Goal: Entertainment & Leisure: Consume media (video, audio)

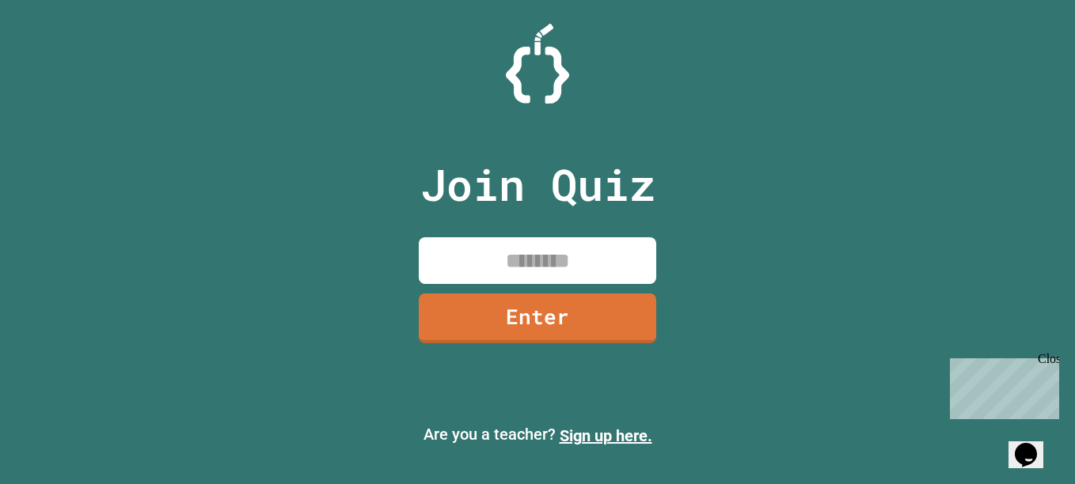
click at [108, 252] on div "Join Quiz Enter Are you a teacher? Sign up here." at bounding box center [537, 242] width 1075 height 484
click at [561, 261] on input at bounding box center [537, 260] width 237 height 47
type input "********"
click at [550, 307] on link "Enter" at bounding box center [537, 319] width 237 height 50
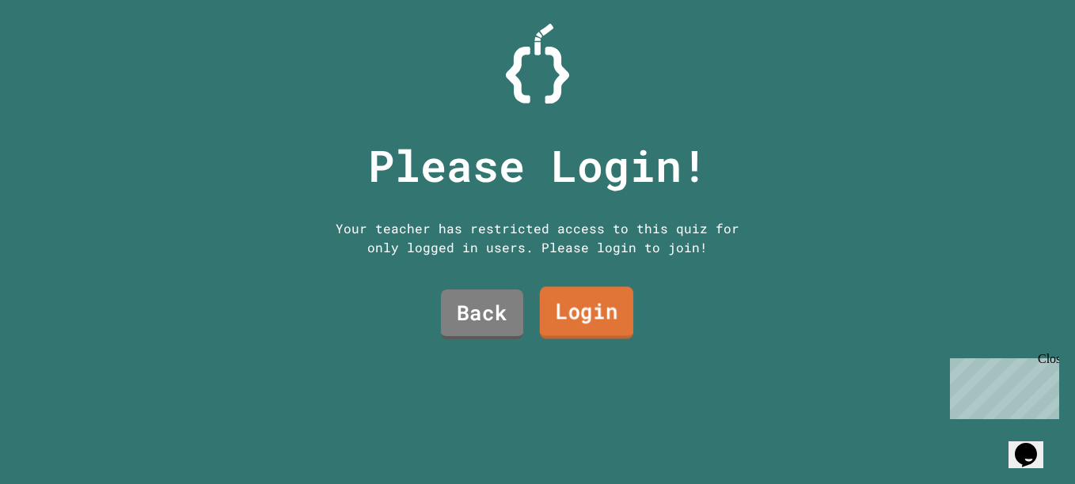
click at [571, 308] on link "Login" at bounding box center [586, 312] width 93 height 52
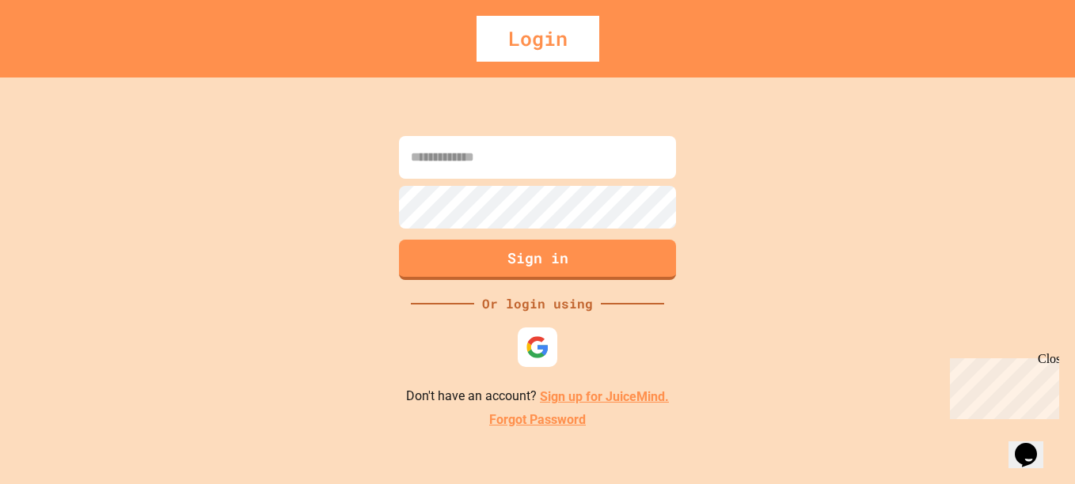
click at [567, 156] on input at bounding box center [537, 157] width 277 height 43
type input "**********"
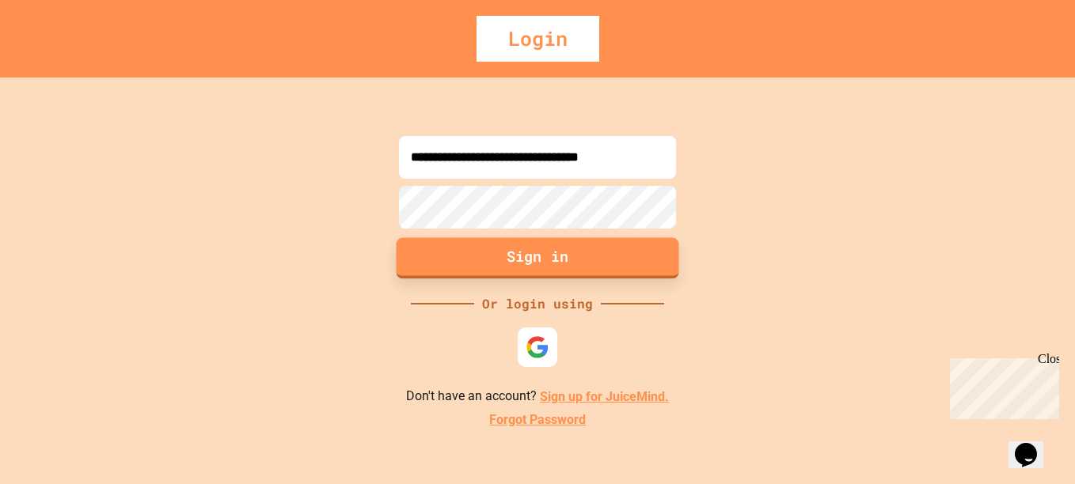
click at [568, 270] on button "Sign in" at bounding box center [537, 258] width 283 height 41
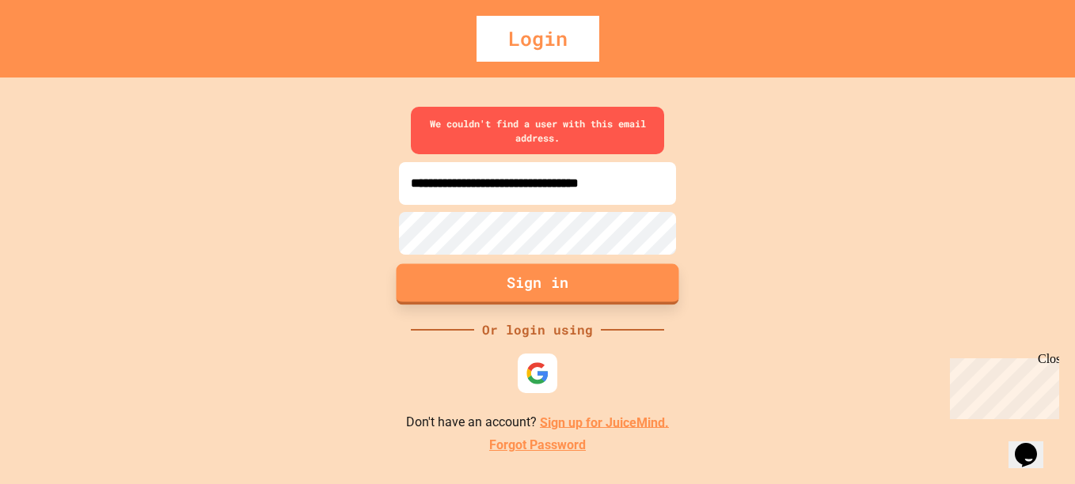
click at [547, 289] on button "Sign in" at bounding box center [537, 284] width 283 height 41
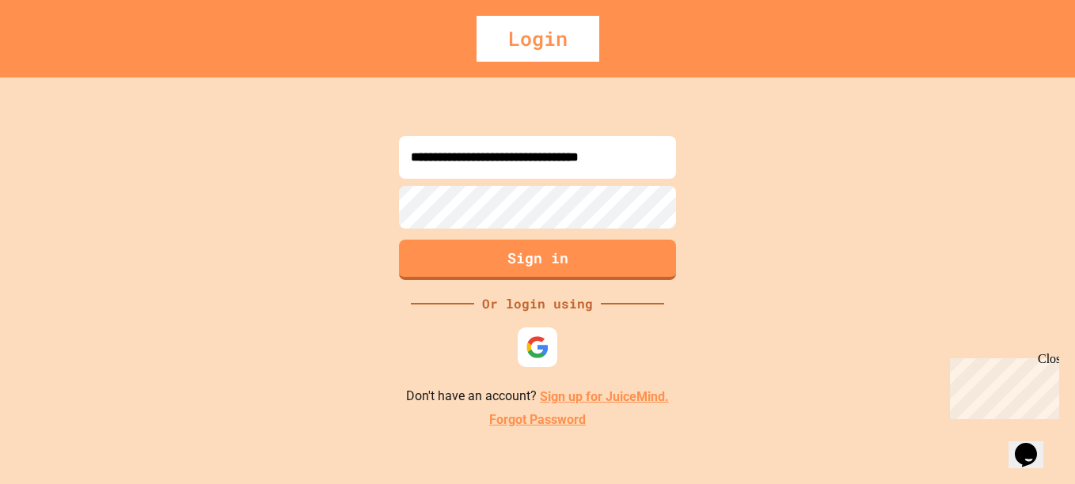
click at [613, 252] on button "Sign in" at bounding box center [537, 260] width 277 height 40
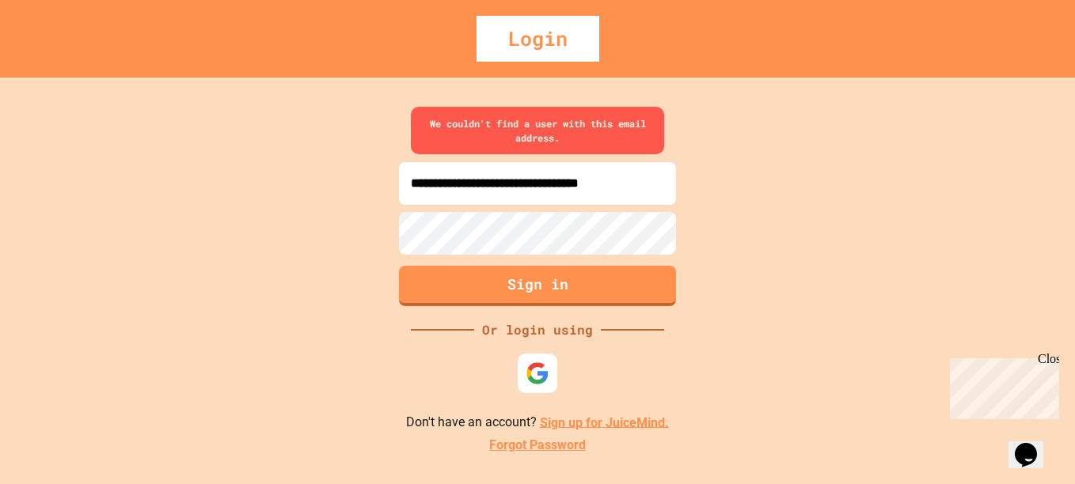
click at [522, 52] on div "Login" at bounding box center [537, 39] width 123 height 46
click at [589, 420] on link "Sign up for JuiceMind." at bounding box center [604, 422] width 129 height 15
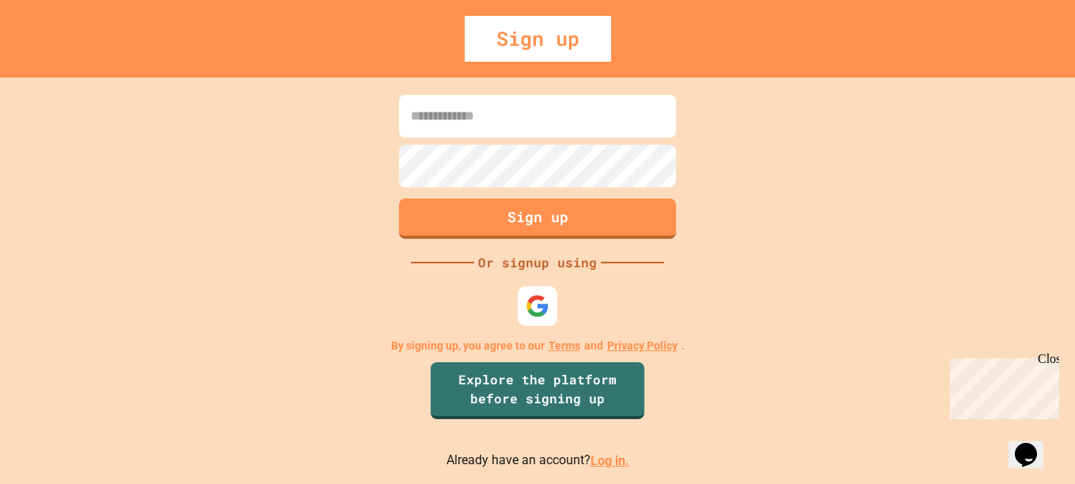
click at [459, 113] on input at bounding box center [537, 116] width 277 height 43
type input "**********"
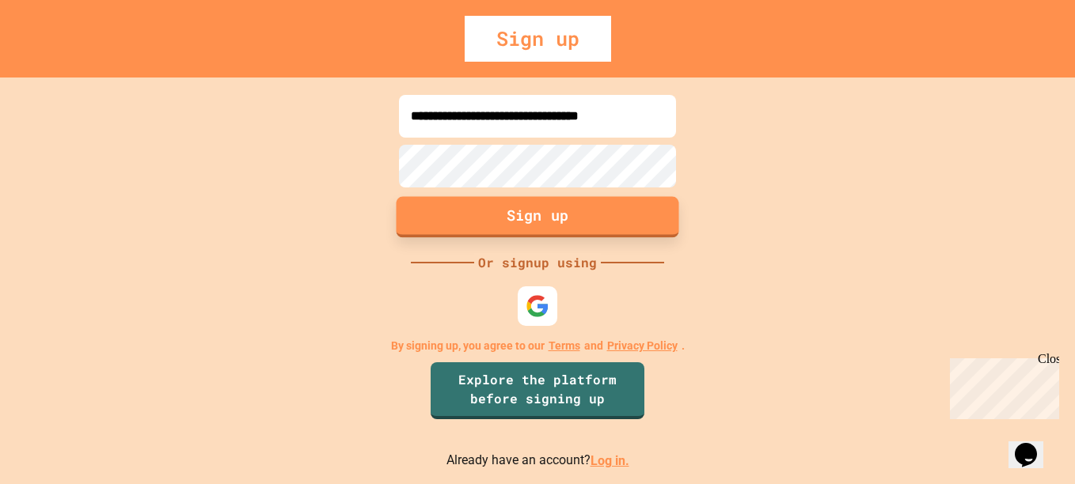
click at [588, 215] on button "Sign up" at bounding box center [537, 217] width 283 height 41
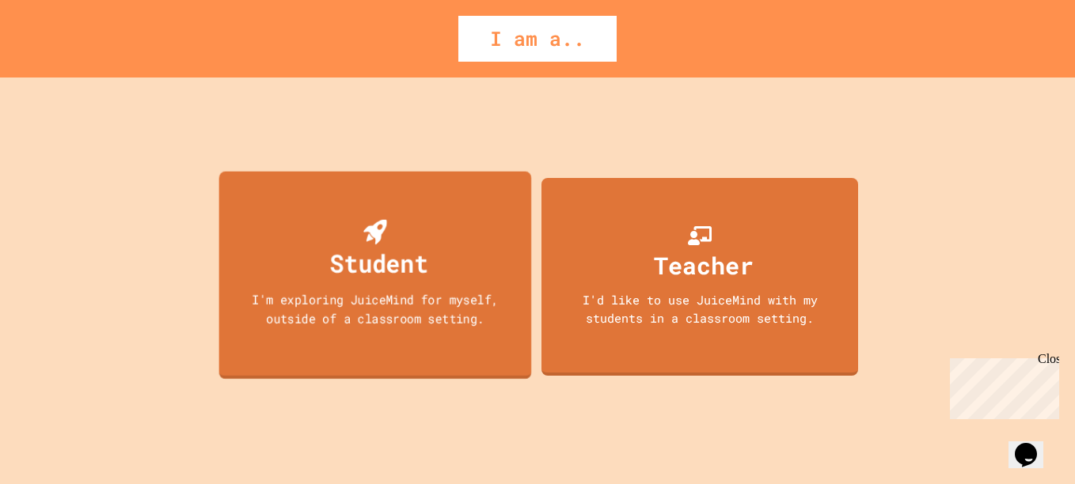
click at [339, 289] on div "Student I'm exploring JuiceMind for myself, outside of a classroom setting." at bounding box center [375, 276] width 313 height 208
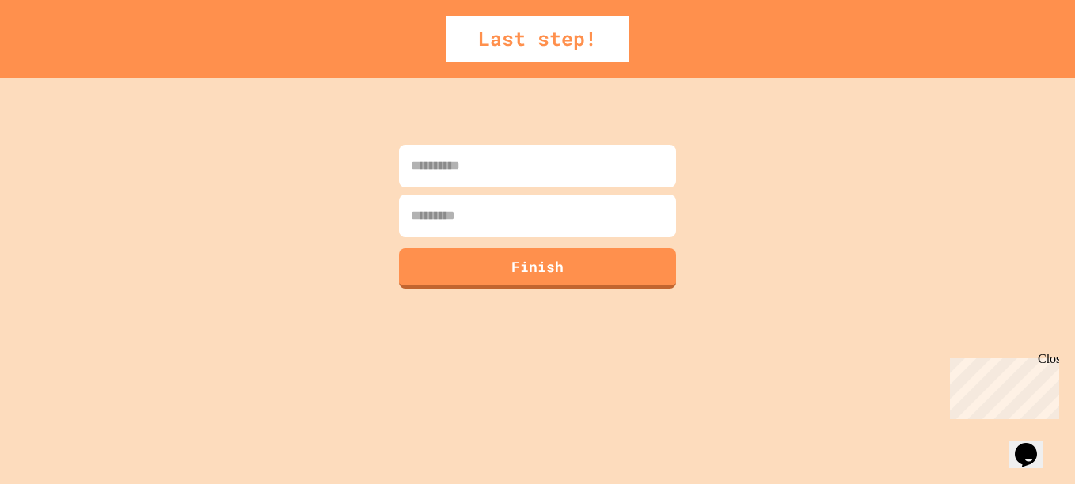
click at [484, 164] on input at bounding box center [537, 166] width 277 height 43
type input "*****"
click at [457, 219] on input at bounding box center [537, 216] width 277 height 43
type input "****"
click at [438, 271] on button "Finish" at bounding box center [537, 266] width 283 height 41
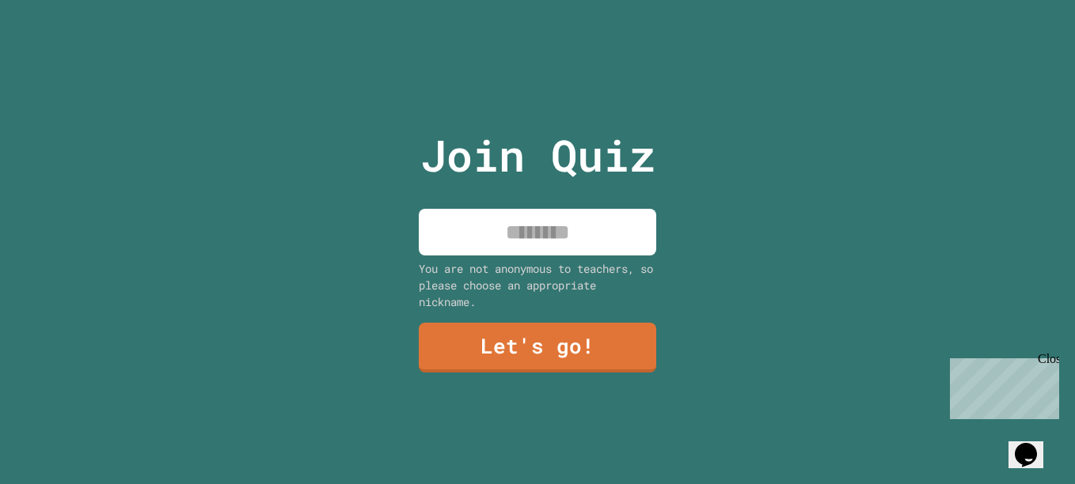
click at [555, 210] on input at bounding box center [537, 232] width 237 height 47
type input "*****"
click at [548, 367] on div "Join Quiz ***** You are not anonymous to teachers, so please choose an appropri…" at bounding box center [537, 242] width 267 height 484
click at [527, 321] on link "Let's go!" at bounding box center [537, 346] width 237 height 52
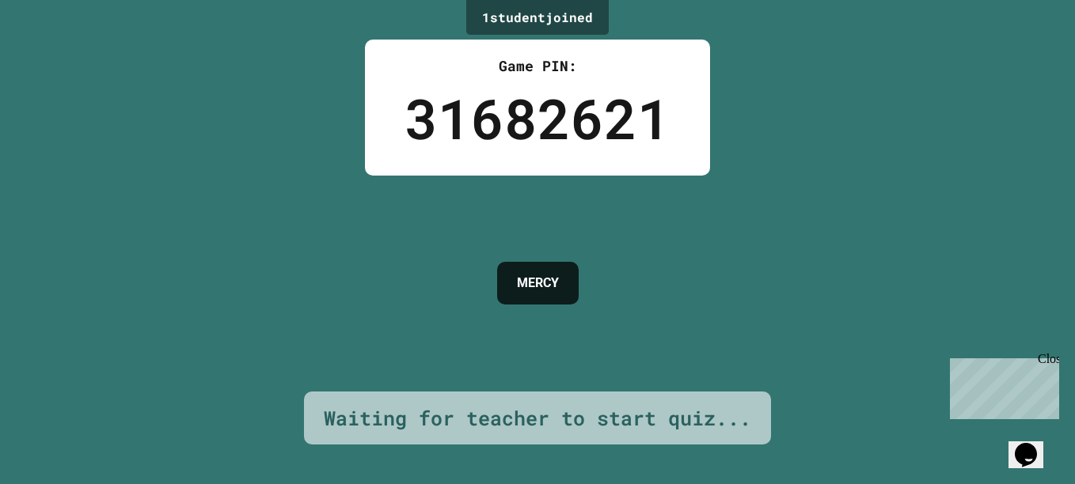
click at [513, 24] on div "1 student joined" at bounding box center [537, 17] width 142 height 35
click at [1026, 442] on button "Opens Chat This icon Opens the chat window." at bounding box center [1025, 455] width 35 height 27
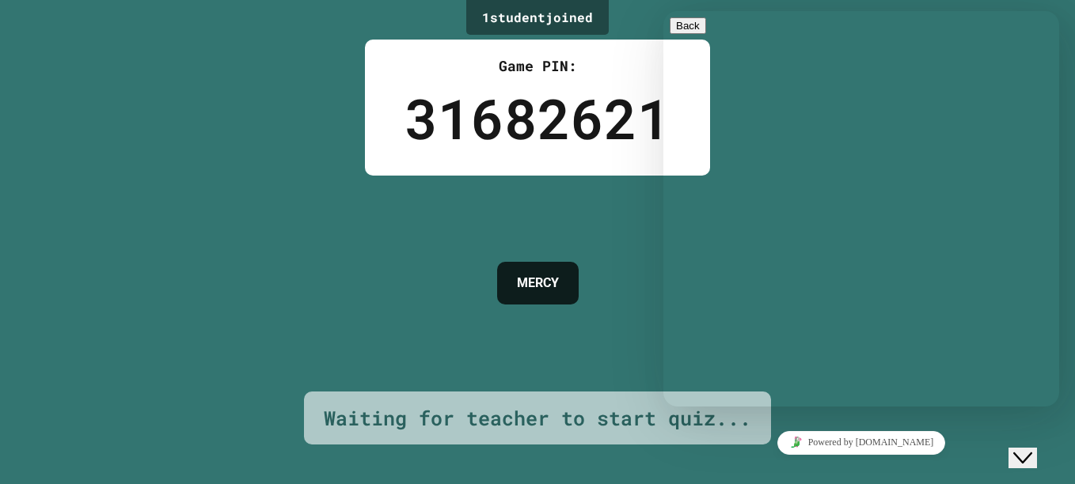
drag, startPoint x: 1028, startPoint y: 442, endPoint x: 1077, endPoint y: 461, distance: 52.3
click html "Close Chat This icon closes the chat window."
click at [1032, 449] on div "Close Chat This icon closes the chat window." at bounding box center [1022, 458] width 19 height 19
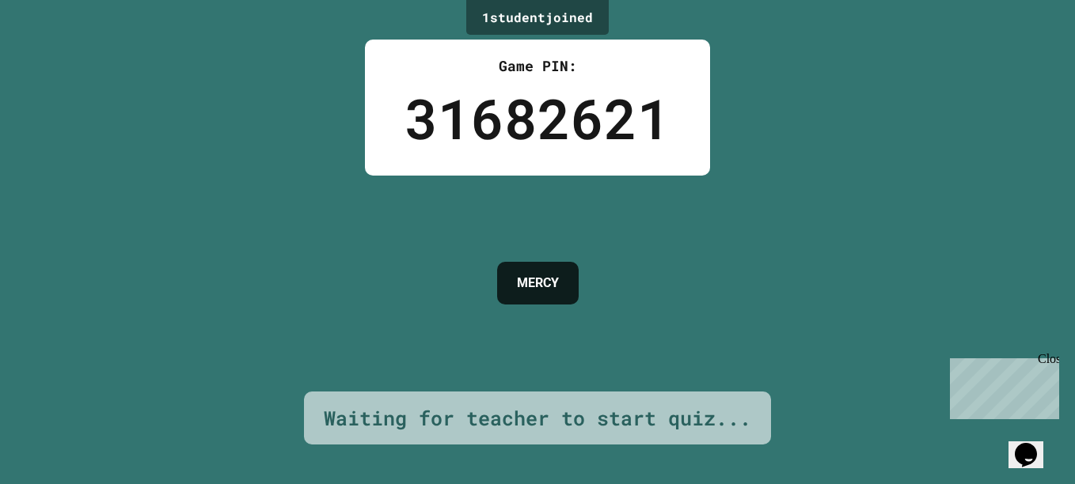
click at [1048, 358] on div "Close" at bounding box center [1047, 362] width 20 height 20
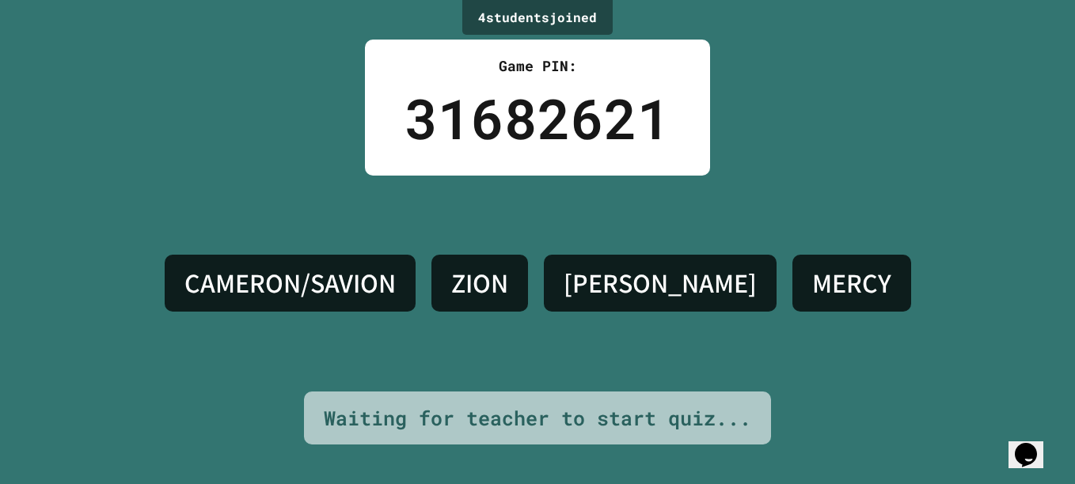
click at [0, 128] on html "We are updating our servers at 7PM EST on 3/11/2025. JuiceMind should continue …" at bounding box center [537, 242] width 1075 height 484
drag, startPoint x: 0, startPoint y: 142, endPoint x: 0, endPoint y: 116, distance: 25.3
click at [0, 116] on html "We are updating our servers at 7PM EST on 3/11/2025. JuiceMind should continue …" at bounding box center [537, 242] width 1075 height 484
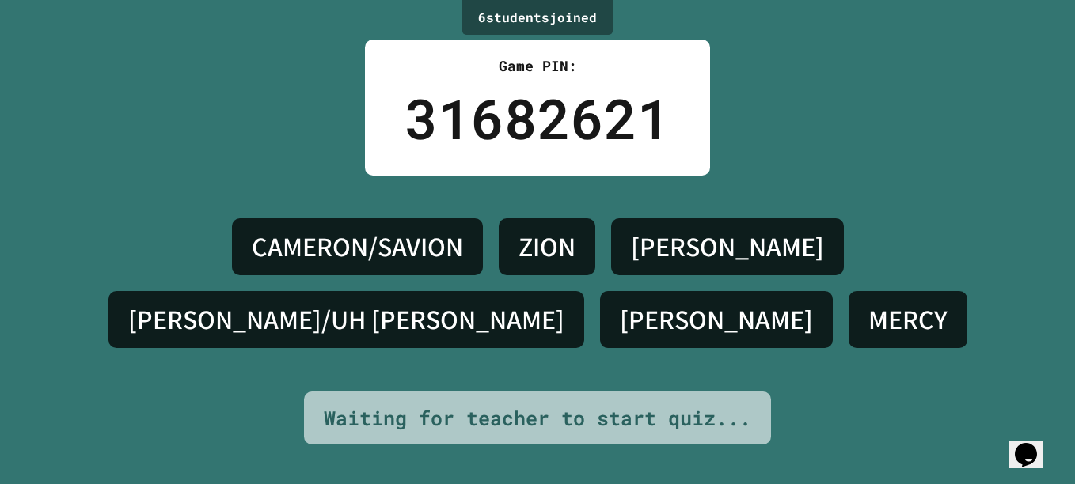
click at [868, 325] on h4 "MERCY" at bounding box center [907, 319] width 79 height 33
click at [868, 319] on h4 "MERCY" at bounding box center [907, 319] width 79 height 33
drag, startPoint x: 601, startPoint y: 319, endPoint x: 539, endPoint y: 297, distance: 66.3
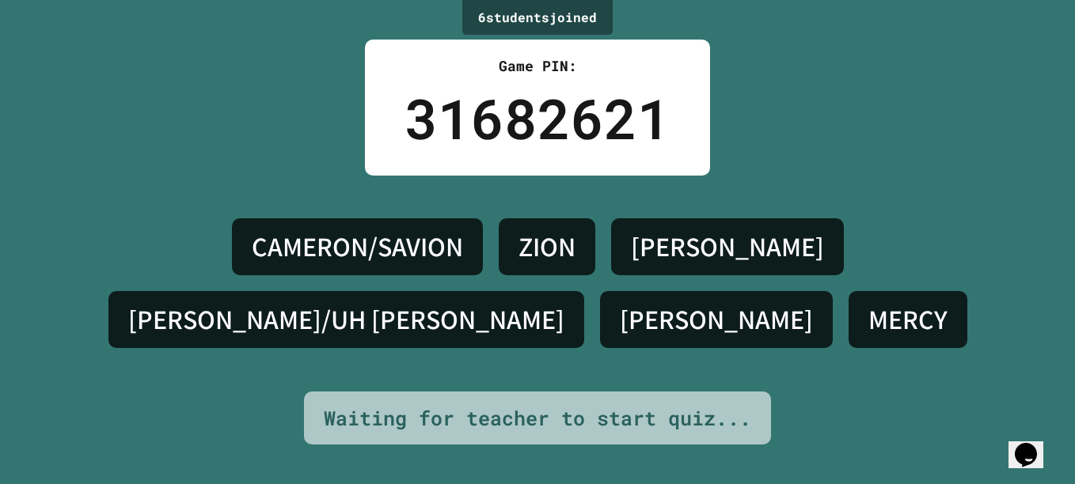
click at [600, 297] on div "JASIYAH J." at bounding box center [716, 319] width 233 height 57
click at [452, 99] on div "31682621" at bounding box center [537, 118] width 266 height 83
click at [450, 119] on div "31682621" at bounding box center [537, 118] width 266 height 83
click at [450, 110] on div "31682621" at bounding box center [537, 118] width 266 height 83
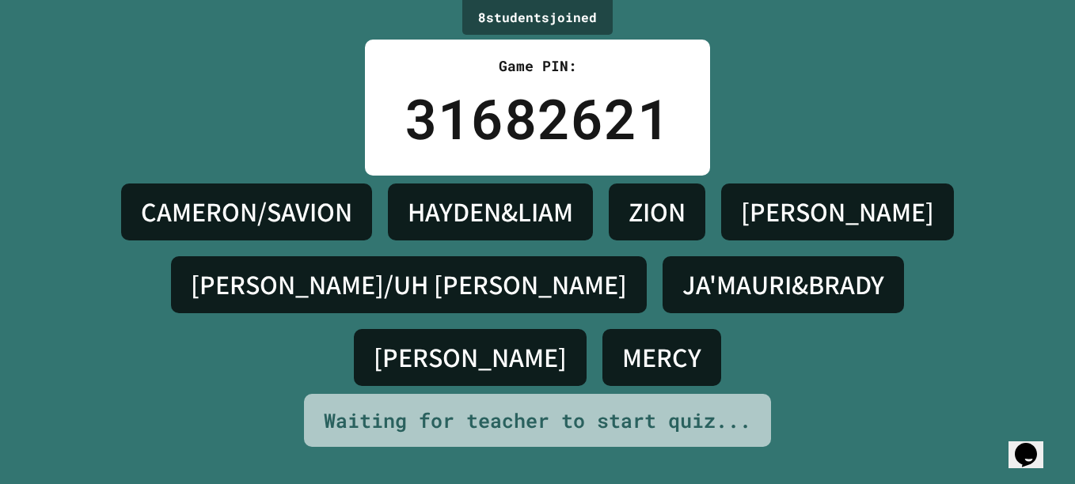
click at [1038, 447] on icon "Opens Chat This icon Opens the chat window." at bounding box center [1025, 454] width 25 height 25
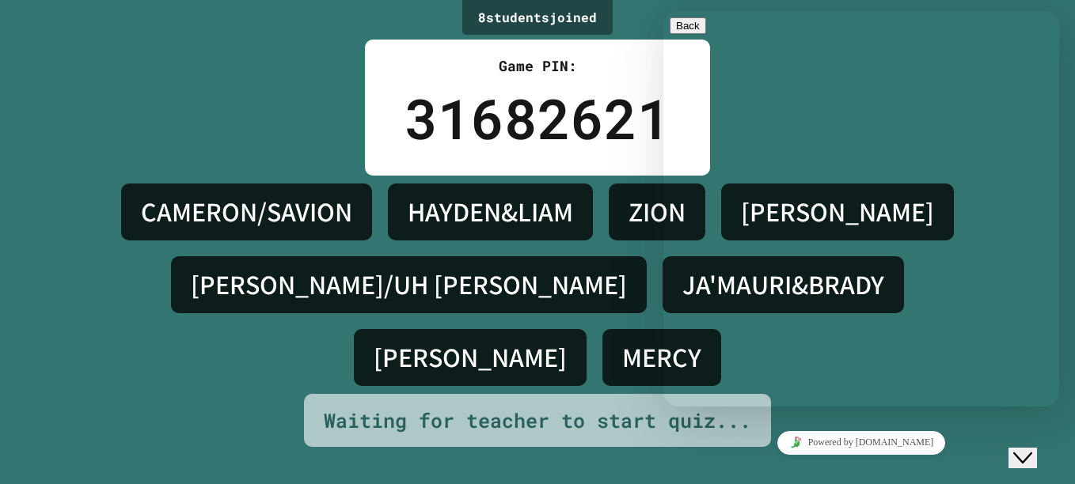
click at [773, 463] on div "Hi there Chat now! We typically reply in a few minutes" at bounding box center [861, 463] width 383 height 0
click at [663, 11] on textarea at bounding box center [663, 11] width 0 height 0
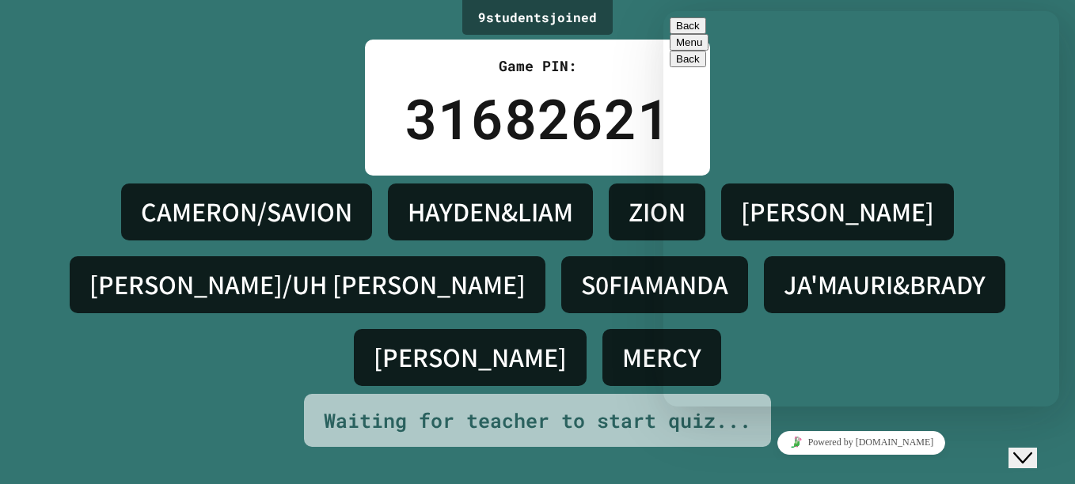
type textarea "*"
type textarea "********"
click at [685, 34] on button "Back" at bounding box center [688, 25] width 36 height 17
click at [1032, 449] on div "Close Chat This icon closes the chat window." at bounding box center [1022, 458] width 19 height 19
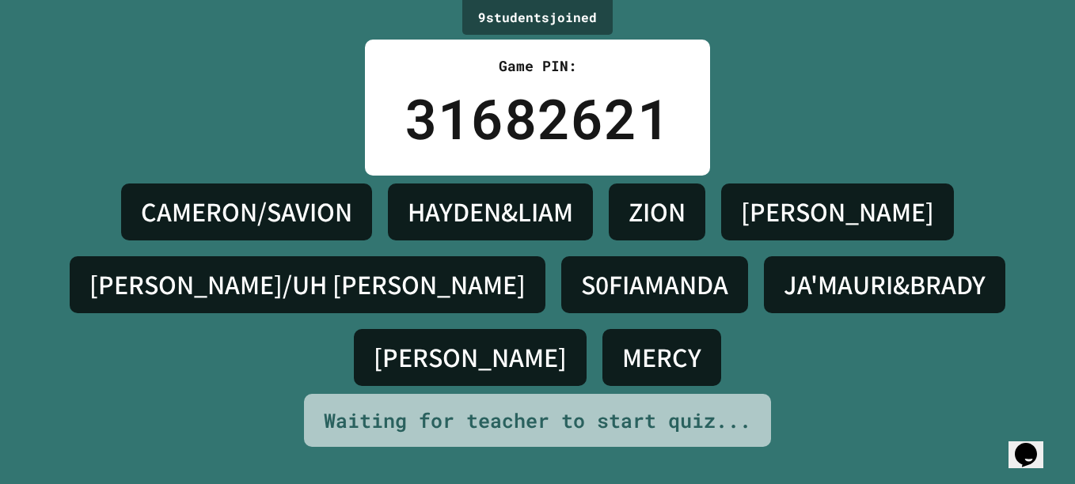
click at [1037, 446] on icon "Chat widget" at bounding box center [1026, 455] width 22 height 24
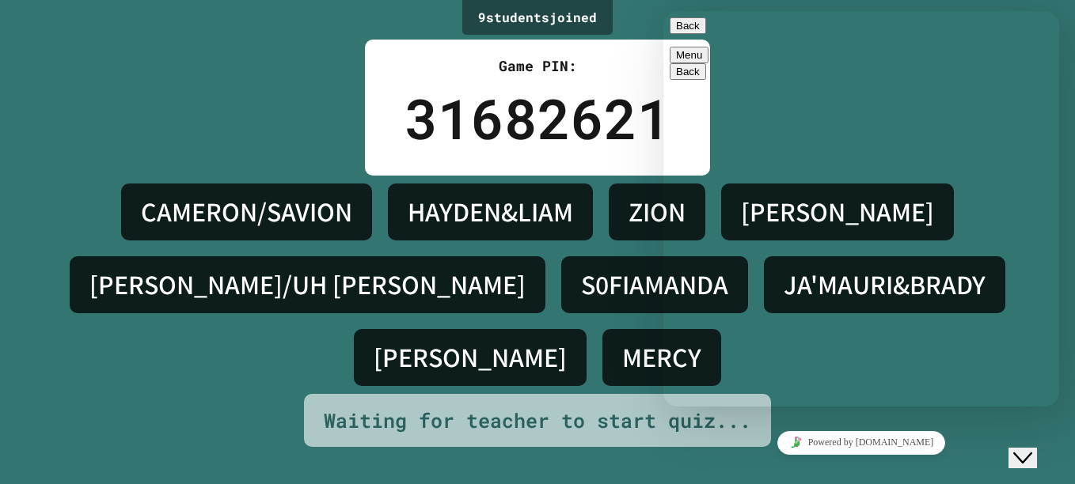
click at [688, 22] on div "Back Menu" at bounding box center [861, 40] width 383 height 46
click at [688, 30] on button "Back" at bounding box center [688, 25] width 36 height 17
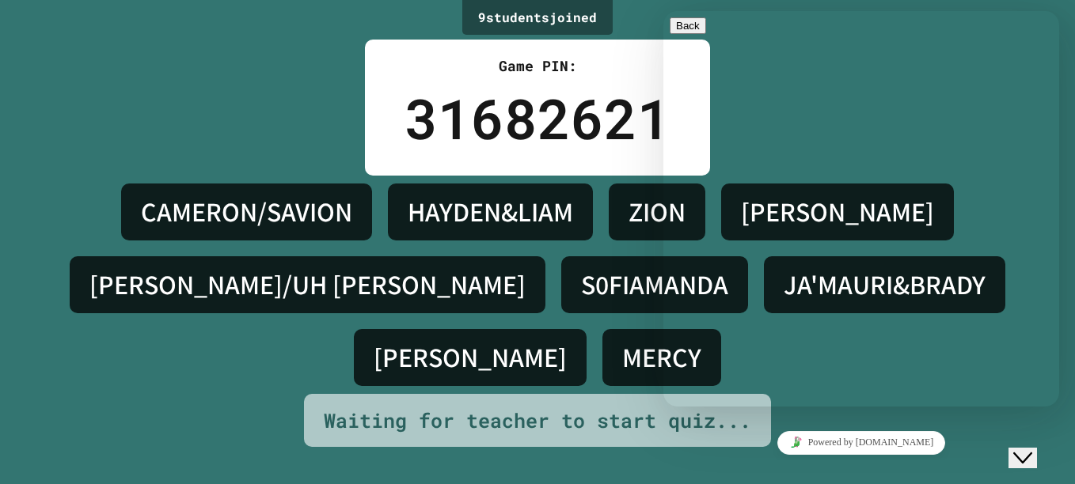
click at [1018, 457] on button "Close Chat This icon closes the chat window." at bounding box center [1022, 458] width 28 height 21
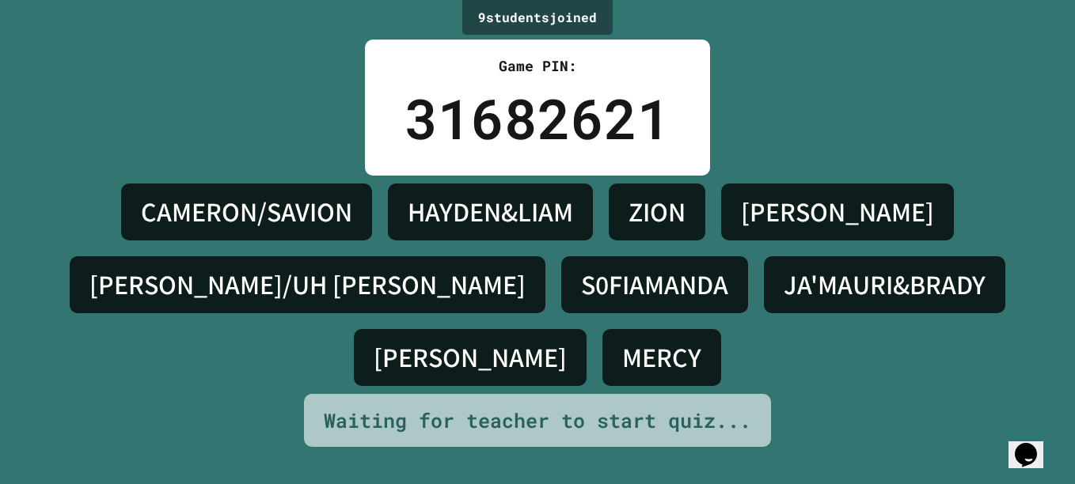
click at [1030, 453] on icon "Chat widget" at bounding box center [1026, 455] width 22 height 24
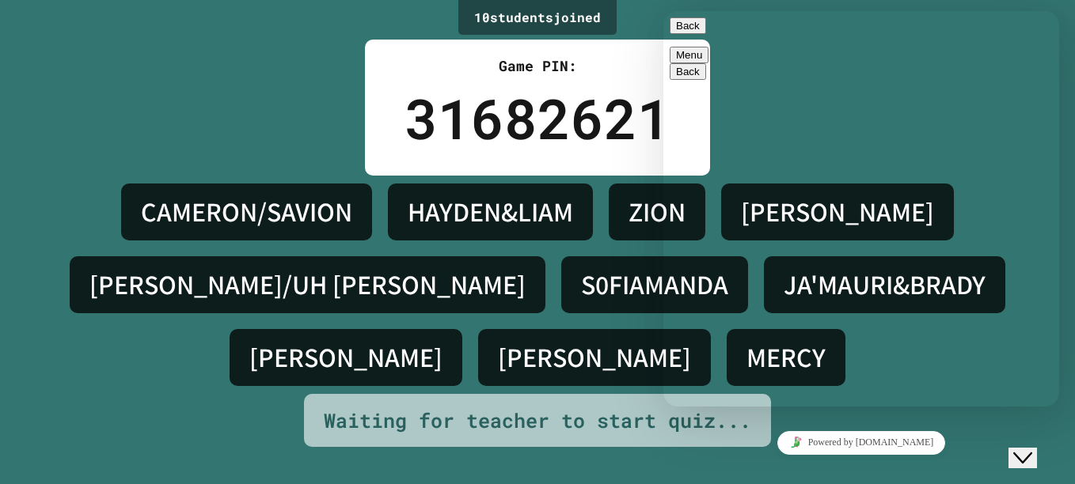
click at [1034, 448] on button "Close Chat This icon closes the chat window." at bounding box center [1022, 458] width 28 height 21
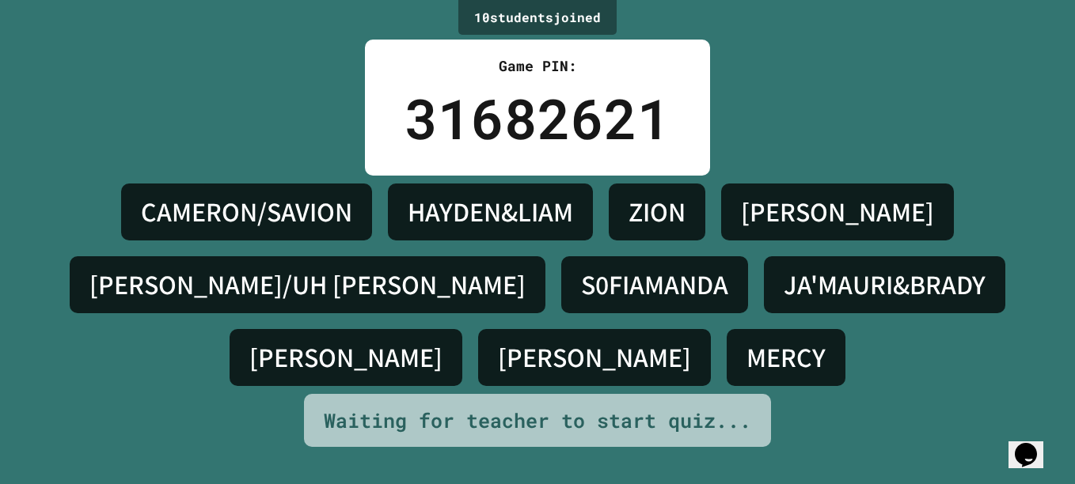
click at [1016, 442] on button "Opens Chat This icon Opens the chat window." at bounding box center [1025, 455] width 35 height 27
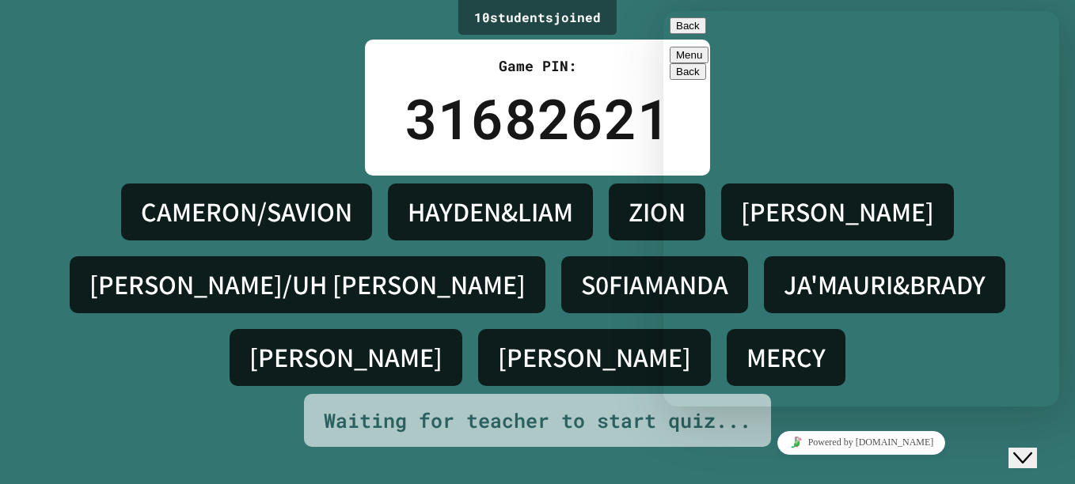
drag, startPoint x: 993, startPoint y: 378, endPoint x: 964, endPoint y: 355, distance: 37.2
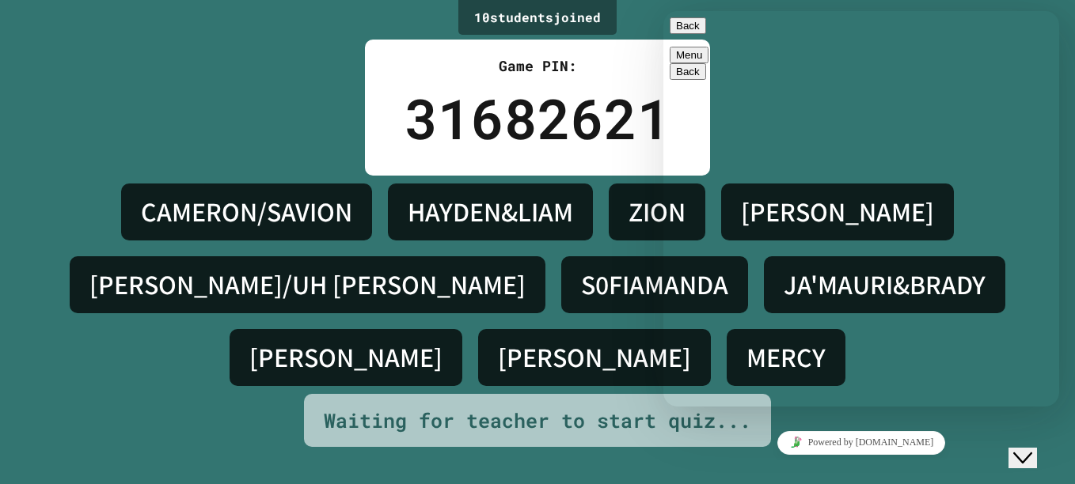
drag, startPoint x: 964, startPoint y: 355, endPoint x: 903, endPoint y: 285, distance: 93.1
click at [1023, 465] on button "Close Chat This icon closes the chat window." at bounding box center [1022, 458] width 28 height 21
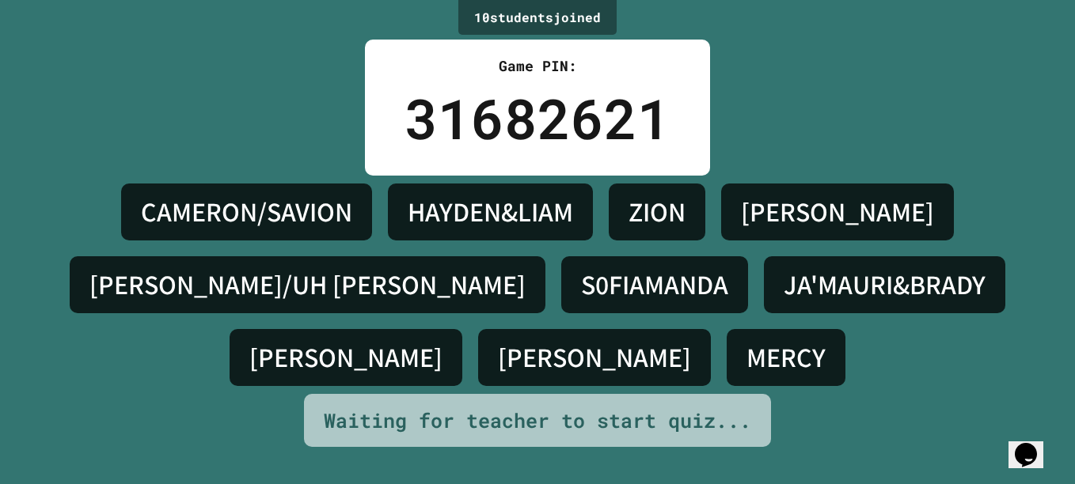
click at [999, 305] on div "CAMERON/SAVION HAYDEN&LIAM ZION KARI,KAILEY KEVIN/UH RYAN S0FIAMANDA JA'MAURI&B…" at bounding box center [538, 285] width 996 height 218
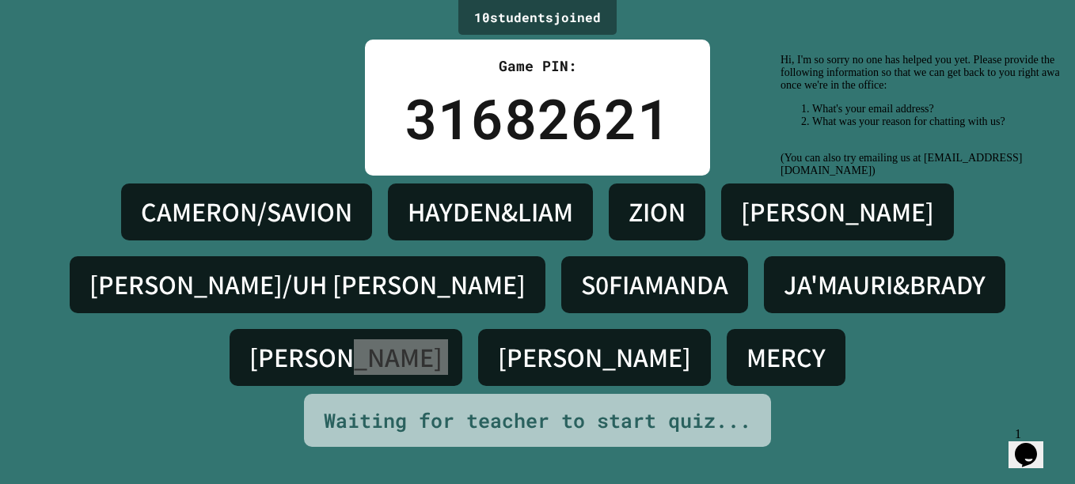
click at [1032, 443] on icon "Chat widget" at bounding box center [1026, 455] width 22 height 24
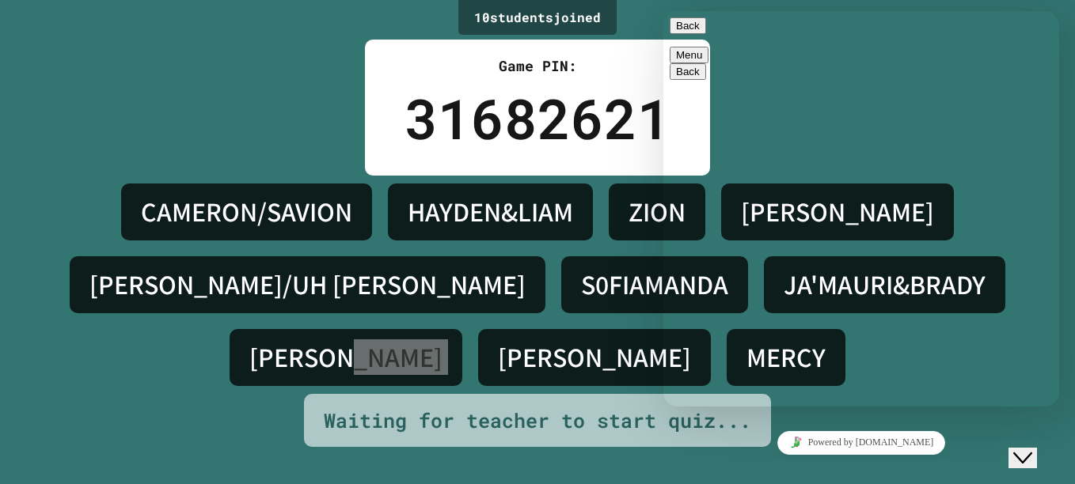
click at [1037, 448] on button "Close Chat This icon closes the chat window." at bounding box center [1022, 458] width 28 height 21
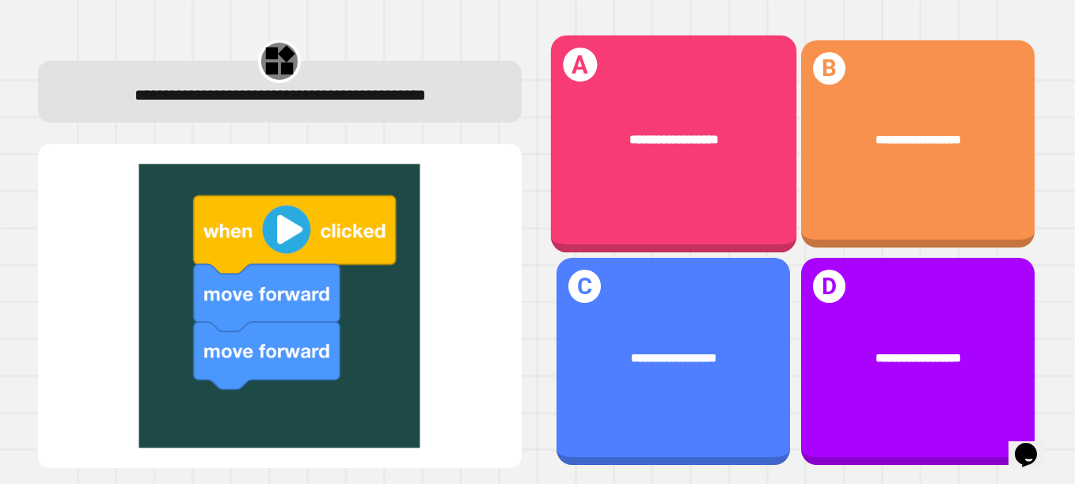
click at [638, 114] on div "**********" at bounding box center [672, 139] width 245 height 70
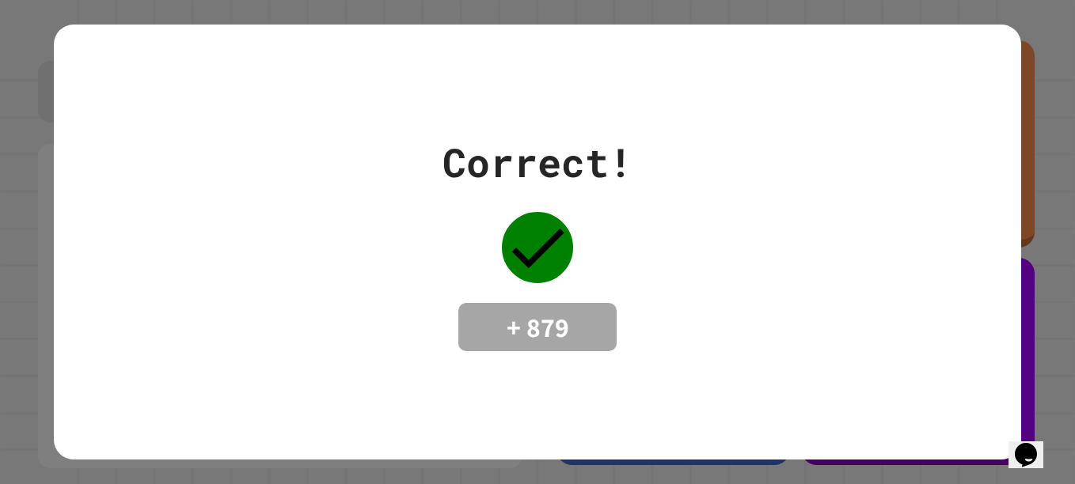
drag, startPoint x: 590, startPoint y: 342, endPoint x: 578, endPoint y: 354, distance: 17.4
click at [578, 354] on div "Correct! + 879" at bounding box center [537, 243] width 967 height 436
click at [647, 362] on div "Correct! + 879" at bounding box center [537, 243] width 967 height 436
click at [520, 306] on div "+ 879" at bounding box center [537, 327] width 158 height 49
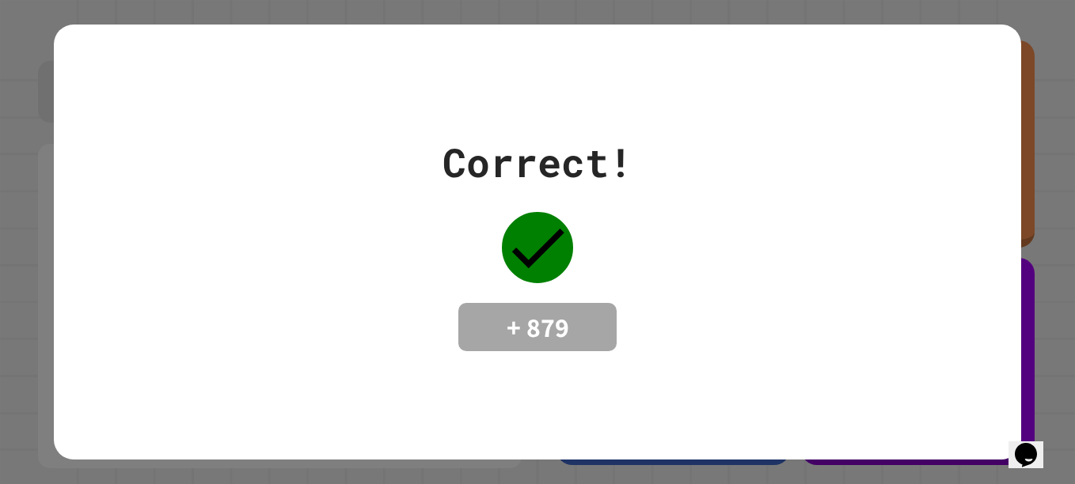
click at [520, 311] on h4 "+ 879" at bounding box center [537, 327] width 127 height 33
drag, startPoint x: 520, startPoint y: 306, endPoint x: 474, endPoint y: 302, distance: 46.1
click at [474, 303] on div "+ 879" at bounding box center [537, 327] width 158 height 49
click at [32, 172] on div "Correct! + 879" at bounding box center [537, 242] width 1075 height 484
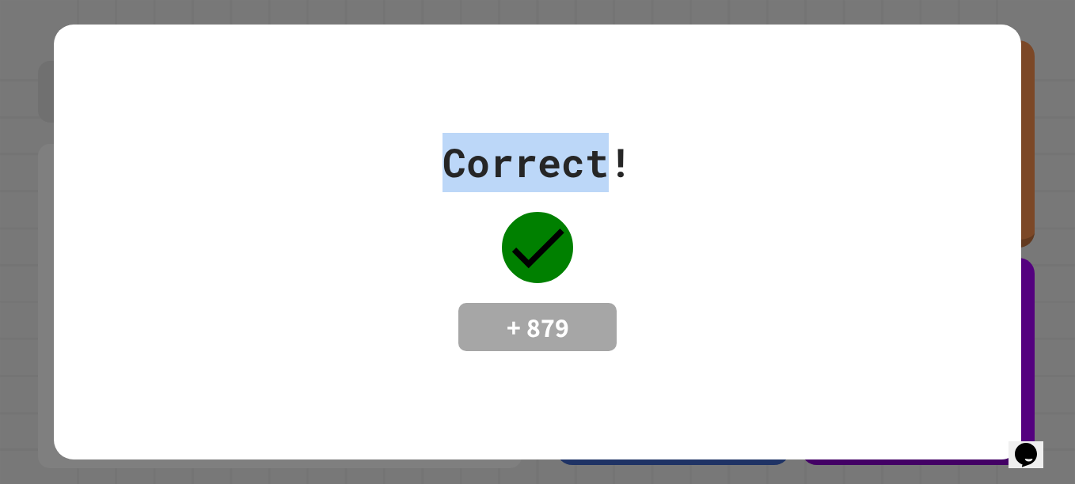
click at [32, 172] on div "Correct! + 879" at bounding box center [537, 242] width 1075 height 484
click at [31, 172] on div "Correct! + 879" at bounding box center [537, 242] width 1075 height 484
click at [17, 203] on div "Correct! + 879" at bounding box center [537, 242] width 1075 height 484
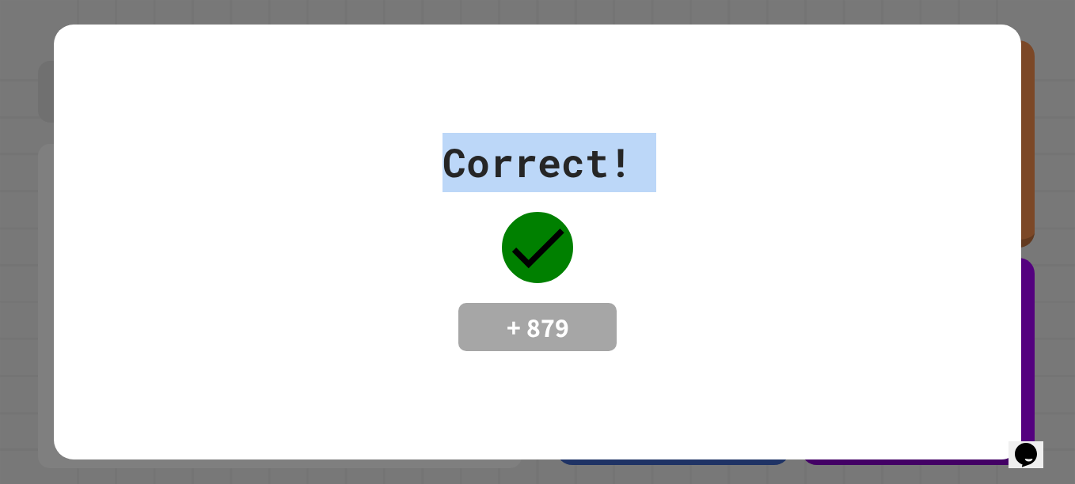
click at [214, 222] on div "Correct! + 879" at bounding box center [537, 242] width 967 height 219
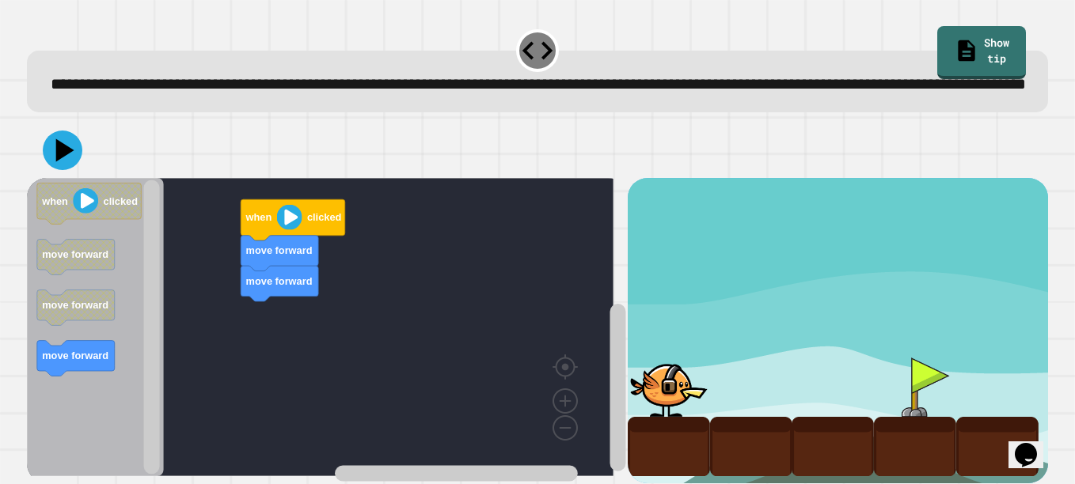
scroll to position [49, 0]
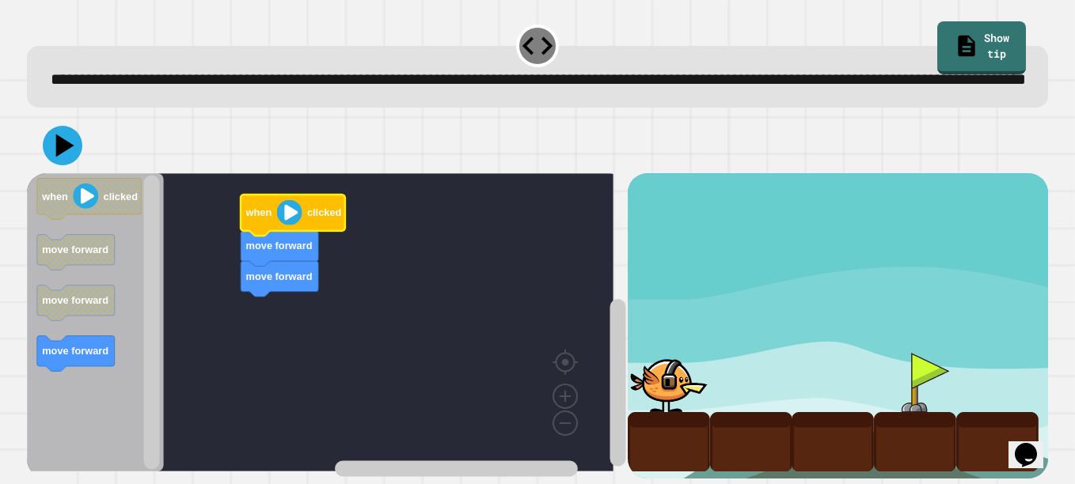
click at [290, 202] on image "Blockly Workspace" at bounding box center [288, 212] width 25 height 25
click at [379, 332] on div "move forward move forward when clicked when clicked move forward move forward m…" at bounding box center [327, 325] width 601 height 305
click at [359, 192] on div "move forward move forward when clicked when clicked move forward move forward m…" at bounding box center [327, 325] width 601 height 305
click at [147, 180] on rect "Blockly Workspace" at bounding box center [152, 323] width 16 height 294
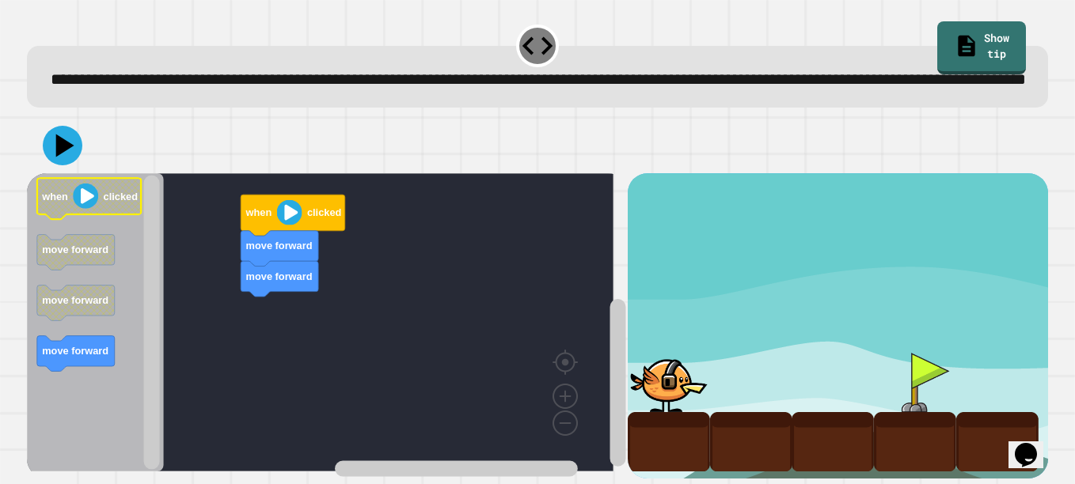
click at [120, 191] on text "clicked" at bounding box center [121, 197] width 34 height 12
click at [252, 362] on div "move forward move forward when clicked when clicked move forward move forward m…" at bounding box center [327, 325] width 601 height 305
click at [97, 184] on image "Blockly Workspace" at bounding box center [85, 196] width 25 height 25
click at [245, 343] on rect "Blockly Workspace" at bounding box center [320, 322] width 586 height 298
click at [104, 191] on text "clicked" at bounding box center [121, 197] width 34 height 12
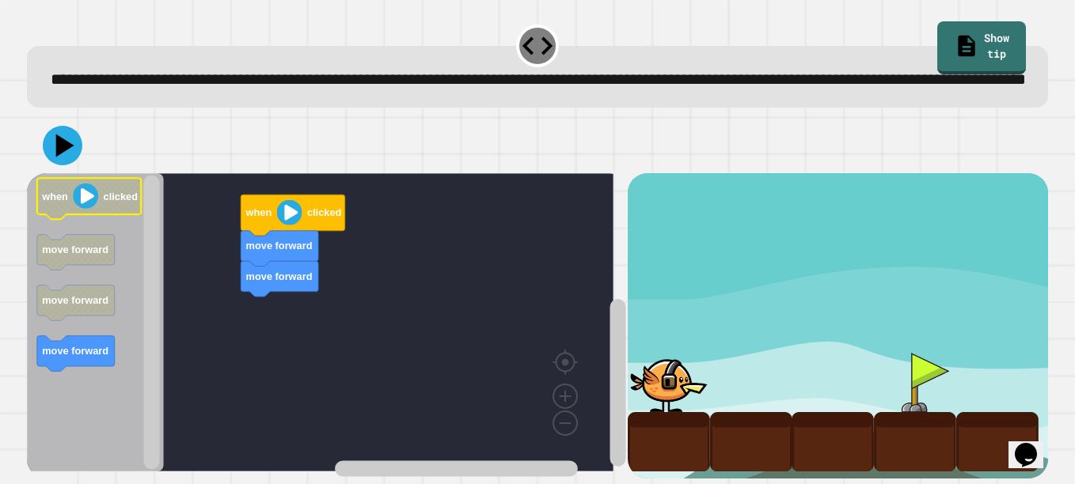
click at [123, 191] on text "clicked" at bounding box center [121, 197] width 34 height 12
click at [70, 197] on icon "Blockly Workspace" at bounding box center [89, 199] width 104 height 41
click at [287, 205] on div "move forward move forward when clicked when clicked move forward move forward m…" at bounding box center [327, 325] width 601 height 305
click at [420, 252] on rect "Blockly Workspace" at bounding box center [320, 322] width 586 height 298
click at [127, 191] on text "clicked" at bounding box center [121, 197] width 34 height 12
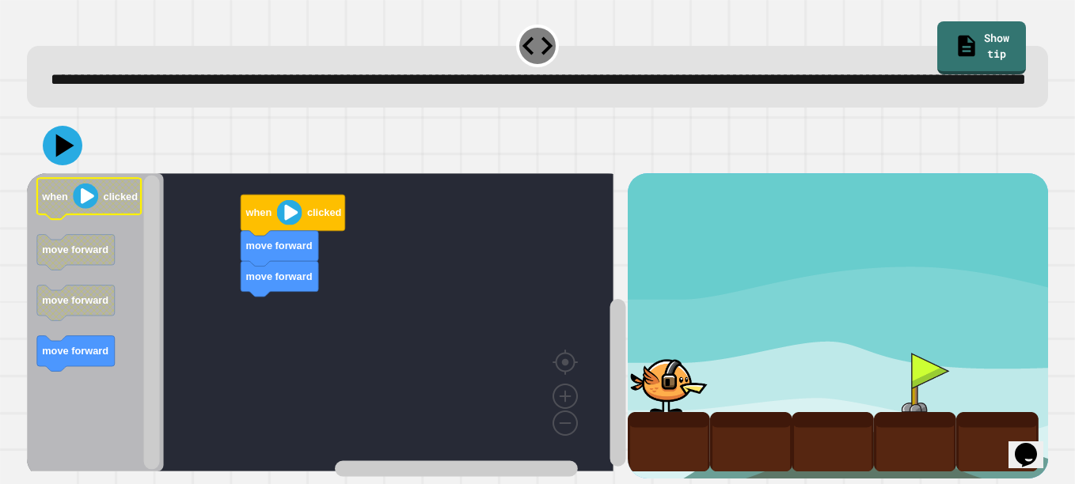
click at [127, 191] on text "clicked" at bounding box center [121, 197] width 34 height 12
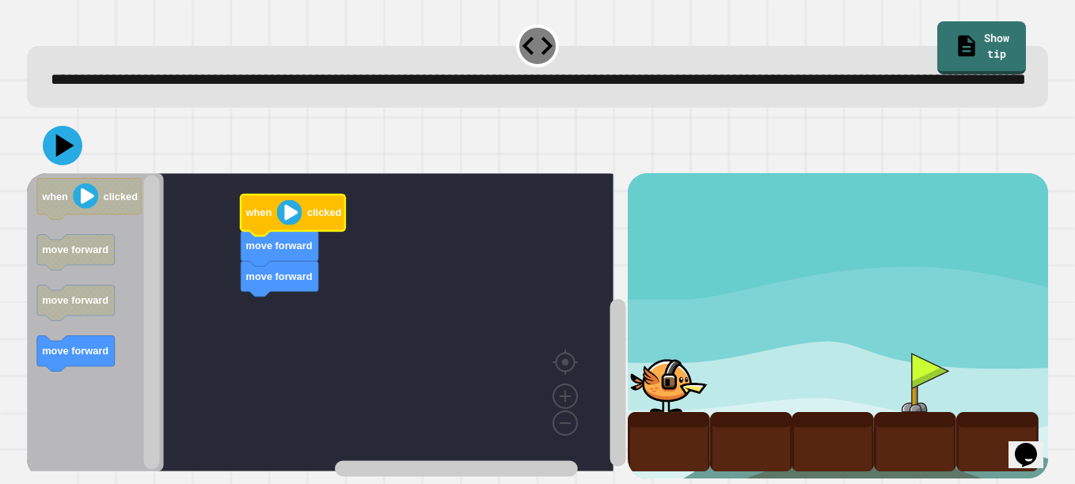
click at [284, 200] on image "Blockly Workspace" at bounding box center [288, 212] width 25 height 25
click at [651, 373] on div at bounding box center [669, 382] width 82 height 59
drag, startPoint x: 668, startPoint y: 339, endPoint x: 672, endPoint y: 318, distance: 21.7
click at [666, 353] on div at bounding box center [669, 382] width 82 height 59
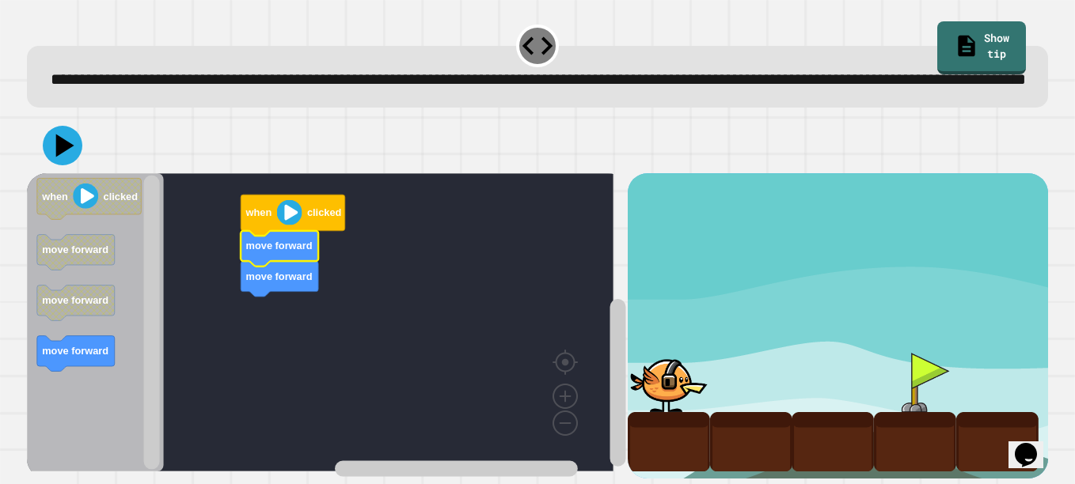
click at [640, 353] on div at bounding box center [669, 382] width 82 height 59
click at [256, 313] on div "when clicked move forward move forward when clicked move forward move forward m…" at bounding box center [327, 325] width 601 height 305
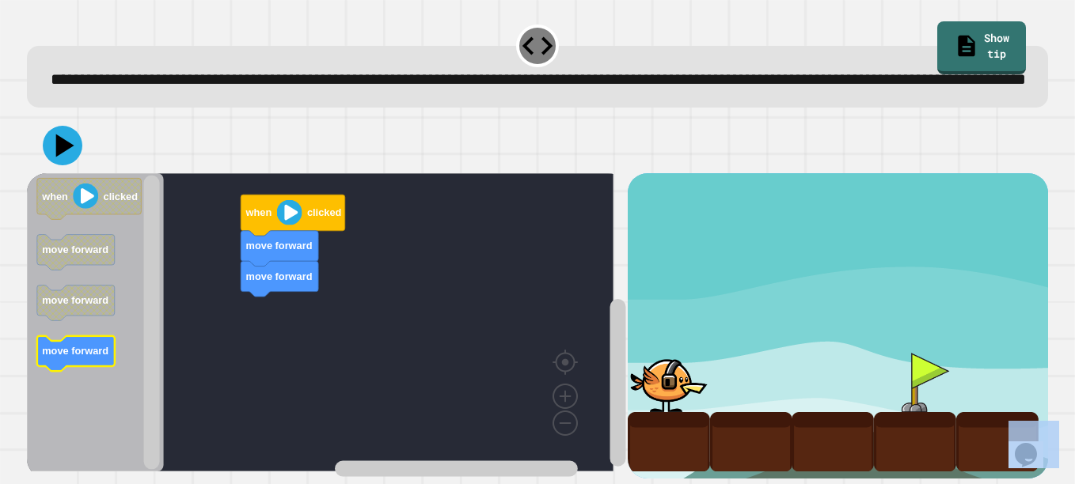
click at [59, 347] on icon "Blockly Workspace" at bounding box center [76, 354] width 78 height 36
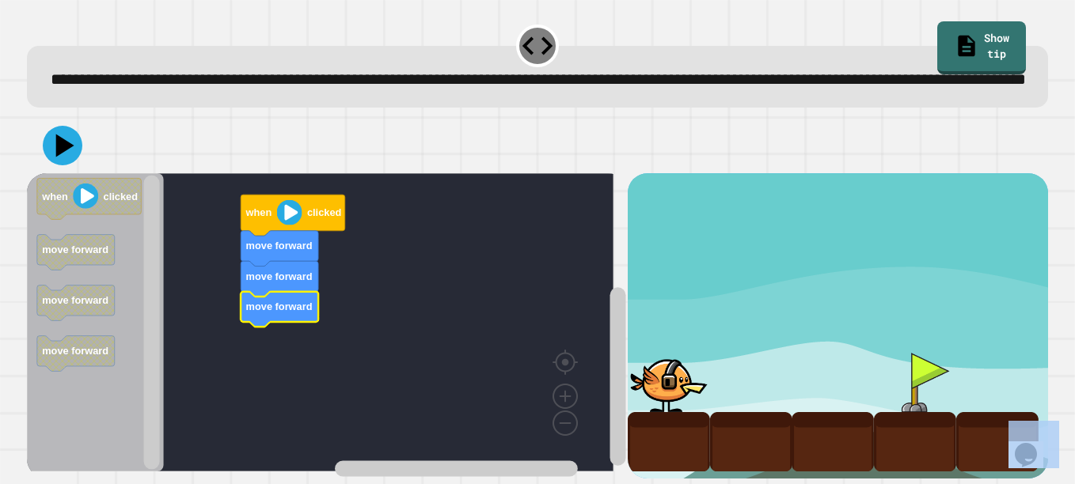
click at [127, 279] on icon "Blockly Workspace" at bounding box center [95, 322] width 137 height 298
click at [63, 134] on icon at bounding box center [66, 146] width 22 height 28
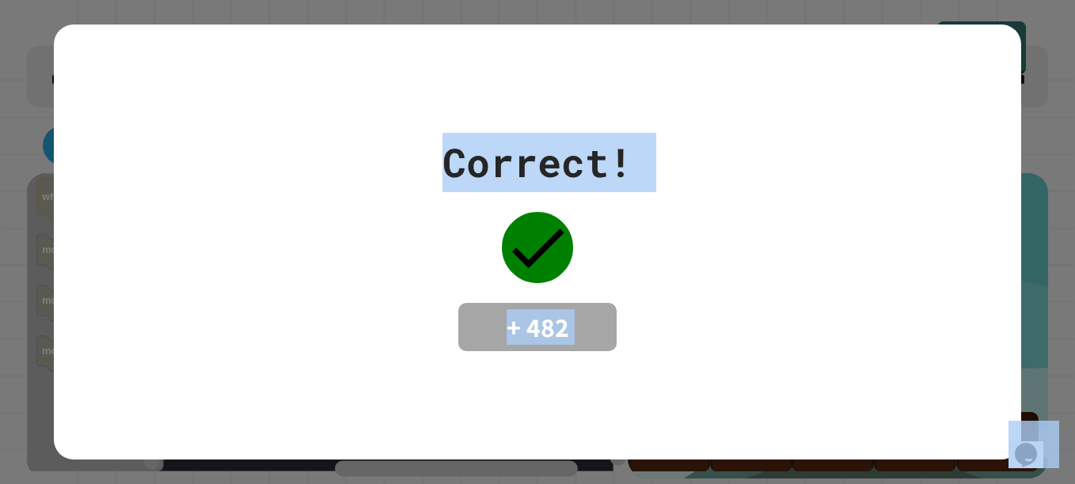
click at [71, 119] on div "Correct! + 482" at bounding box center [537, 243] width 967 height 436
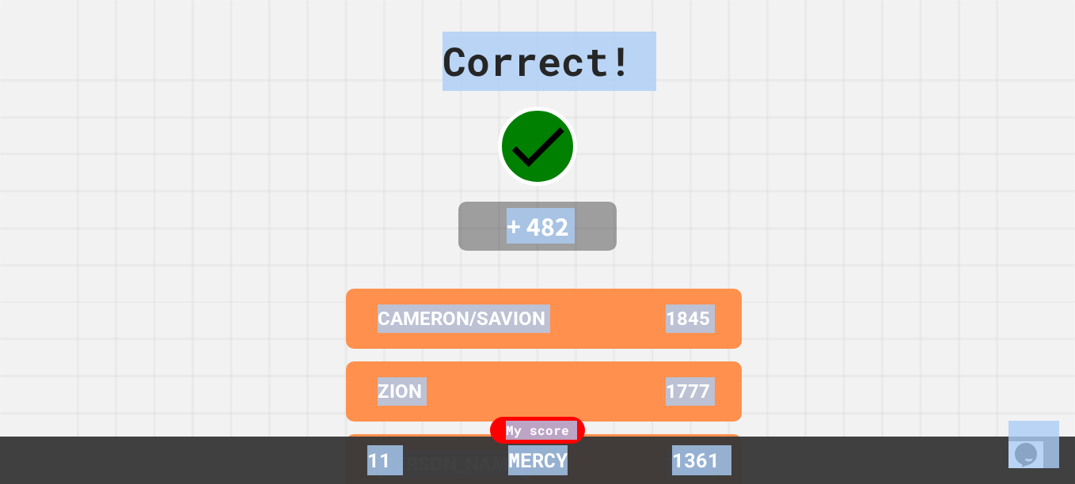
click at [800, 71] on div "Correct! + 482 CAMERON/SAVION 1845 ZION 1777 JASIYAH J. 1711 S0FIAMANDA 1684 HA…" at bounding box center [537, 242] width 1075 height 484
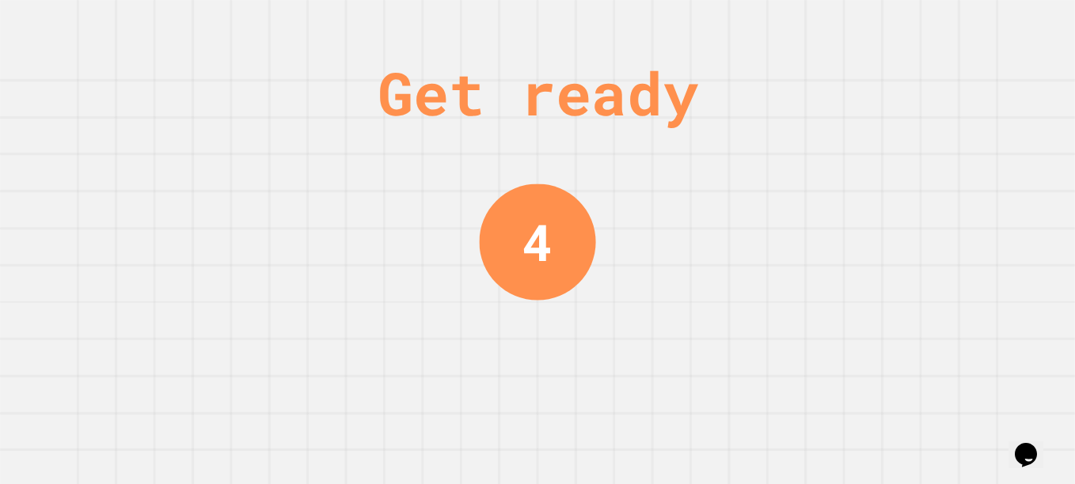
scroll to position [0, 0]
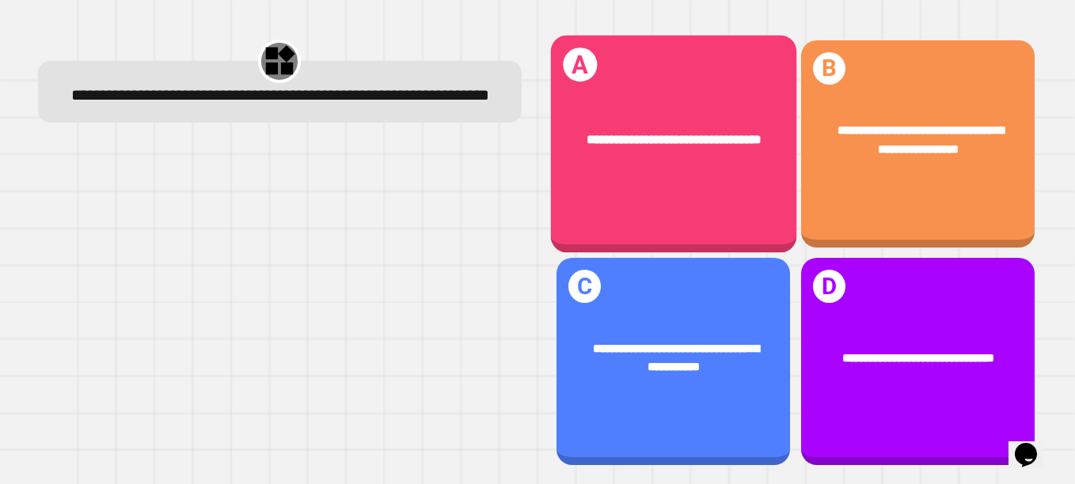
click at [702, 190] on div "**********" at bounding box center [672, 144] width 245 height 218
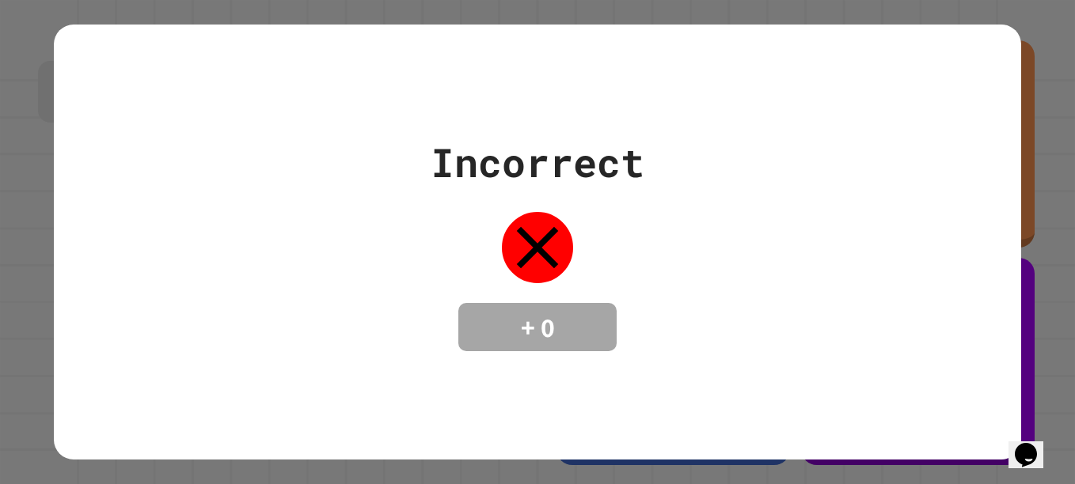
click at [1037, 451] on icon "Chat widget" at bounding box center [1026, 455] width 22 height 24
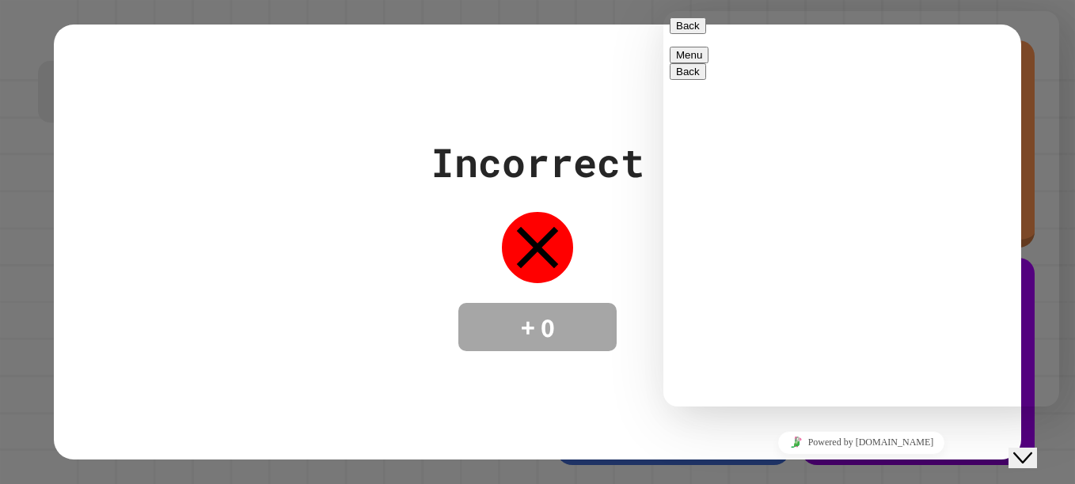
click at [1031, 449] on icon "Close Chat This icon closes the chat window." at bounding box center [1022, 458] width 19 height 19
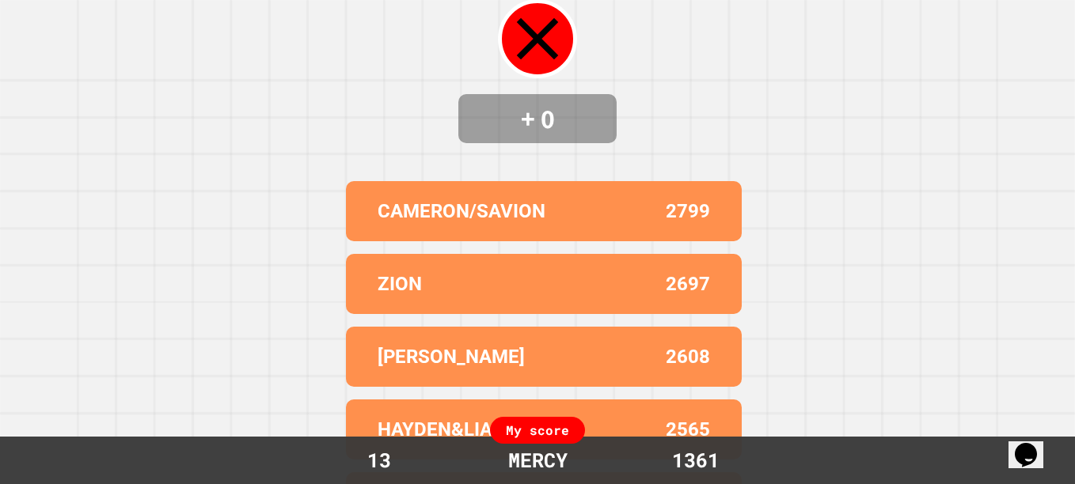
scroll to position [174, 0]
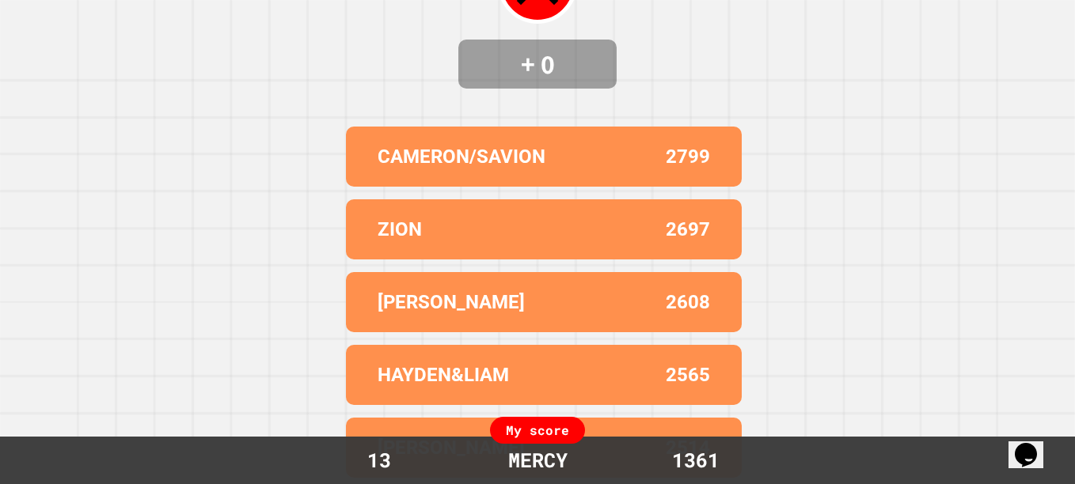
click at [555, 272] on div "JASIYAH J. 2608" at bounding box center [544, 302] width 396 height 60
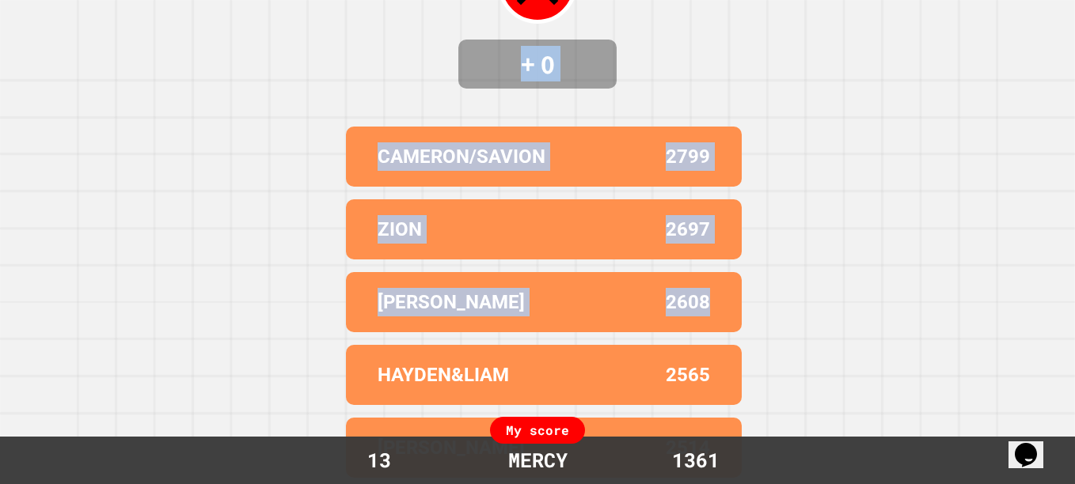
drag, startPoint x: 556, startPoint y: 271, endPoint x: 508, endPoint y: 70, distance: 206.5
click at [508, 70] on div "Incorrect + 0 CAMERON/SAVION 2799 ZION 2697 JASIYAH J. 2608 HAYDEN&LIAM 2565 KA…" at bounding box center [537, 80] width 1075 height 484
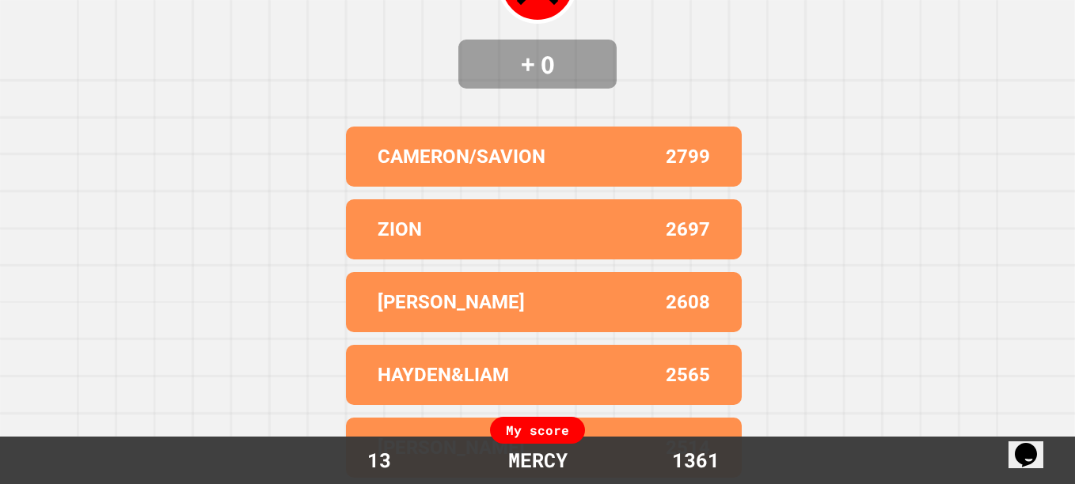
click at [68, 443] on div "My score 13 MERCY 1361" at bounding box center [537, 460] width 1075 height 47
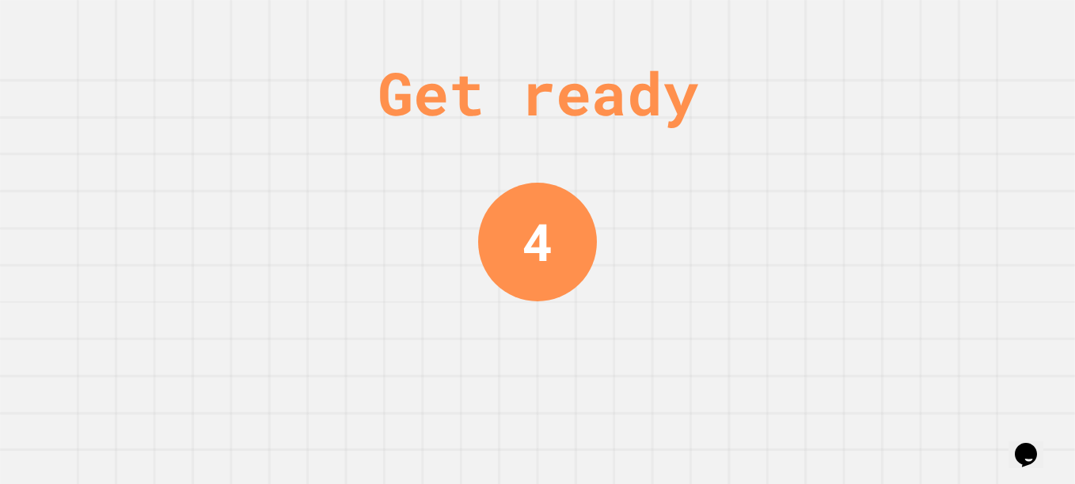
scroll to position [0, 0]
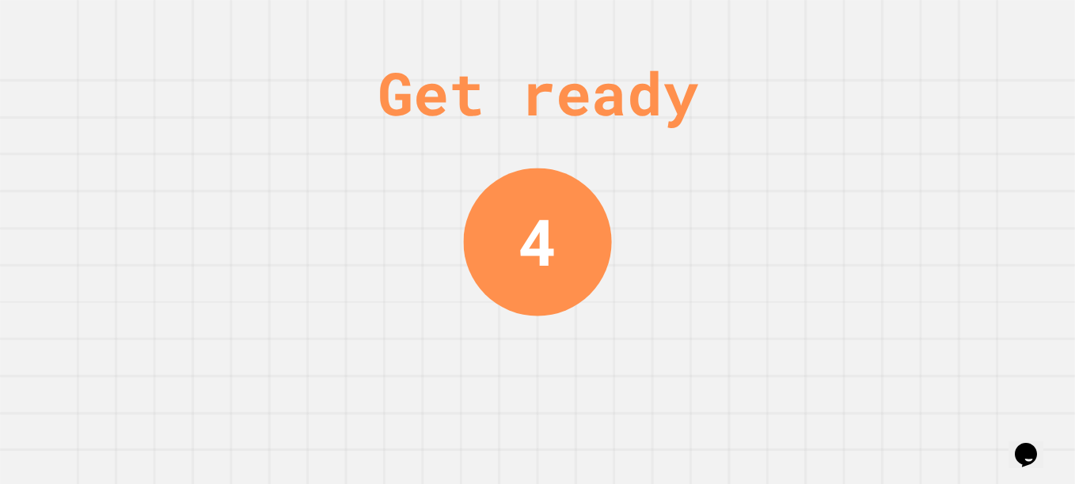
click at [92, 408] on div "Get ready 4" at bounding box center [537, 242] width 1075 height 484
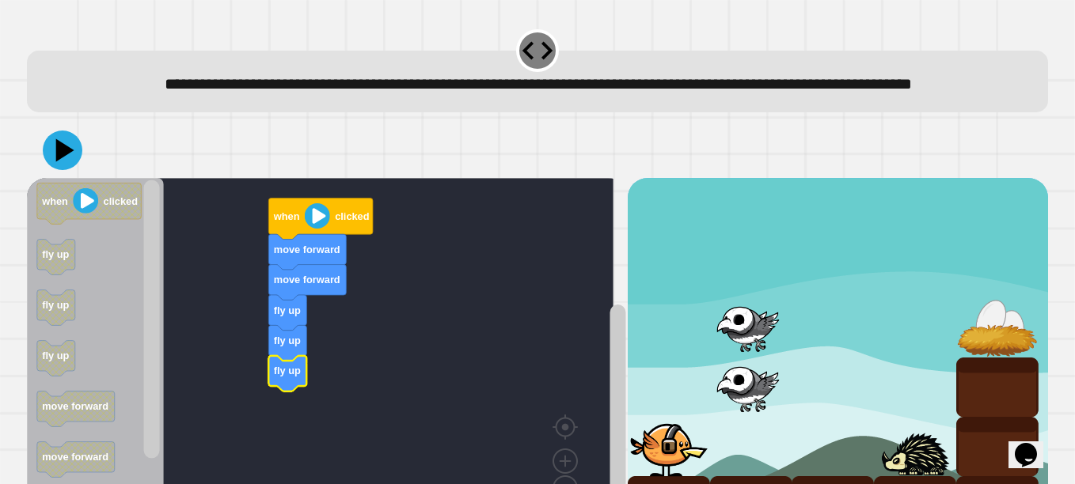
click at [91, 214] on image "Blockly Workspace" at bounding box center [85, 200] width 25 height 25
click at [60, 162] on icon at bounding box center [65, 150] width 18 height 23
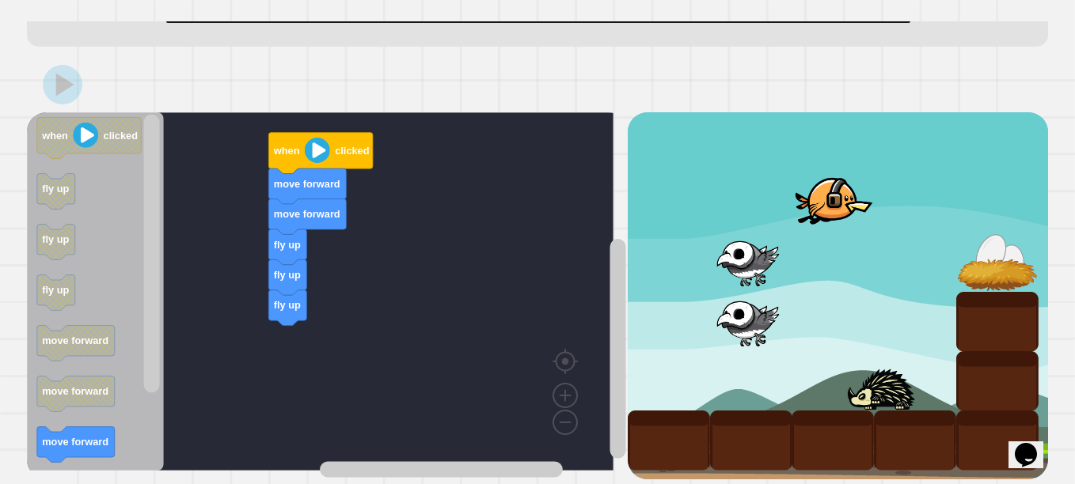
click at [200, 336] on rect "Blockly Workspace" at bounding box center [320, 291] width 586 height 358
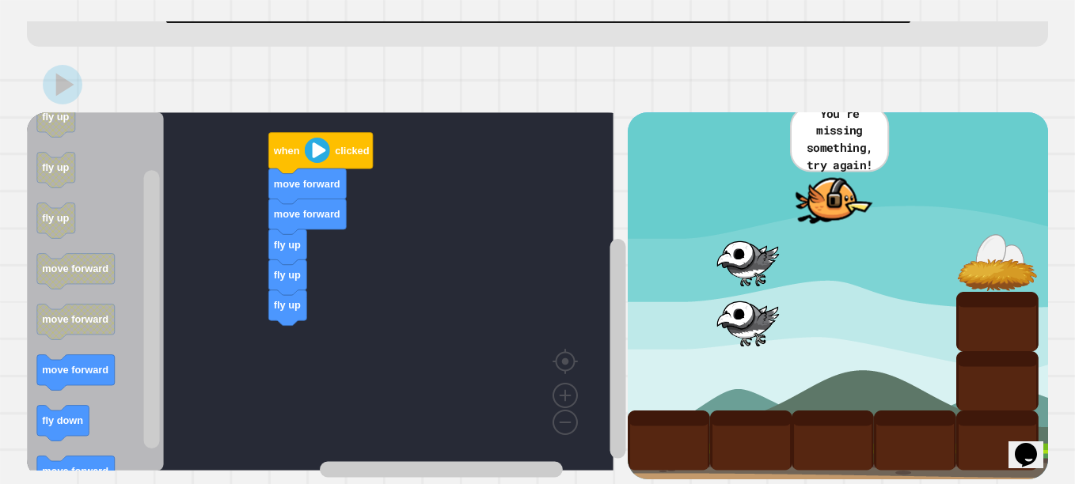
click at [300, 343] on div "move forward move forward fly up fly up fly up when clicked when clicked fly up…" at bounding box center [327, 295] width 601 height 366
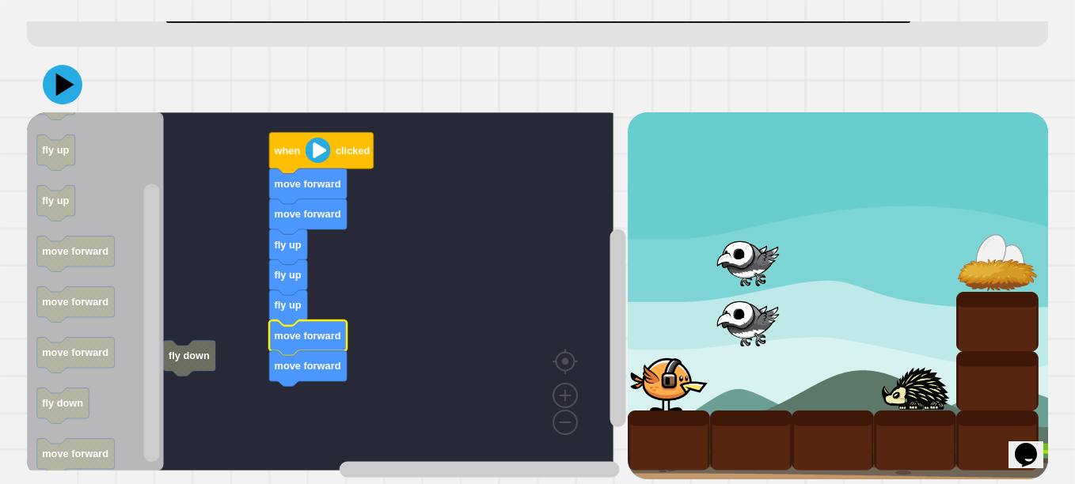
click at [306, 381] on rect "Blockly Workspace" at bounding box center [320, 291] width 586 height 358
click at [167, 343] on div "fly down move forward move forward fly up fly up fly up move forward move forwa…" at bounding box center [327, 295] width 601 height 366
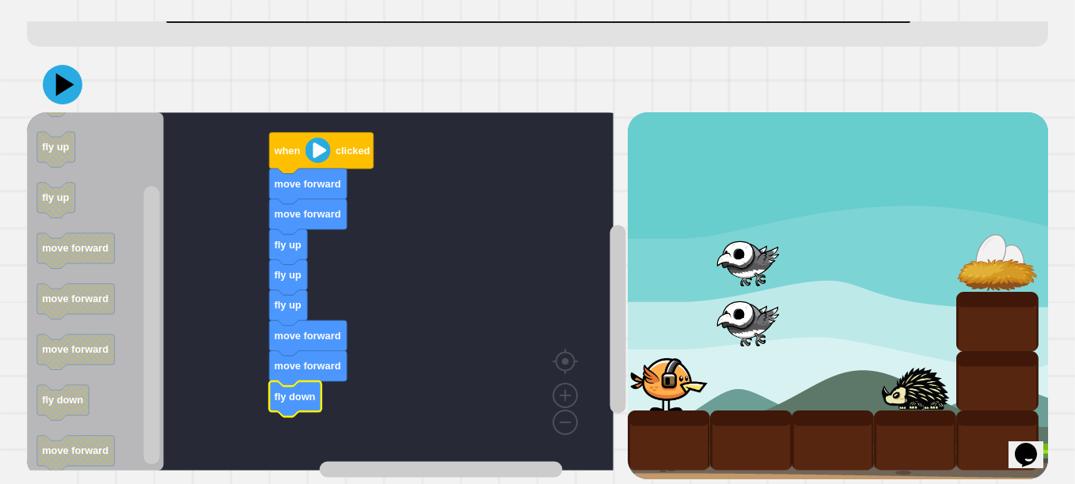
click at [415, 279] on rect "Blockly Workspace" at bounding box center [320, 291] width 586 height 358
click at [74, 76] on icon at bounding box center [62, 84] width 47 height 47
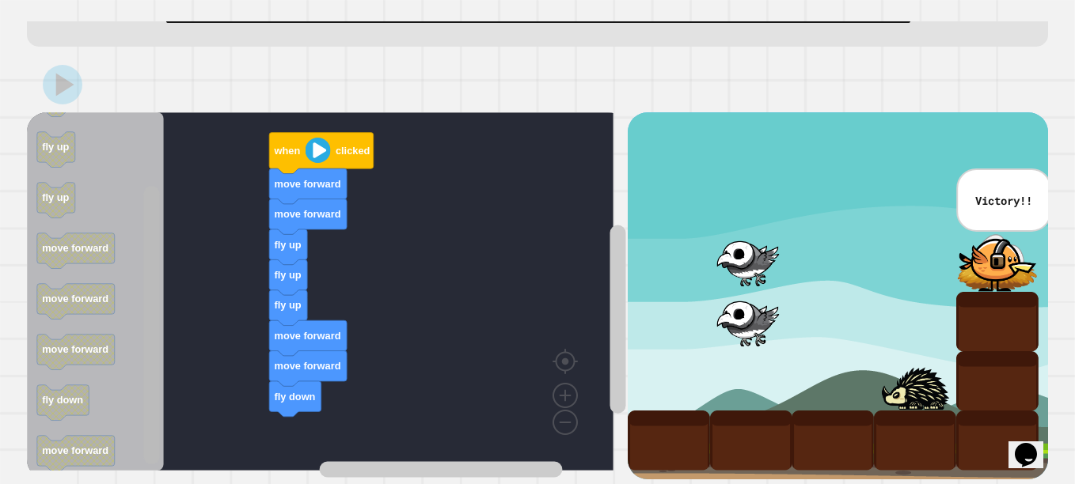
click at [146, 218] on div "**********" at bounding box center [537, 242] width 1075 height 484
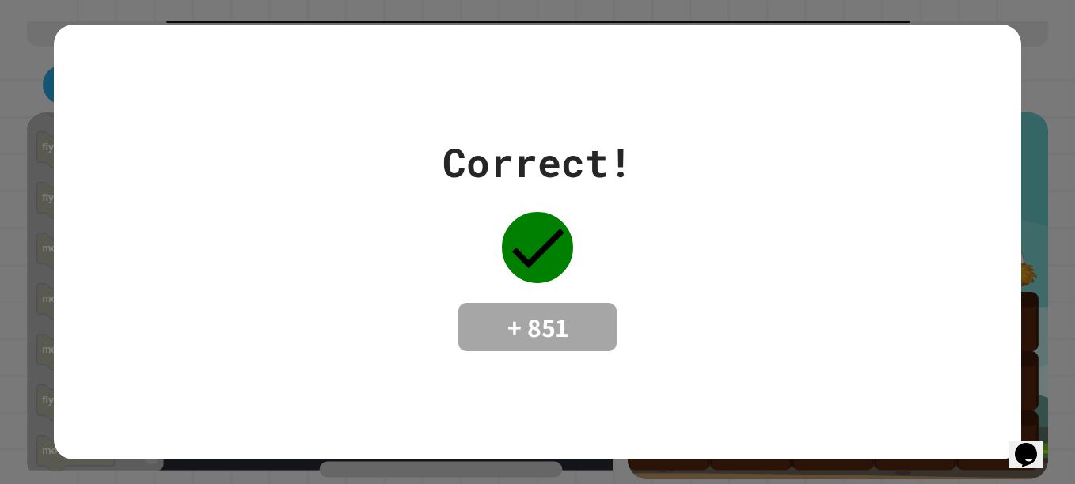
click at [273, 295] on div "Correct! + 851" at bounding box center [537, 242] width 967 height 219
click at [135, 203] on div "Correct! + 851" at bounding box center [537, 242] width 967 height 219
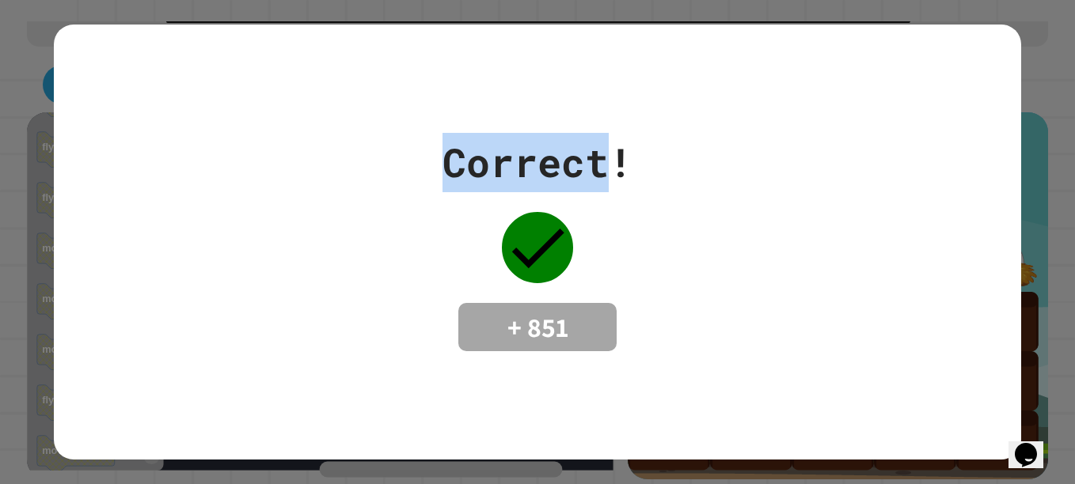
click at [135, 203] on div "Correct! + 851" at bounding box center [537, 242] width 967 height 219
drag, startPoint x: 135, startPoint y: 203, endPoint x: 37, endPoint y: 256, distance: 111.9
click at [37, 256] on div "Correct! + 851" at bounding box center [537, 242] width 1075 height 484
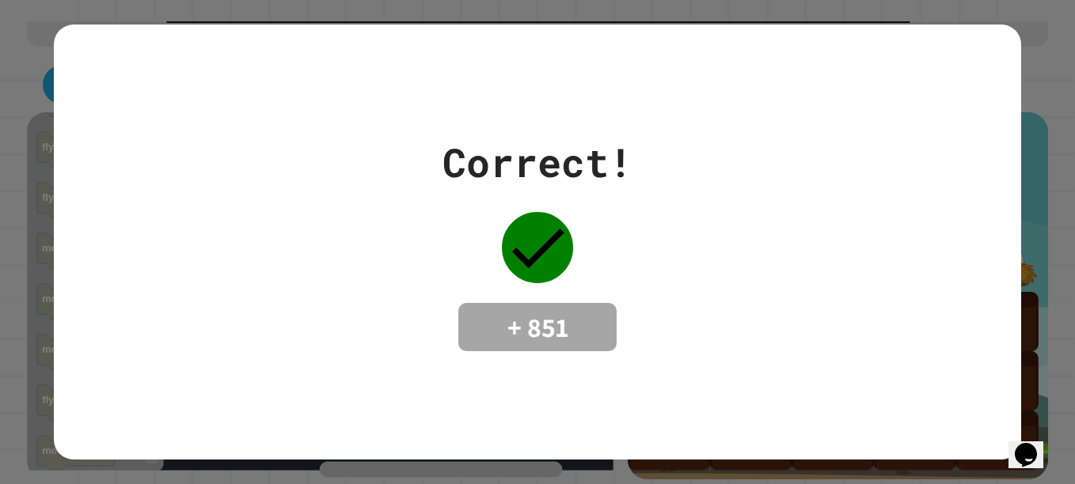
click at [22, 247] on div "Correct! + 851" at bounding box center [537, 242] width 1075 height 484
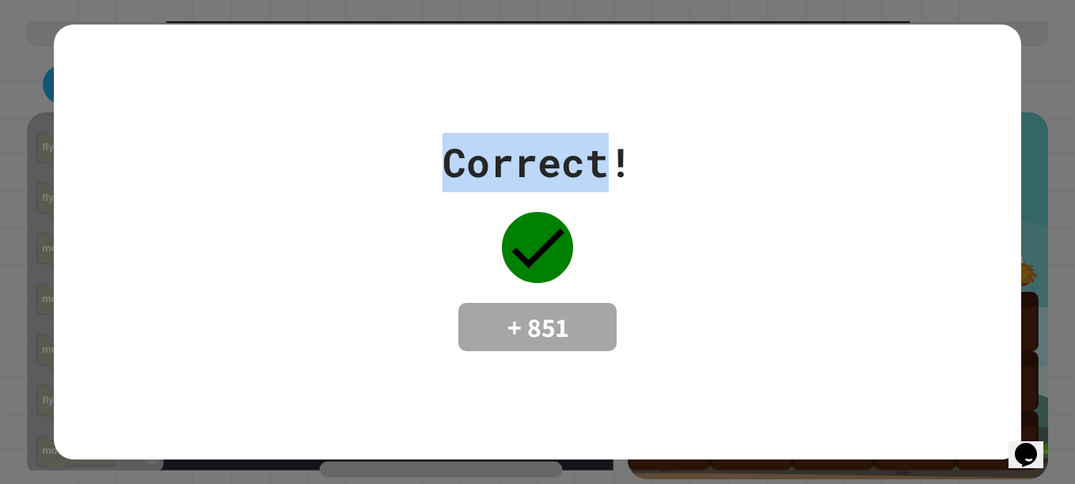
click at [22, 247] on div "Correct! + 851" at bounding box center [537, 242] width 1075 height 484
drag, startPoint x: 22, startPoint y: 247, endPoint x: 10, endPoint y: 291, distance: 45.9
click at [62, 263] on div "Correct! + 851" at bounding box center [537, 242] width 967 height 219
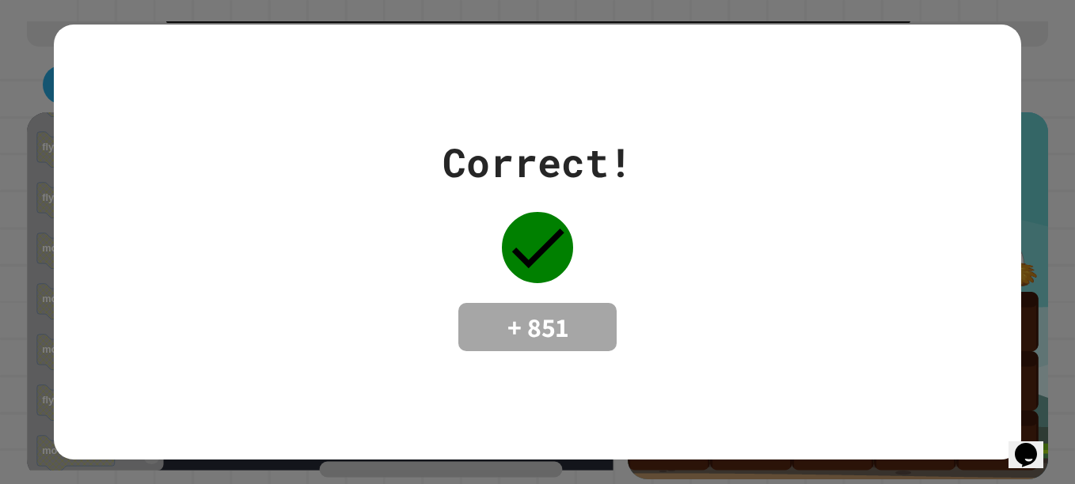
click at [248, 120] on div "Correct! + 851" at bounding box center [537, 243] width 967 height 436
click at [6, 201] on div "Correct! + 851" at bounding box center [537, 242] width 1075 height 484
click at [7, 205] on div "Correct! + 851" at bounding box center [537, 242] width 1075 height 484
click at [605, 192] on div "Correct! + 851" at bounding box center [537, 242] width 190 height 219
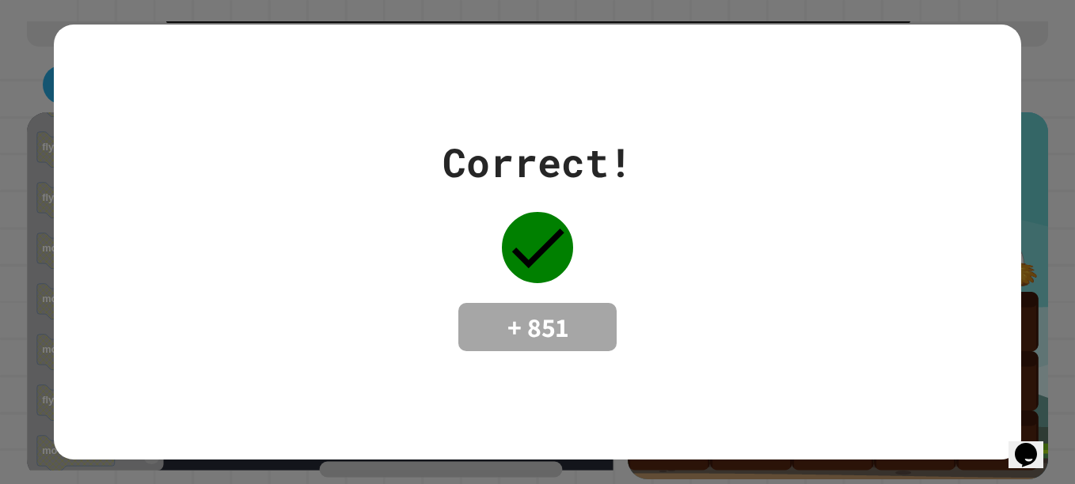
click at [554, 223] on icon at bounding box center [537, 247] width 71 height 71
click at [498, 237] on div at bounding box center [537, 247] width 79 height 79
click at [460, 211] on div "Correct! + 851" at bounding box center [537, 242] width 190 height 219
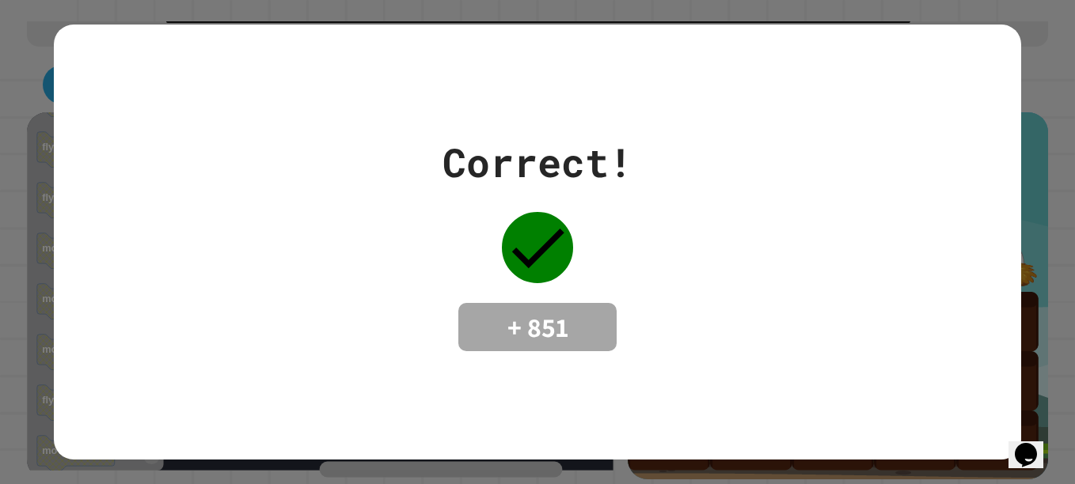
click at [457, 211] on div "Correct! + 851" at bounding box center [537, 242] width 190 height 219
click at [476, 256] on div "Correct! + 851" at bounding box center [537, 242] width 190 height 219
click at [481, 346] on div "Correct! + 851" at bounding box center [537, 243] width 967 height 436
click at [296, 206] on div "Correct! + 851" at bounding box center [537, 242] width 967 height 219
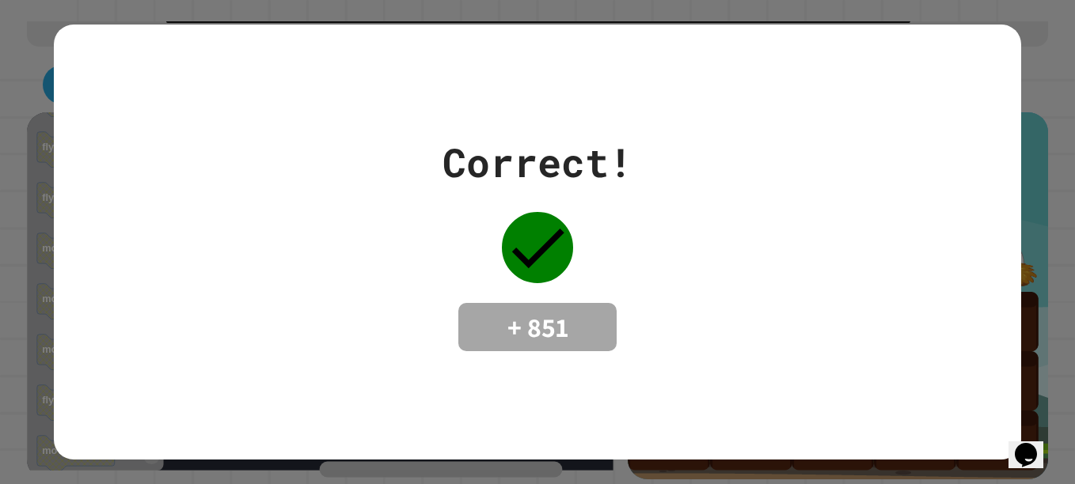
click at [296, 206] on div "Correct! + 851" at bounding box center [537, 242] width 967 height 219
click at [246, 184] on div "Correct! + 851" at bounding box center [537, 242] width 967 height 219
click at [419, 217] on div "Correct! + 851" at bounding box center [537, 242] width 967 height 219
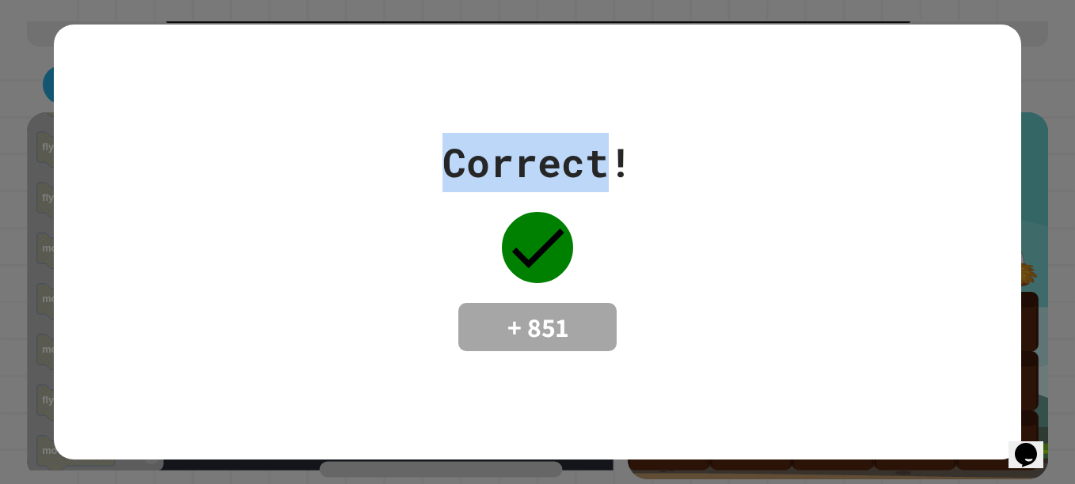
click at [419, 217] on div "Correct! + 851" at bounding box center [537, 242] width 967 height 219
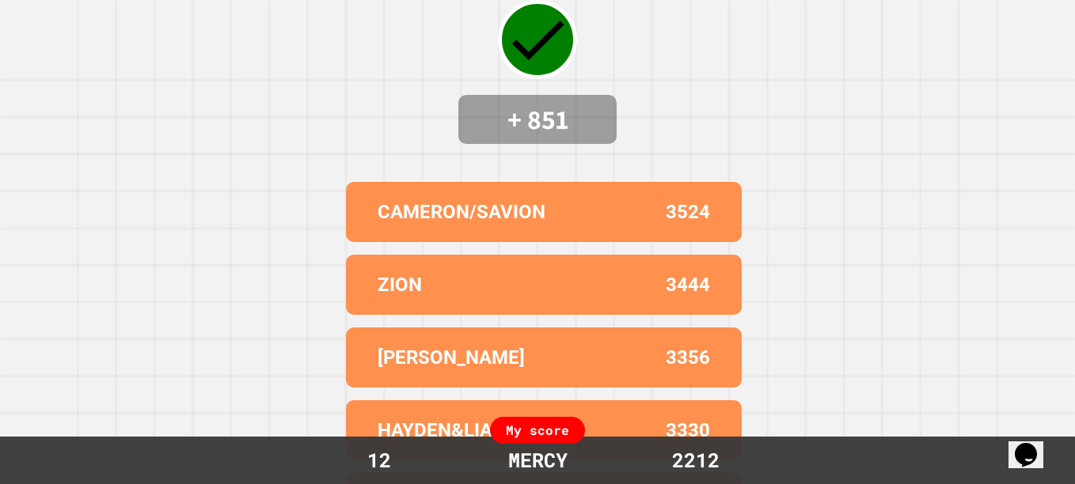
scroll to position [174, 0]
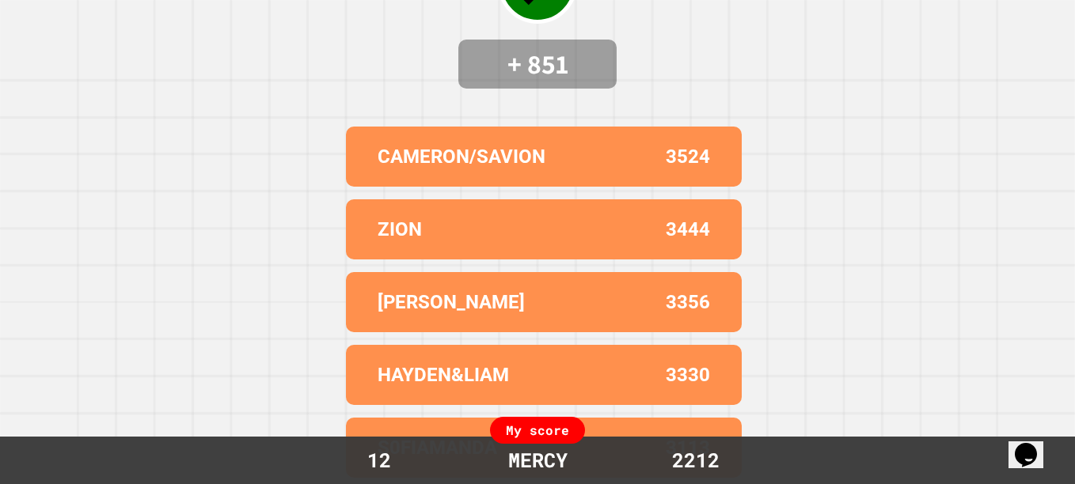
click at [582, 313] on div "JASIYAH J. 3356" at bounding box center [544, 302] width 396 height 60
click at [537, 273] on div "JASIYAH J. 3356" at bounding box center [544, 302] width 396 height 60
click at [346, 214] on div "ZION 3444" at bounding box center [544, 229] width 396 height 60
click at [260, 169] on div "Correct! + 851 CAMERON/SAVION 3524 ZION 3444 JASIYAH J. 3356 HAYDEN&LIAM 3330 S…" at bounding box center [537, 80] width 1075 height 484
click at [261, 171] on div "Correct! + 851 CAMERON/SAVION 3524 ZION 3444 JASIYAH J. 3356 HAYDEN&LIAM 3330 S…" at bounding box center [537, 80] width 1075 height 484
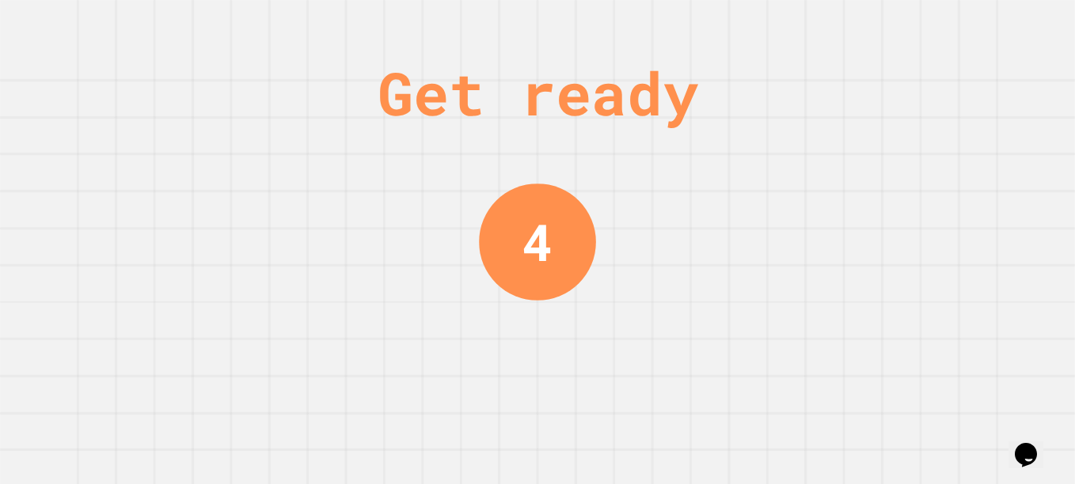
scroll to position [0, 0]
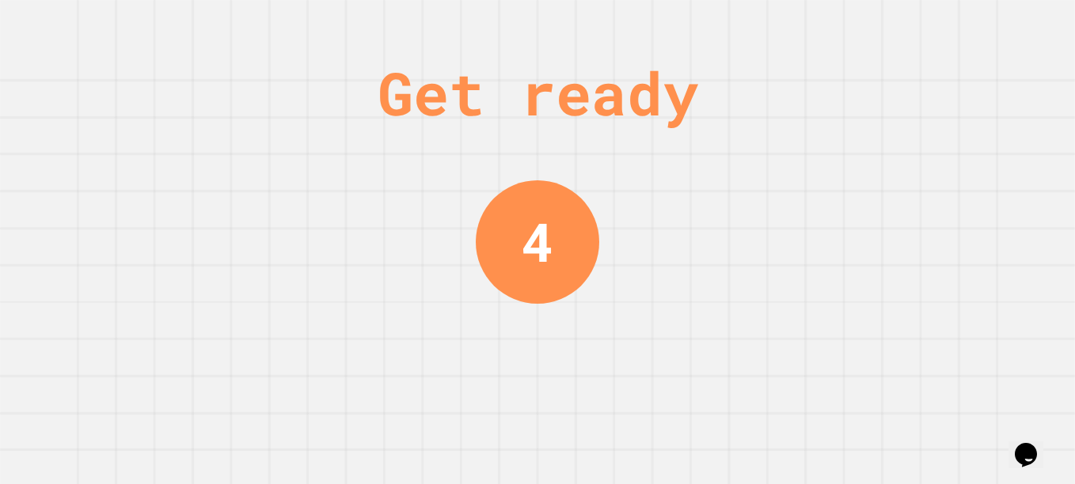
click at [559, 110] on div "Get ready" at bounding box center [537, 92] width 321 height 89
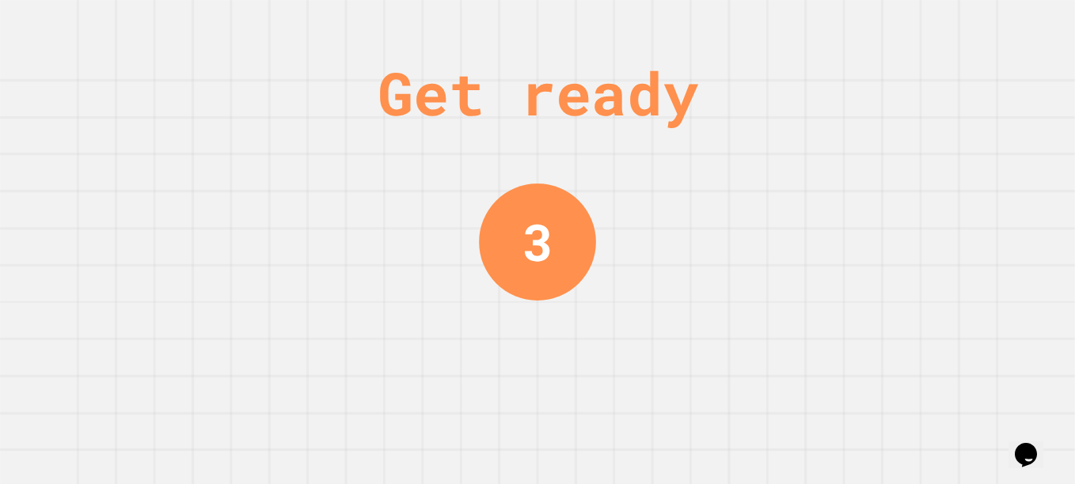
click at [509, 132] on div "Get ready" at bounding box center [537, 92] width 321 height 89
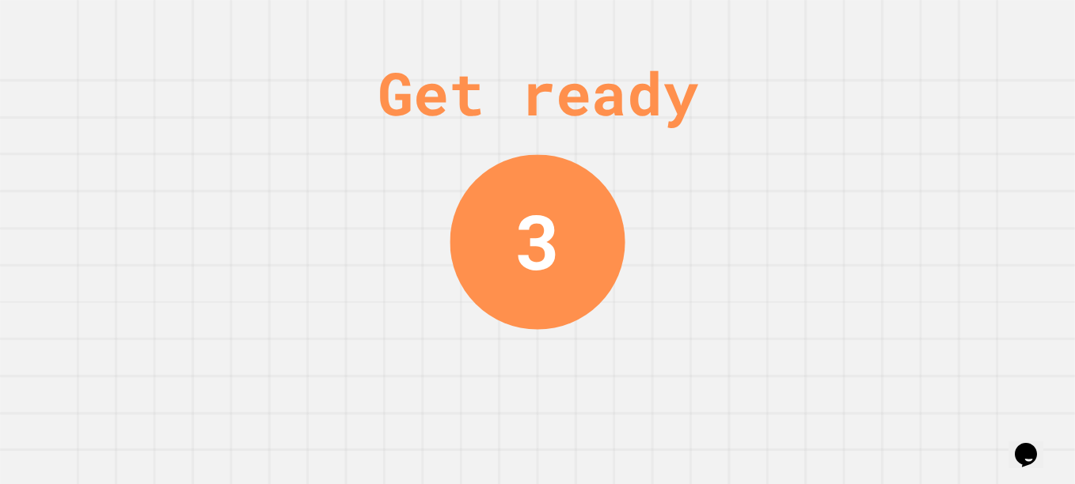
click at [494, 141] on div "Get ready 3" at bounding box center [537, 242] width 119 height 484
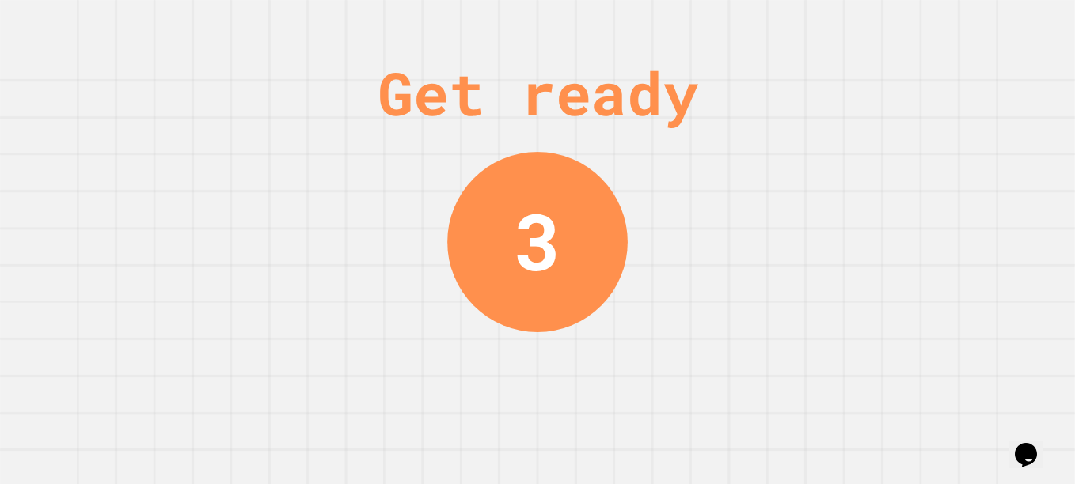
click at [489, 151] on div "Get ready 3" at bounding box center [537, 242] width 119 height 484
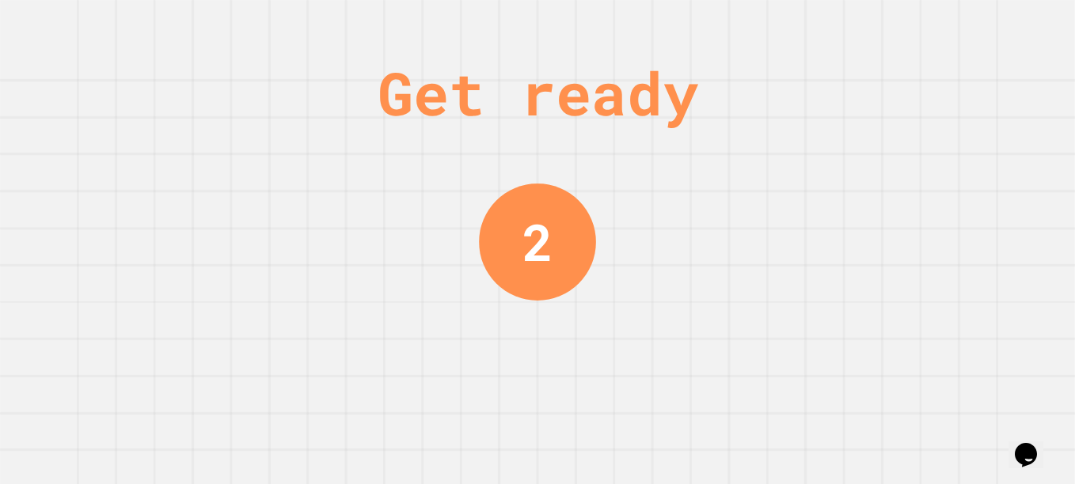
click at [551, 129] on div "Get ready" at bounding box center [537, 92] width 321 height 89
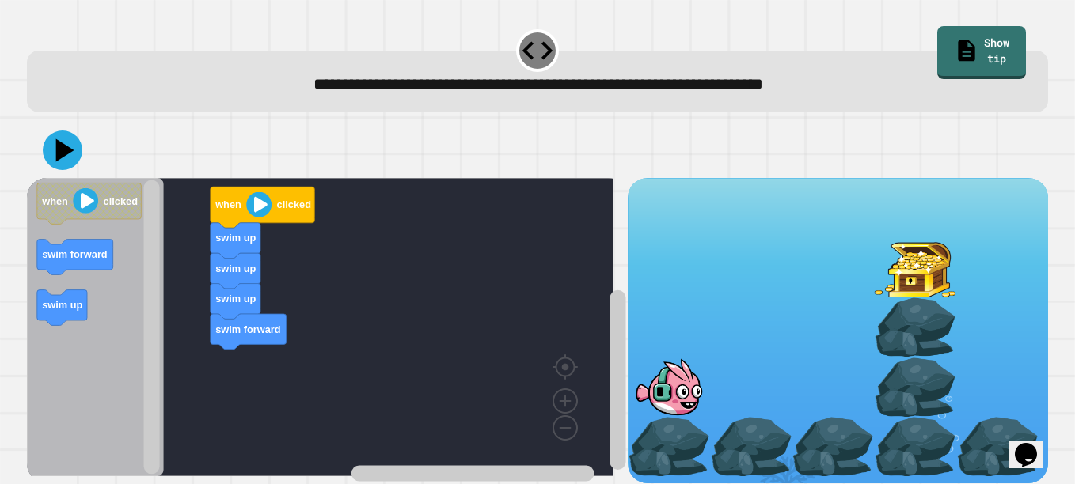
click at [79, 150] on button at bounding box center [63, 151] width 40 height 40
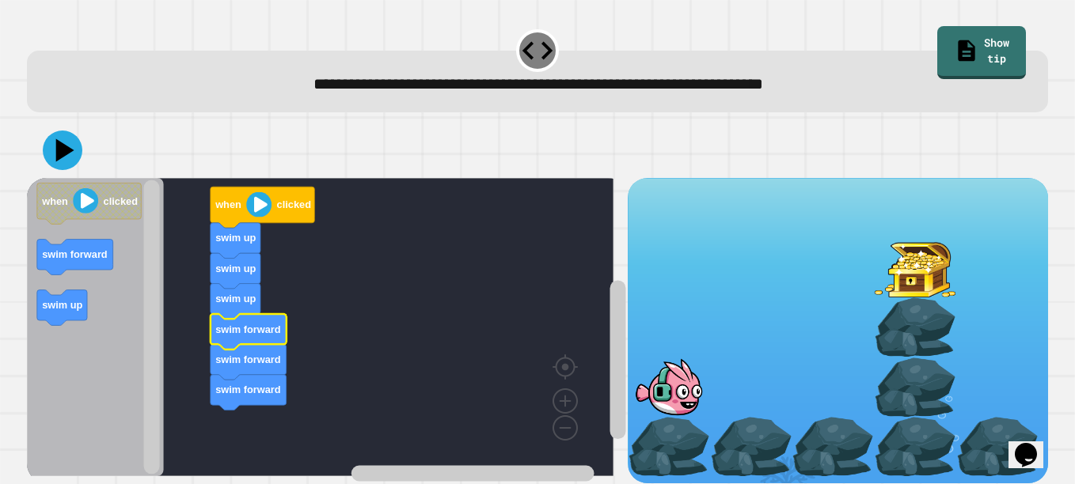
click at [78, 157] on button at bounding box center [63, 151] width 40 height 40
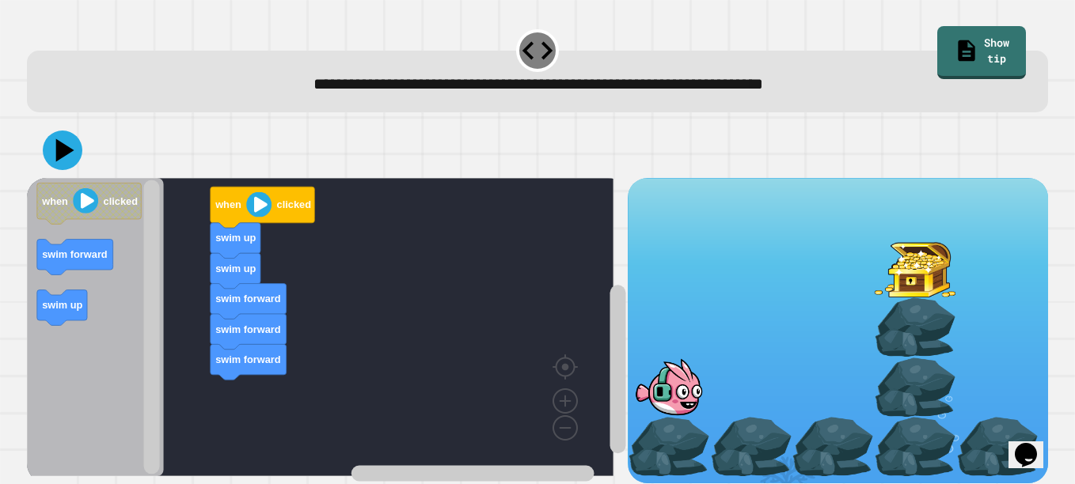
click at [45, 149] on button at bounding box center [63, 151] width 40 height 40
click at [74, 180] on icon "Blockly Workspace" at bounding box center [95, 327] width 137 height 298
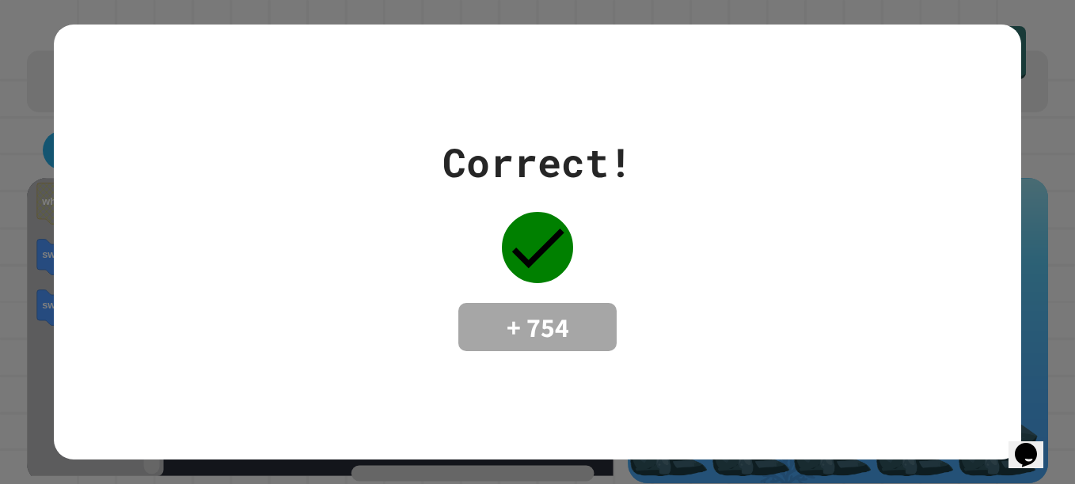
click at [254, 218] on div "Correct! + 754" at bounding box center [537, 242] width 967 height 219
click at [194, 199] on div "Correct! + 754" at bounding box center [537, 242] width 967 height 219
drag, startPoint x: 445, startPoint y: 186, endPoint x: 350, endPoint y: 195, distance: 95.4
click at [442, 189] on div "Correct! + 754" at bounding box center [537, 242] width 190 height 219
drag, startPoint x: 285, startPoint y: 209, endPoint x: 190, endPoint y: 239, distance: 99.6
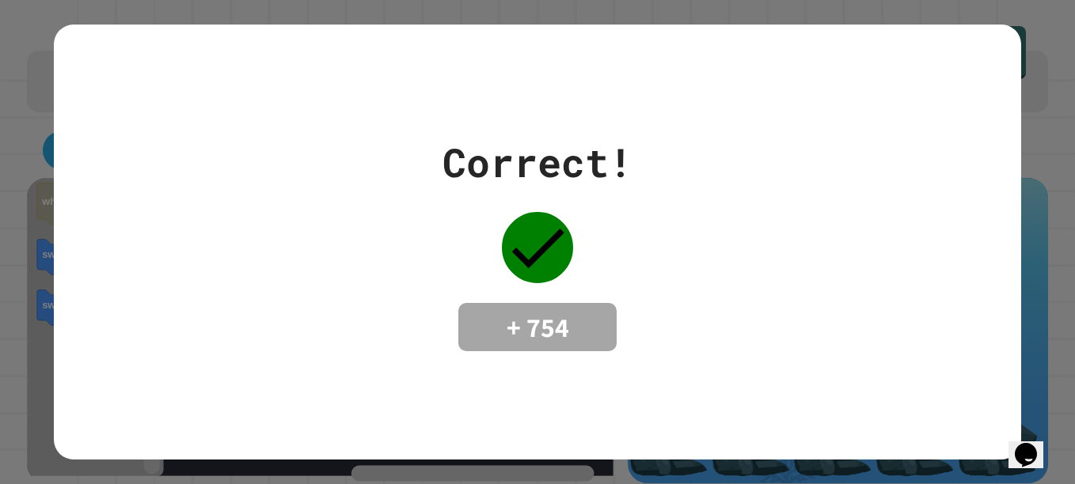
click at [190, 239] on div "Correct! + 754" at bounding box center [537, 242] width 967 height 219
click at [6, 226] on div "Correct! + 754" at bounding box center [537, 242] width 1075 height 484
click at [32, 214] on div "Correct! + 754" at bounding box center [537, 242] width 1075 height 484
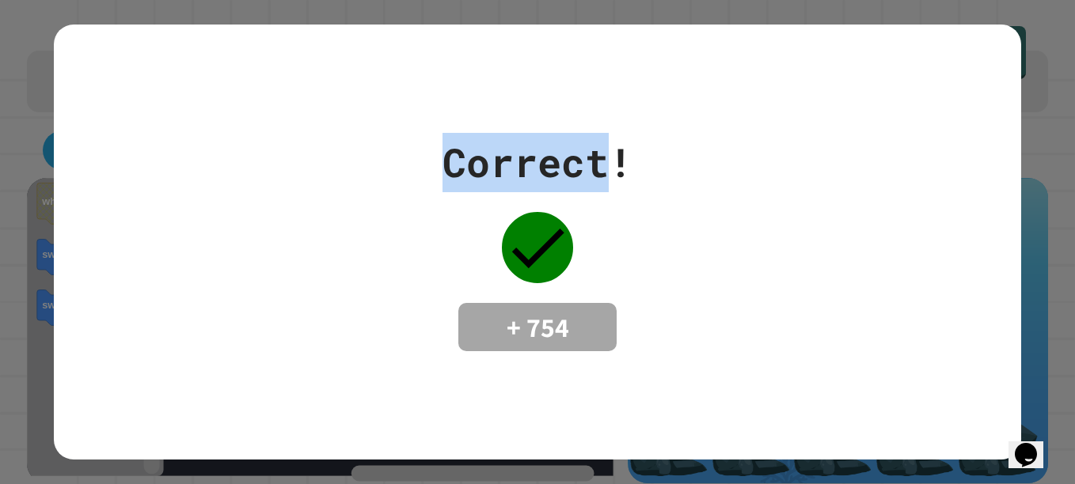
drag, startPoint x: 32, startPoint y: 214, endPoint x: 10, endPoint y: 215, distance: 22.2
click at [10, 215] on div "Correct! + 754" at bounding box center [537, 242] width 1075 height 484
drag, startPoint x: 10, startPoint y: 215, endPoint x: 6, endPoint y: 199, distance: 17.1
click at [6, 199] on div "Correct! + 754" at bounding box center [537, 242] width 1075 height 484
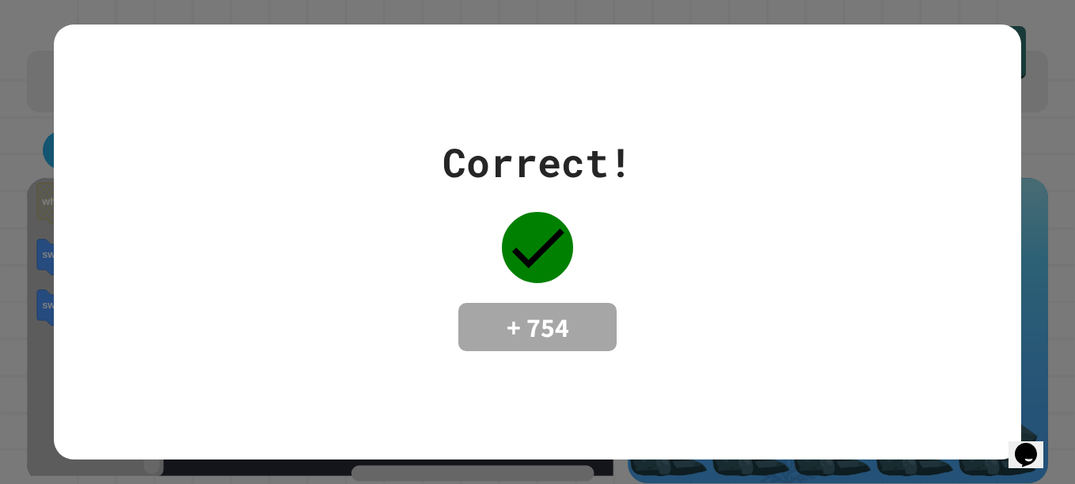
click at [0, 148] on html "**********" at bounding box center [537, 242] width 1075 height 484
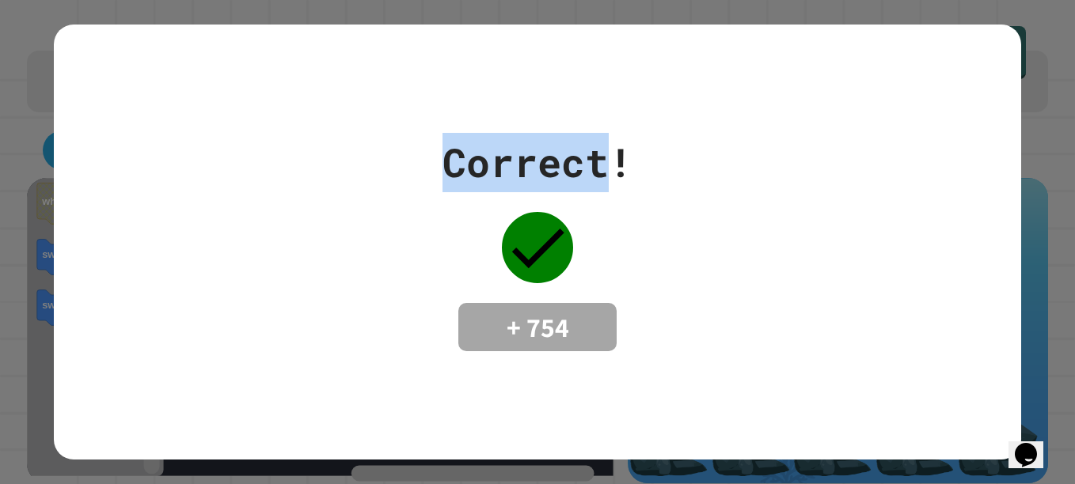
click at [0, 148] on html "**********" at bounding box center [537, 242] width 1075 height 484
drag, startPoint x: 0, startPoint y: 148, endPoint x: 79, endPoint y: 165, distance: 81.0
click at [79, 165] on div "Correct! + 754" at bounding box center [537, 242] width 967 height 219
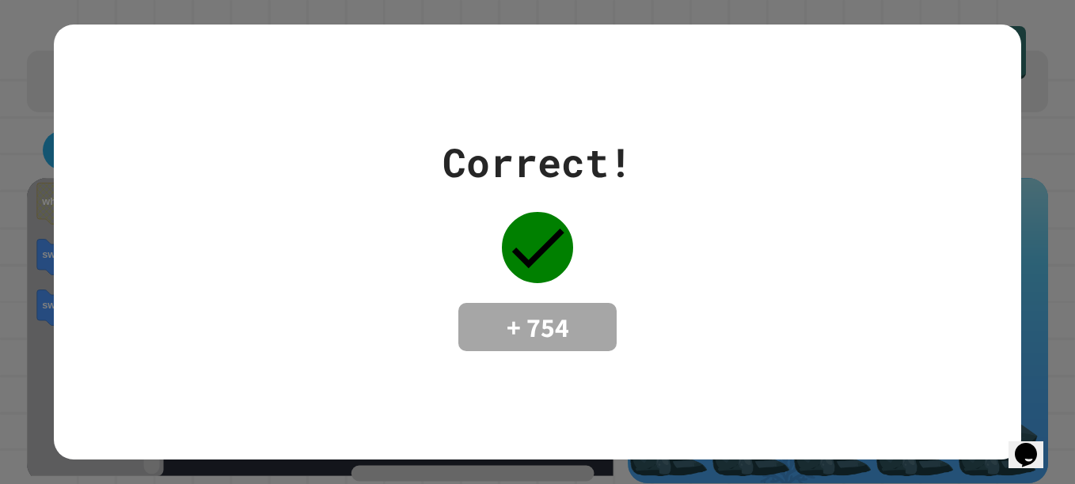
click at [533, 267] on icon at bounding box center [537, 247] width 71 height 71
click at [0, 180] on div "Correct! + 754" at bounding box center [537, 242] width 1075 height 484
click at [25, 188] on div "Correct! + 754" at bounding box center [537, 242] width 1075 height 484
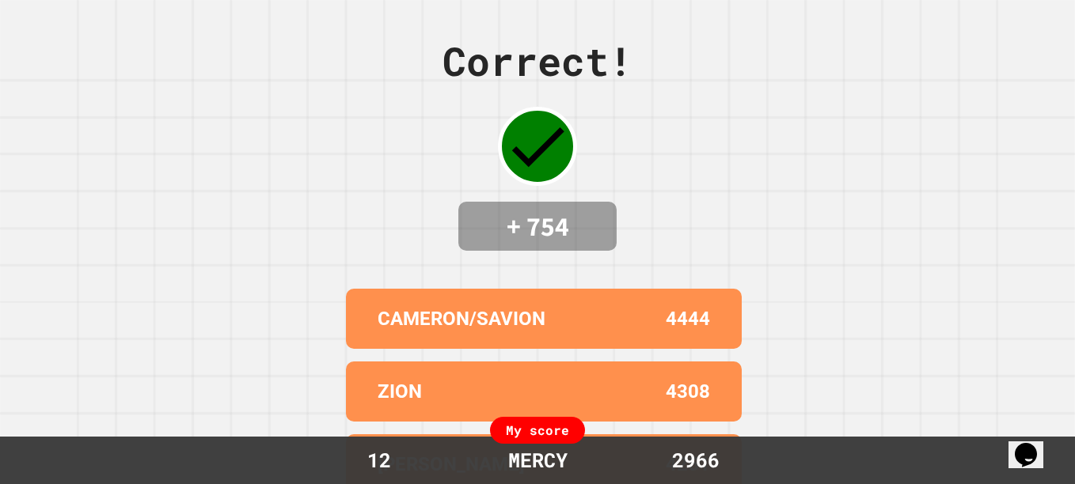
click at [565, 388] on div "4308" at bounding box center [627, 391] width 166 height 28
click at [311, 313] on div "Correct! + 754 CAMERON/SAVION 4444 ZION 4308 JASIYAH J. 4251 HAYDEN&LIAM 4170 S…" at bounding box center [537, 242] width 1075 height 484
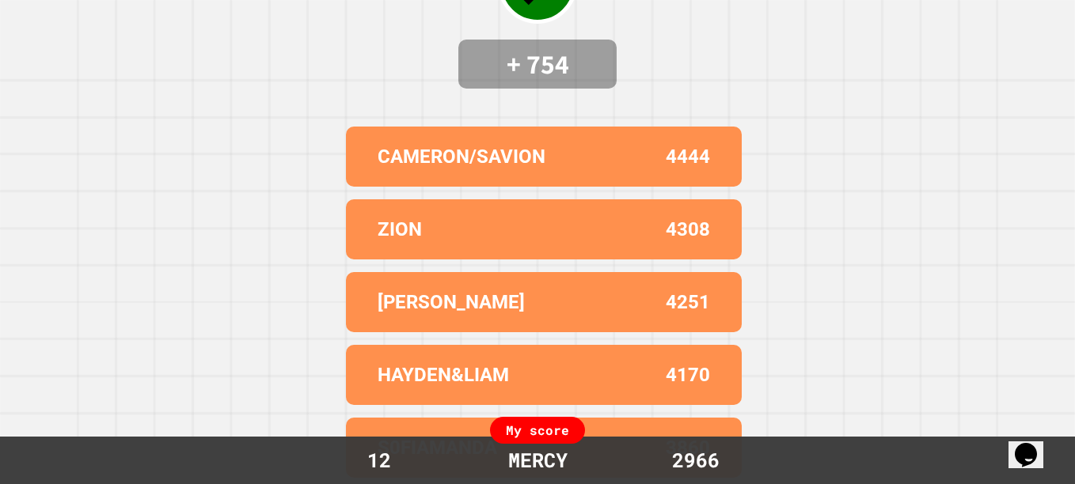
click at [824, 19] on div "Correct! + 754 CAMERON/SAVION 4444 ZION 4308 JASIYAH J. 4251 HAYDEN&LIAM 4170 S…" at bounding box center [537, 80] width 1075 height 484
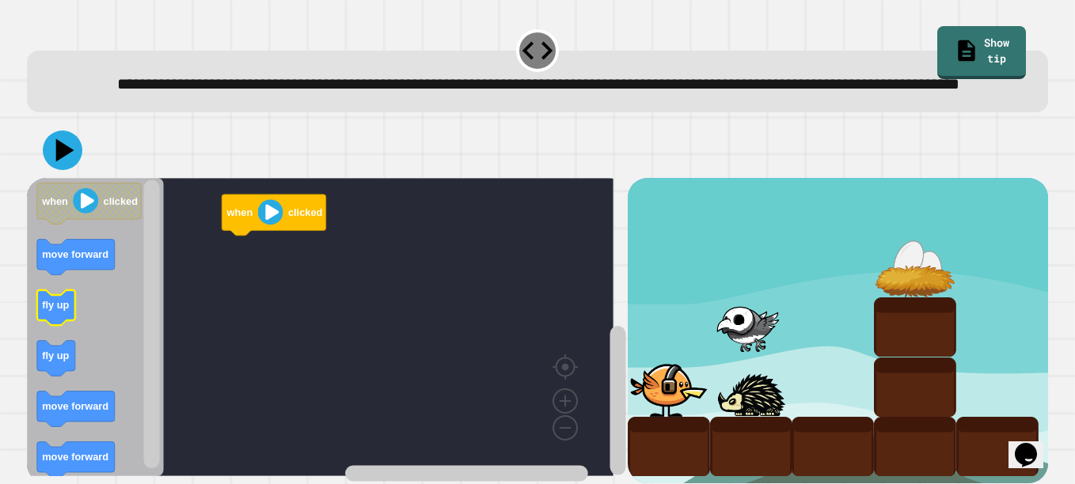
click at [40, 326] on icon "Blockly Workspace" at bounding box center [56, 308] width 38 height 36
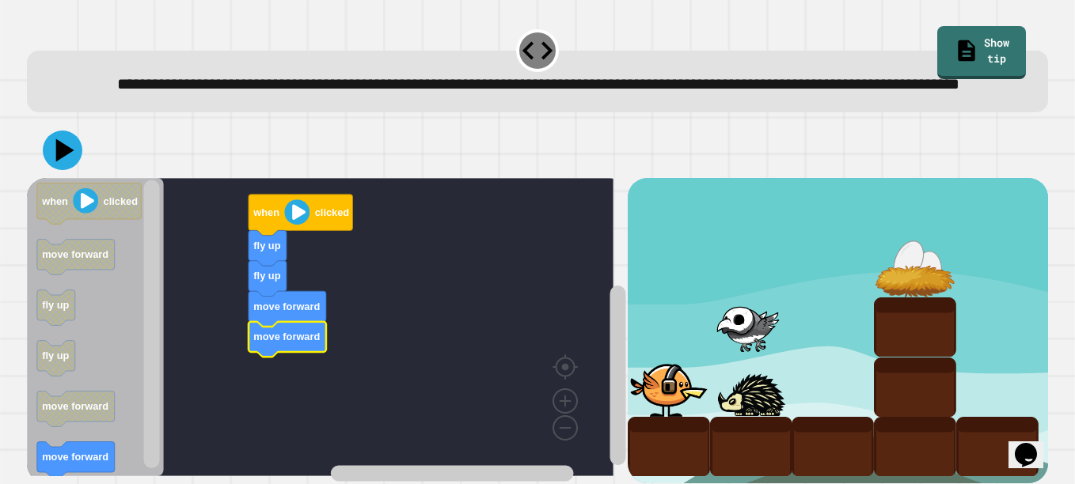
click at [55, 170] on icon at bounding box center [63, 151] width 40 height 40
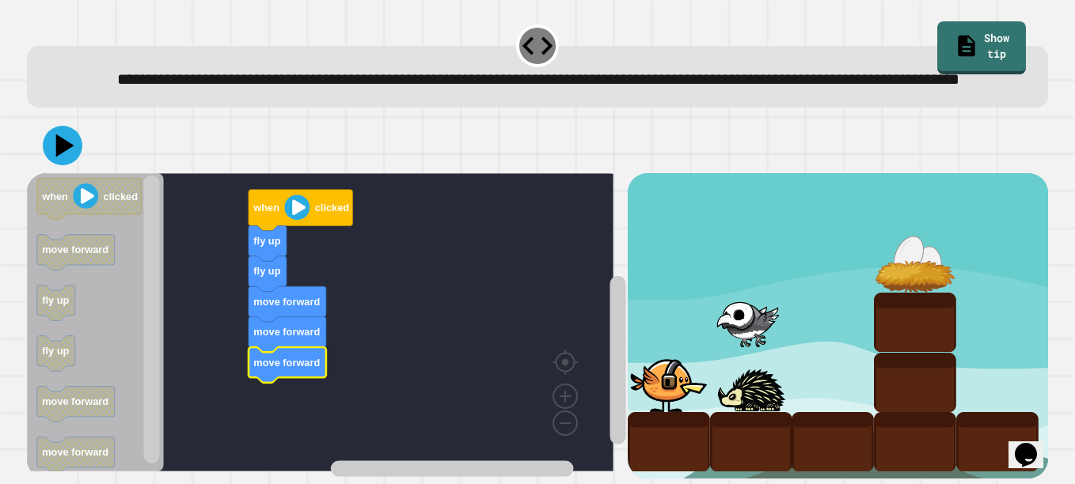
click at [69, 144] on icon at bounding box center [63, 146] width 40 height 40
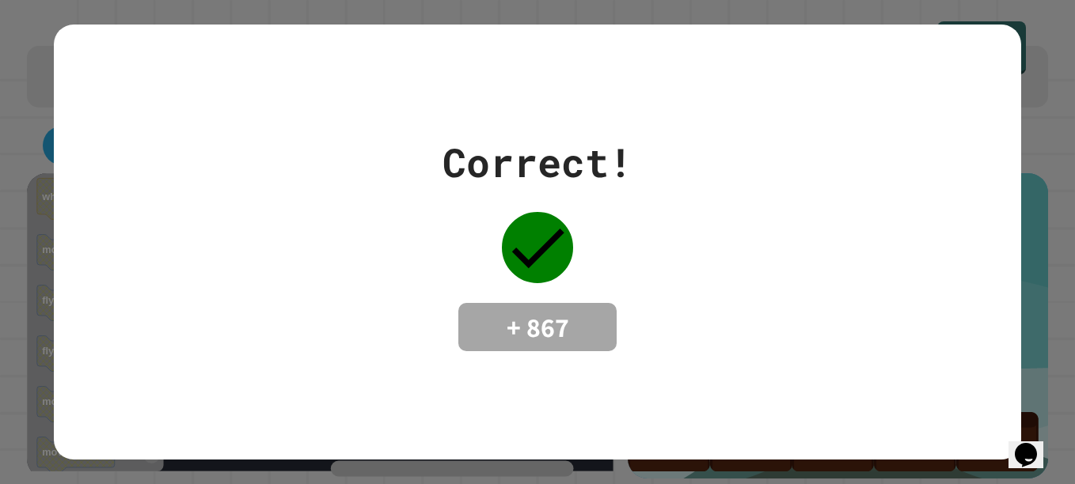
click at [284, 405] on div "Correct! + 867" at bounding box center [537, 243] width 967 height 436
click at [28, 380] on div "Correct! + 867" at bounding box center [537, 242] width 1075 height 484
click at [28, 374] on div "Correct! + 867" at bounding box center [537, 242] width 1075 height 484
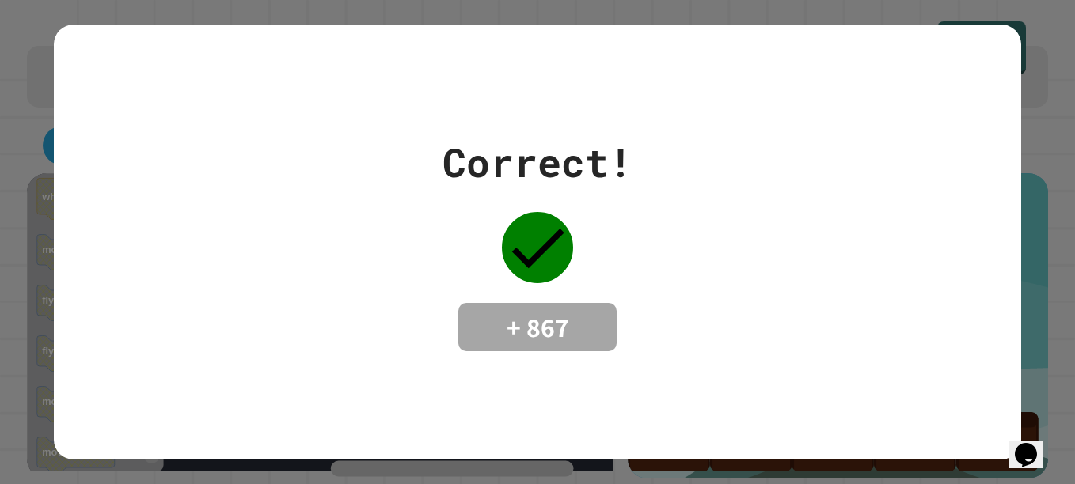
click at [28, 374] on div "Correct! + 867" at bounding box center [537, 242] width 1075 height 484
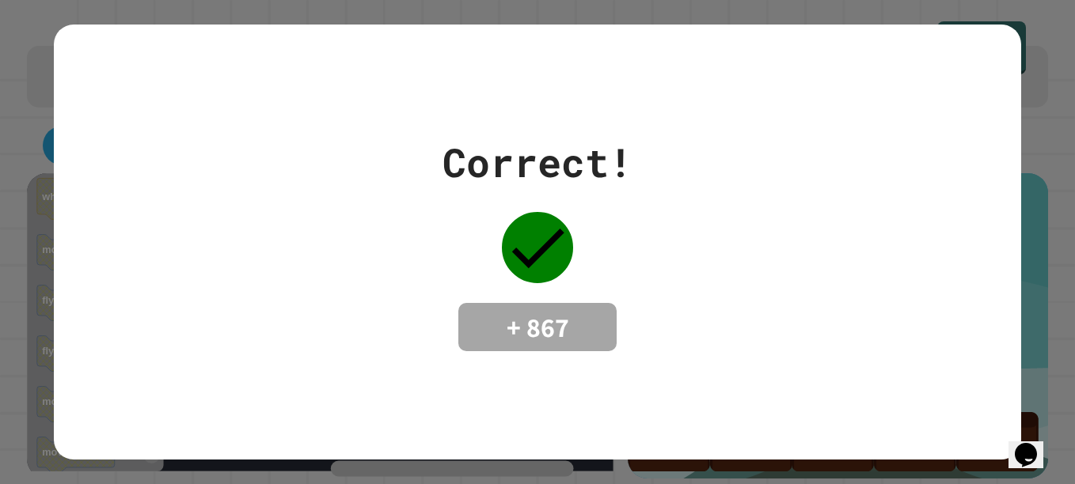
click at [11, 230] on div "Correct! + 867" at bounding box center [537, 242] width 1075 height 484
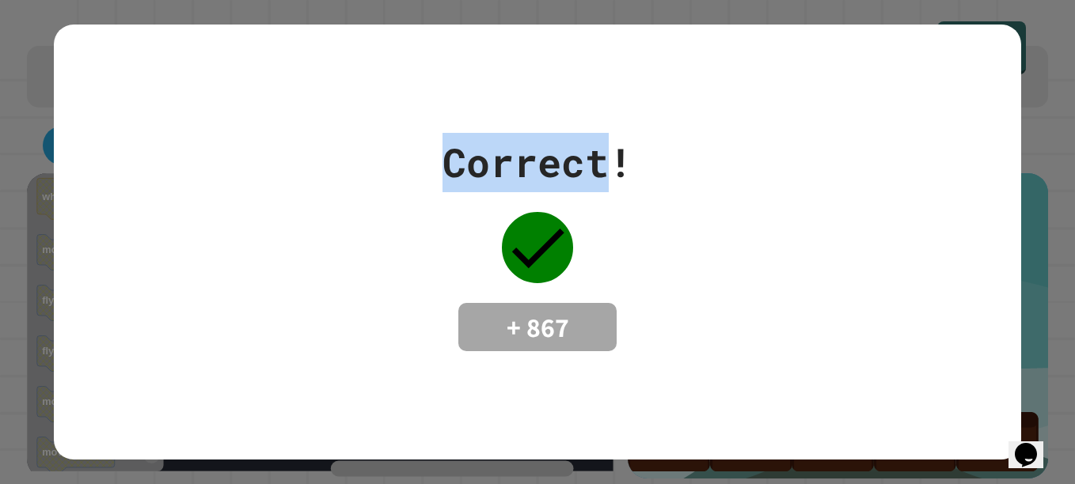
click at [11, 230] on div "Correct! + 867" at bounding box center [537, 242] width 1075 height 484
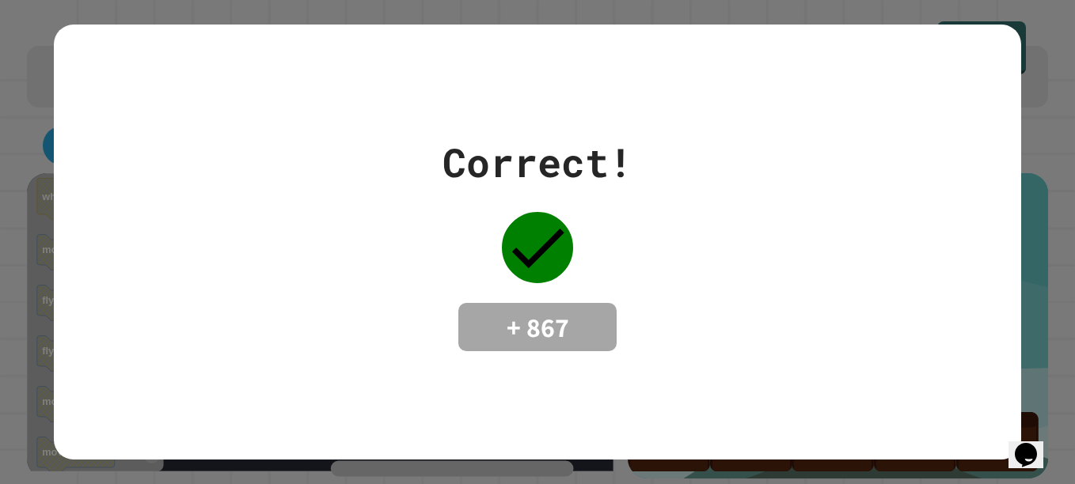
click at [0, 121] on html "**********" at bounding box center [537, 242] width 1075 height 484
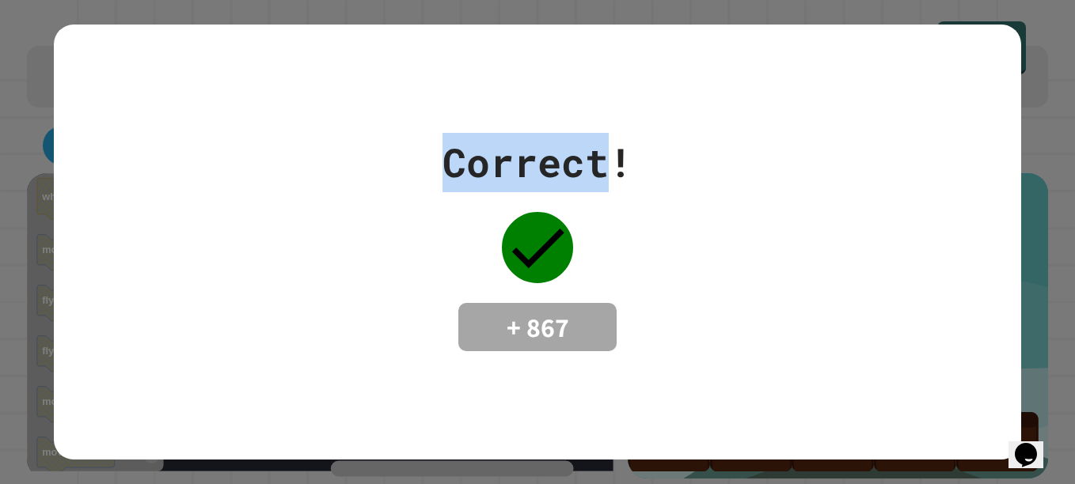
click at [0, 121] on html "**********" at bounding box center [537, 242] width 1075 height 484
click at [0, 127] on html "**********" at bounding box center [537, 242] width 1075 height 484
click at [172, 278] on div "Correct! + 867" at bounding box center [537, 242] width 967 height 219
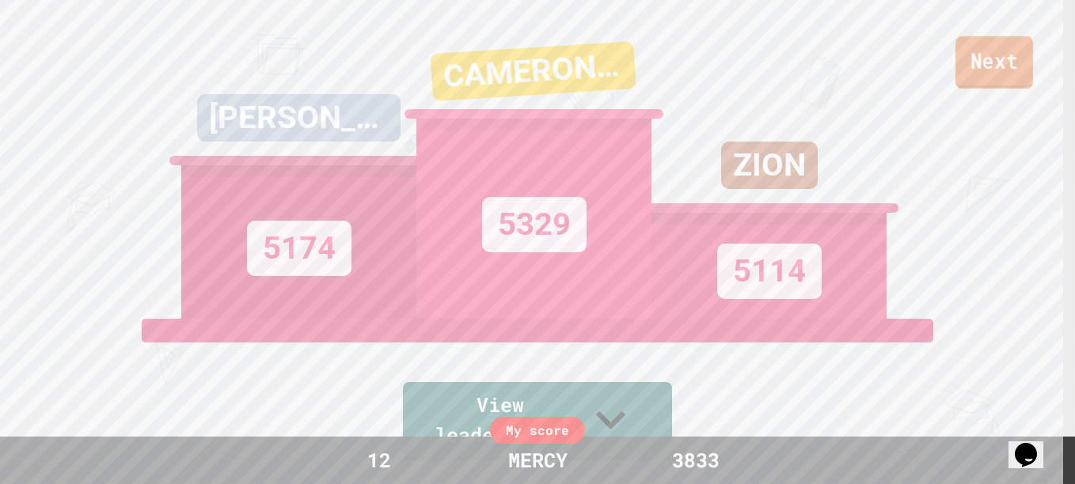
click at [975, 57] on link "Next" at bounding box center [994, 62] width 78 height 52
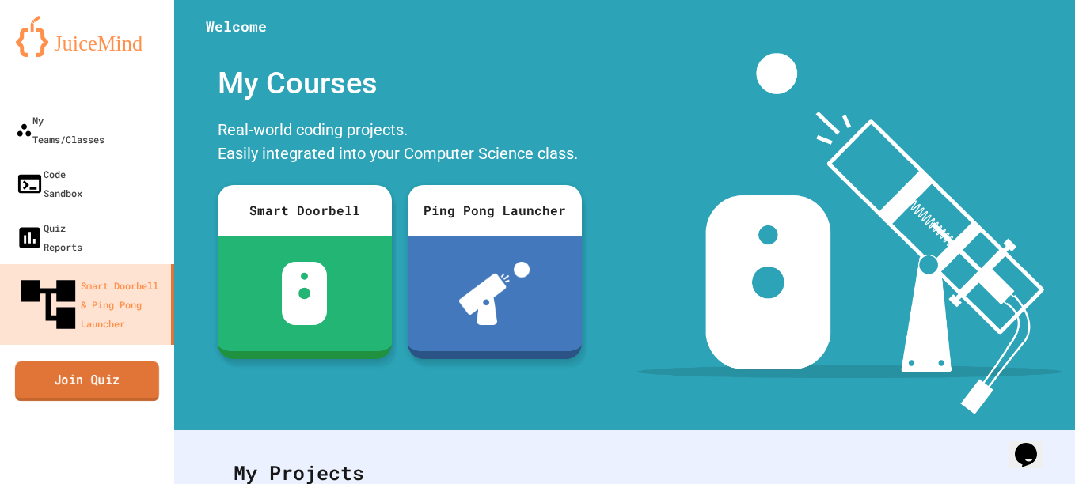
click at [111, 362] on link "Join Quiz" at bounding box center [87, 382] width 144 height 40
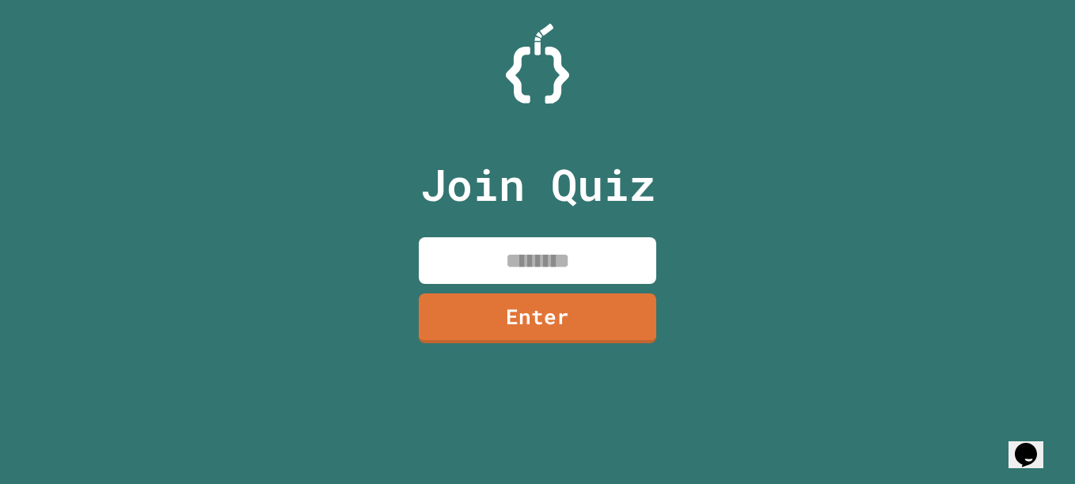
click at [569, 267] on input at bounding box center [537, 260] width 237 height 47
click at [519, 252] on input at bounding box center [537, 260] width 237 height 47
type input "*"
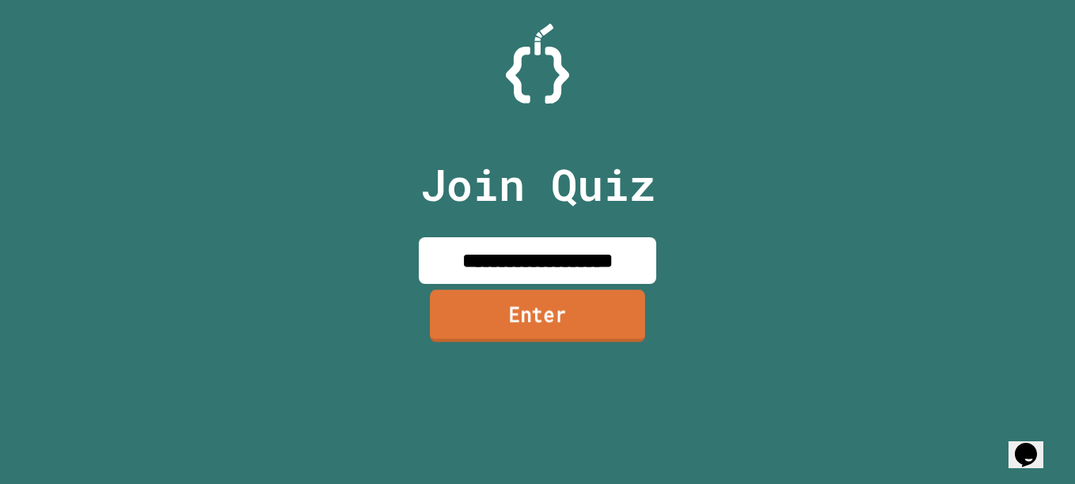
click at [477, 309] on link "Enter" at bounding box center [537, 316] width 215 height 52
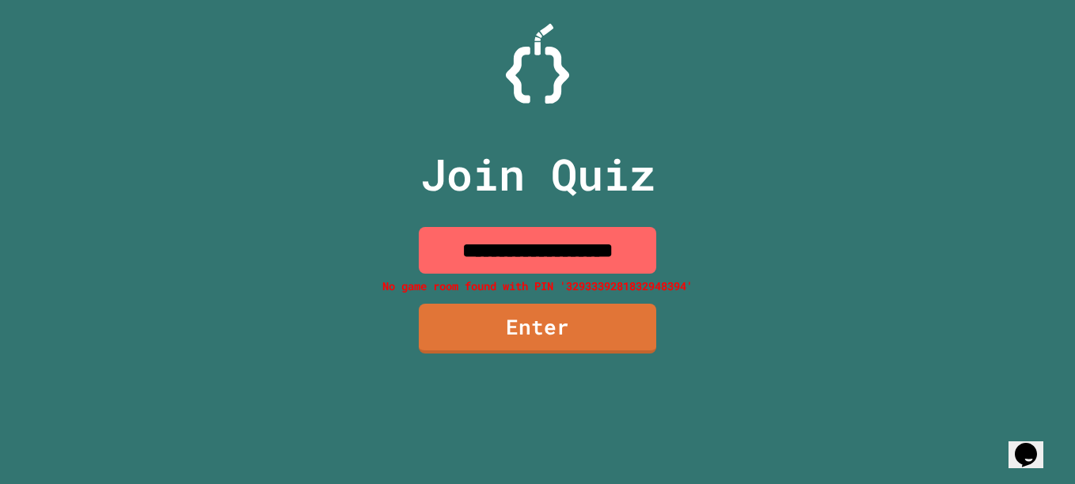
click at [541, 244] on input "**********" at bounding box center [537, 250] width 237 height 47
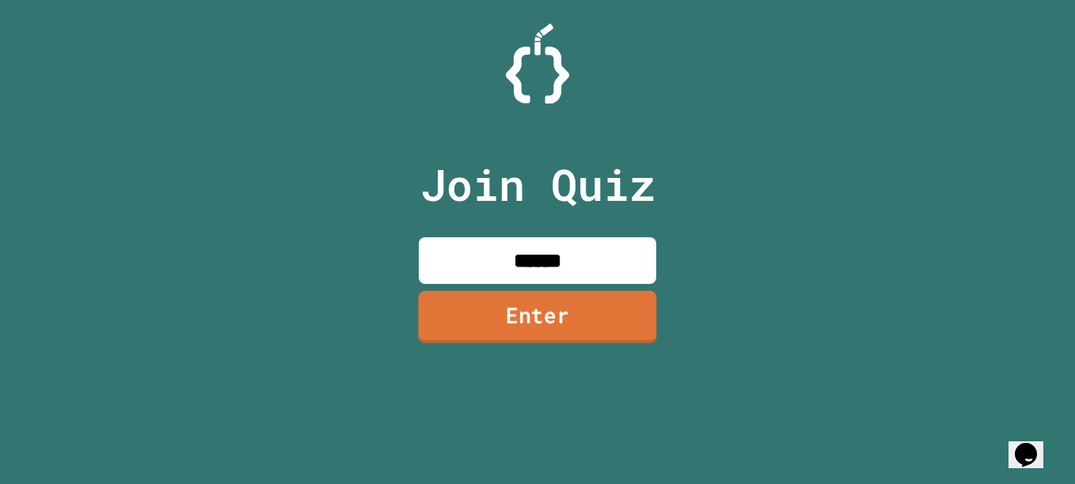
click at [438, 340] on link "Enter" at bounding box center [538, 317] width 238 height 52
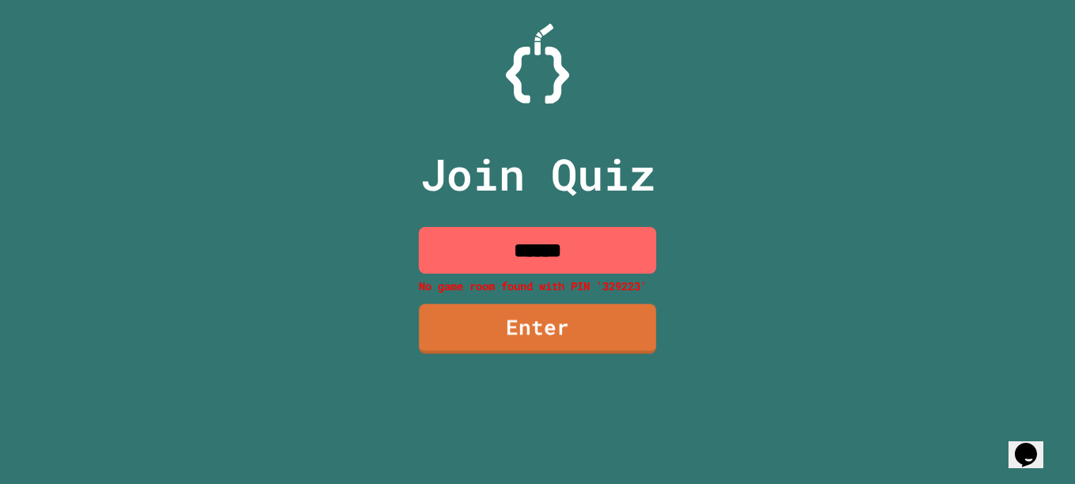
click at [530, 262] on input "******" at bounding box center [537, 250] width 237 height 47
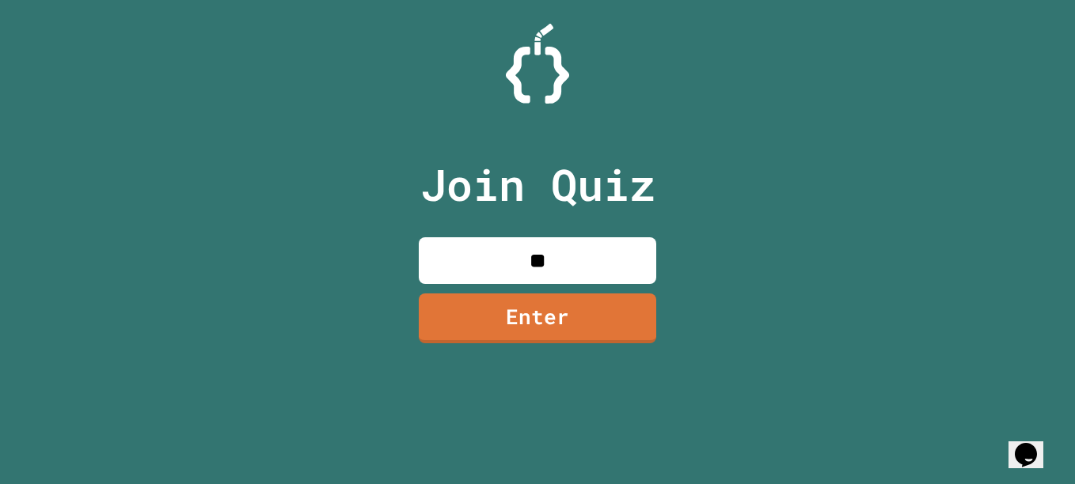
type input "*"
click at [886, 62] on div at bounding box center [537, 64] width 1075 height 80
click at [336, 155] on div "Join Quiz Enter" at bounding box center [537, 242] width 1075 height 484
click at [505, 260] on input at bounding box center [537, 260] width 237 height 47
type input "********"
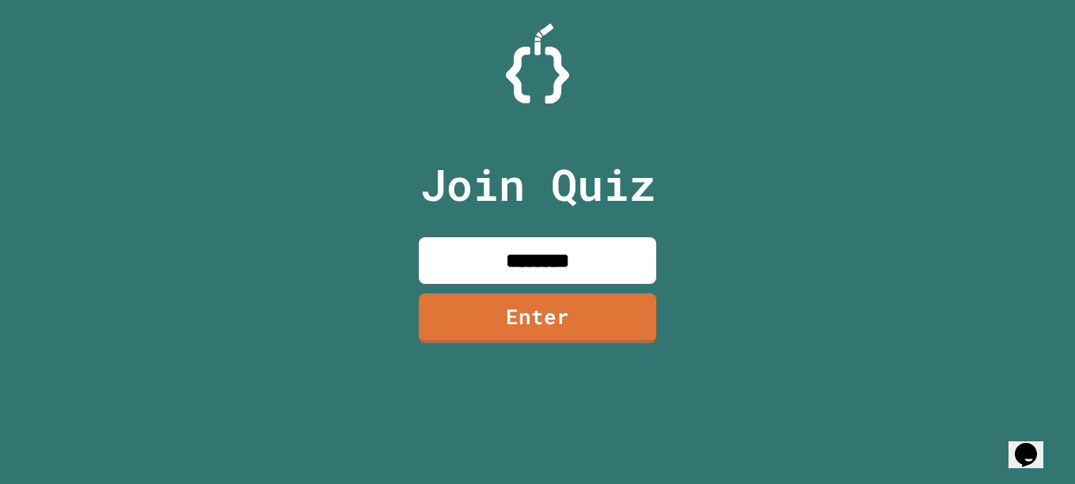
click at [565, 309] on link "Enter" at bounding box center [537, 319] width 237 height 50
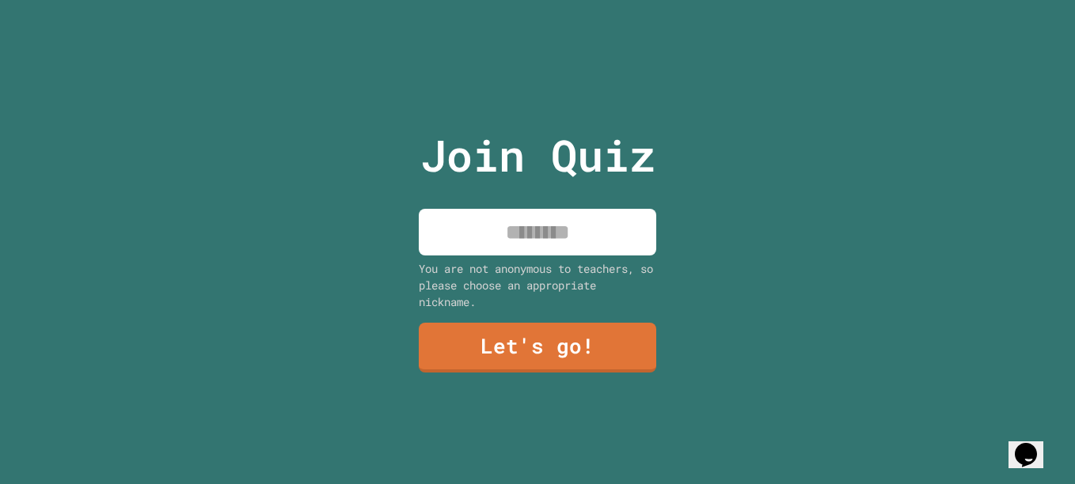
click at [519, 228] on input at bounding box center [537, 232] width 237 height 47
type input "**********"
click at [509, 323] on link "Let's go!" at bounding box center [537, 346] width 233 height 52
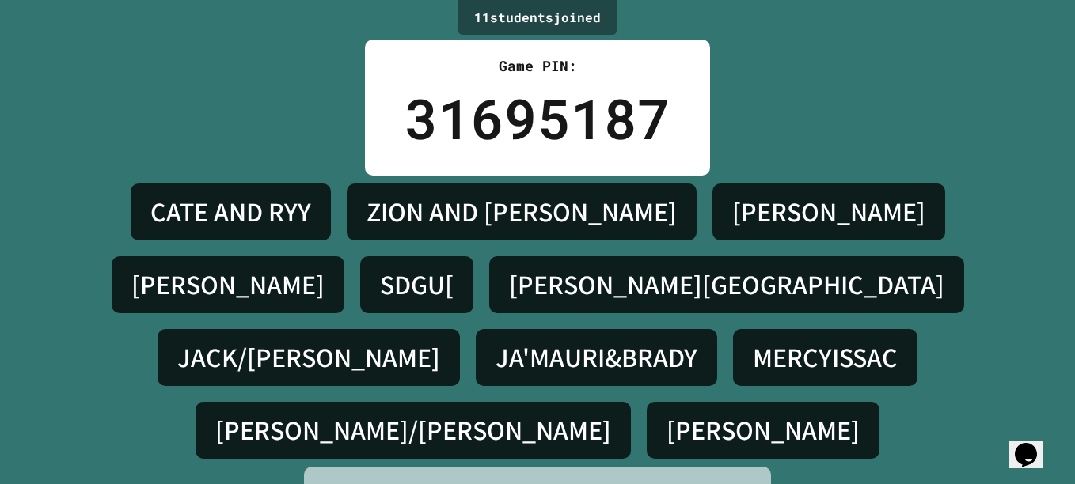
click at [881, 317] on div "CATE AND RYY ZION AND RICK SHANE JASIYAH J. SDGU[ MEILY,ATHENA JACK/CODY JA'MAU…" at bounding box center [538, 321] width 996 height 291
click at [883, 341] on h4 "MERCYISSAC" at bounding box center [825, 357] width 145 height 33
click at [848, 341] on h4 "MERCYISSAC" at bounding box center [825, 357] width 145 height 33
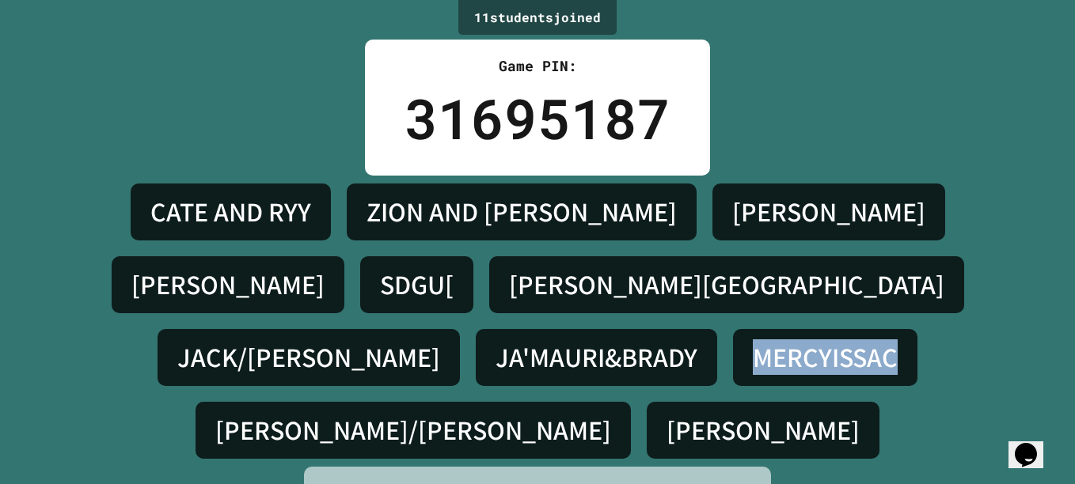
click at [848, 341] on h4 "MERCYISSAC" at bounding box center [825, 357] width 145 height 33
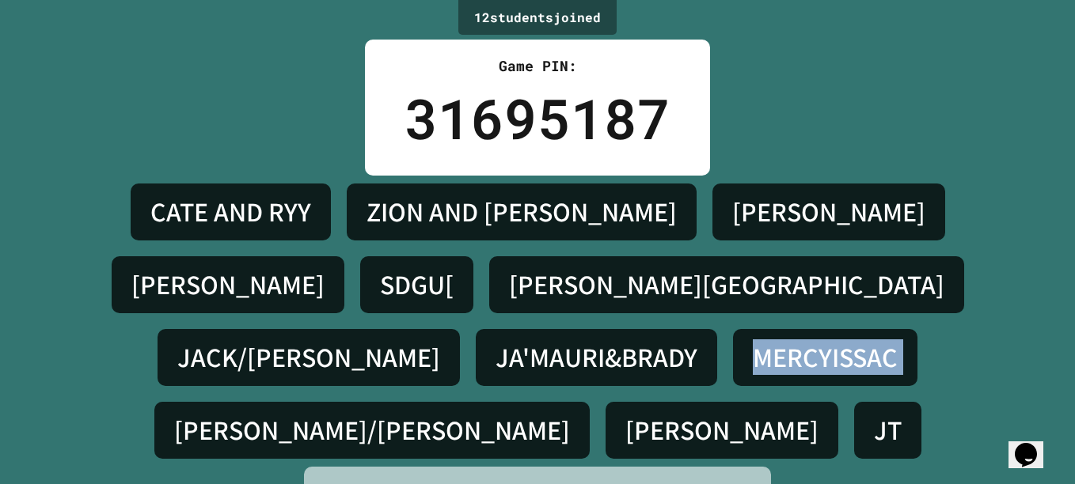
click at [848, 341] on h4 "MERCYISSAC" at bounding box center [825, 357] width 145 height 33
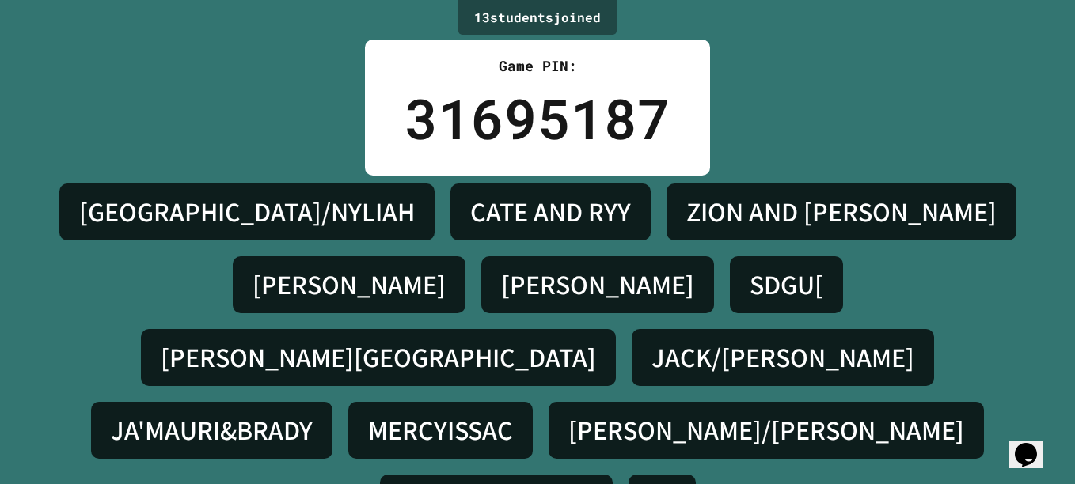
click at [209, 127] on div "13 student s joined Game PIN: 31695187 CAMERON/NYLIAH CATE AND RYY ZION AND RIC…" at bounding box center [537, 242] width 1075 height 484
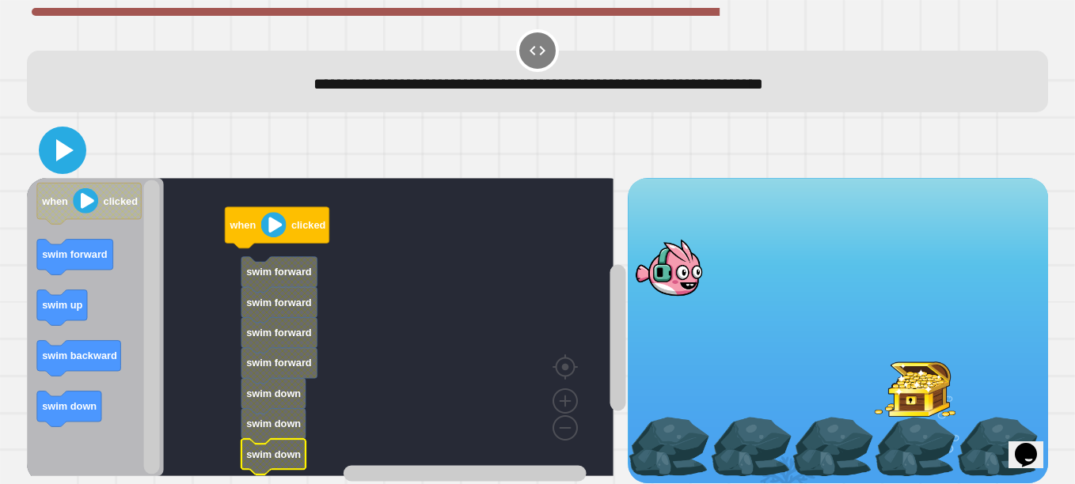
click at [59, 140] on icon at bounding box center [63, 150] width 38 height 38
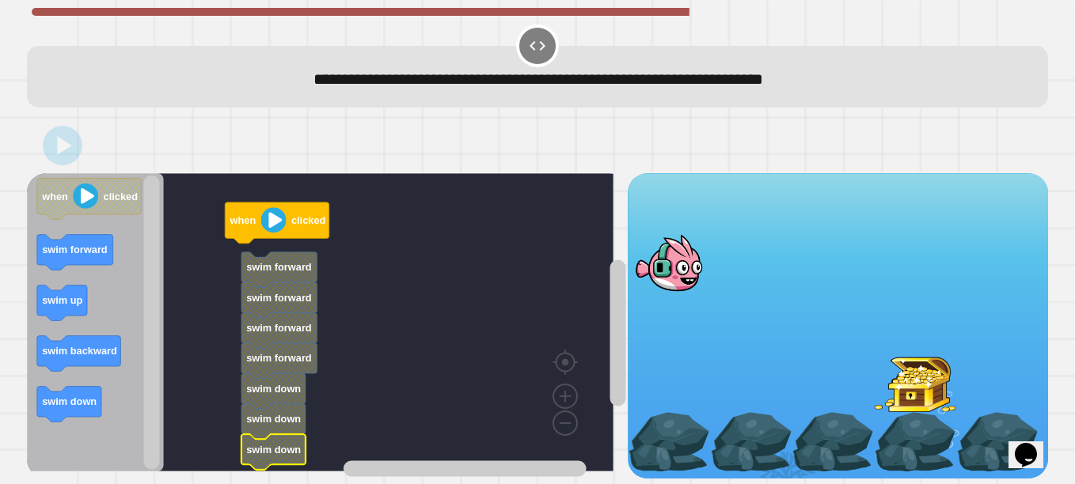
scroll to position [21, 0]
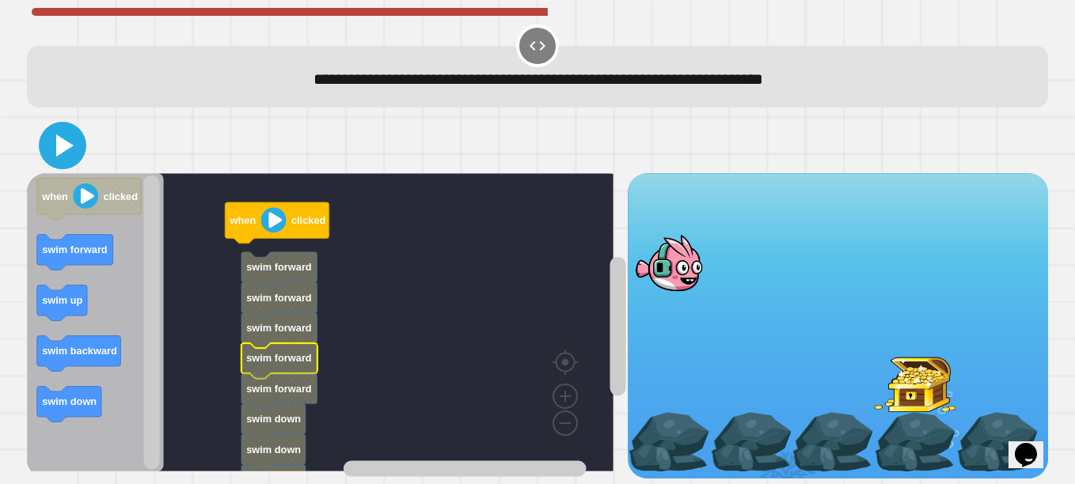
click at [56, 127] on icon at bounding box center [63, 146] width 38 height 38
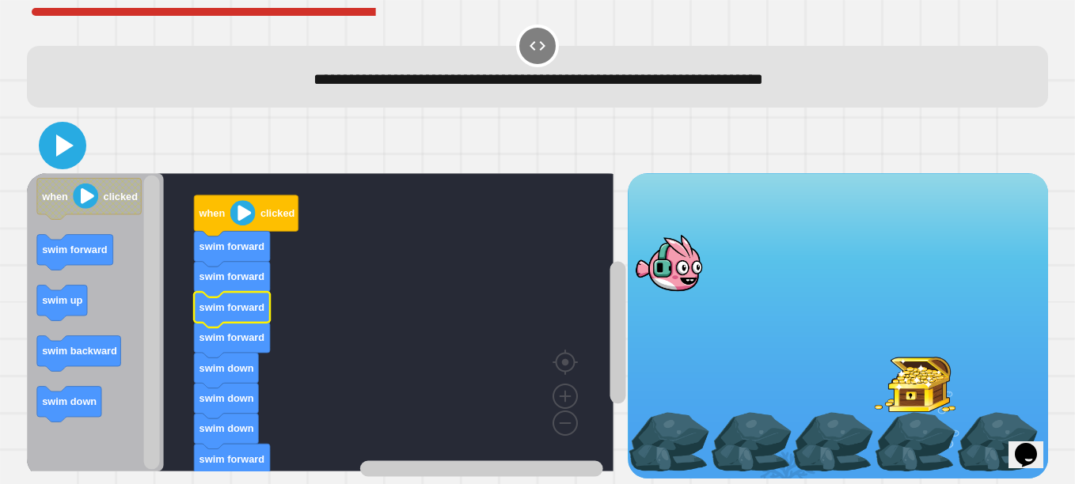
click at [58, 135] on icon at bounding box center [64, 146] width 17 height 22
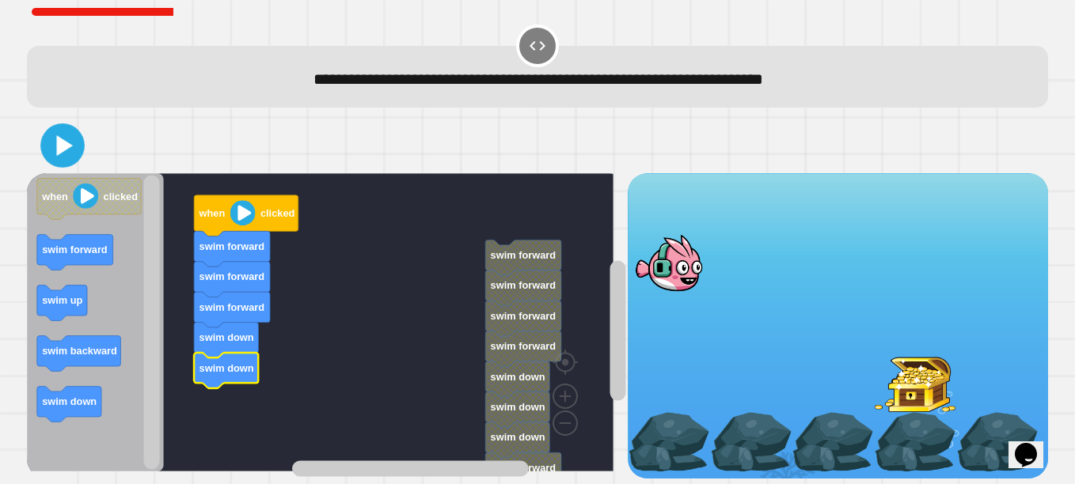
click at [44, 132] on button at bounding box center [62, 145] width 44 height 44
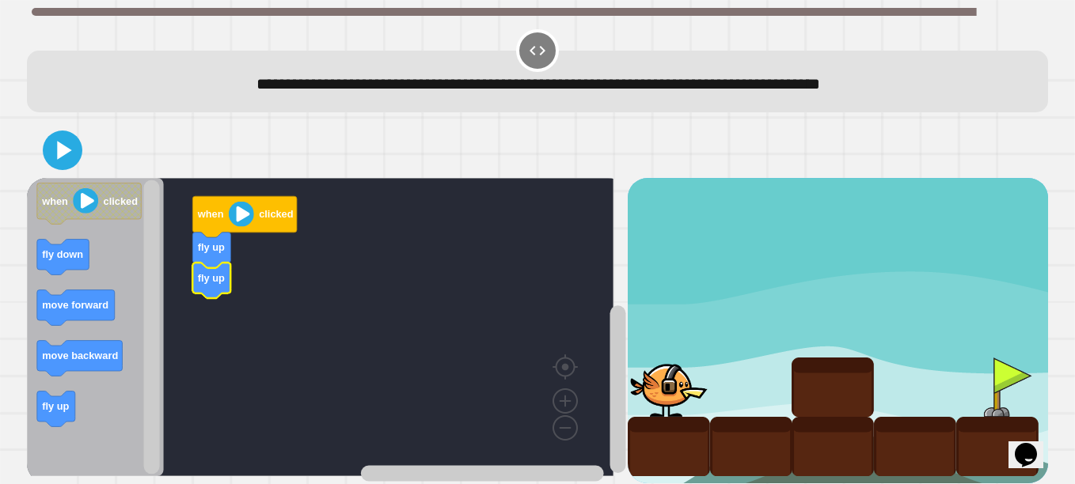
click at [223, 278] on text "fly up" at bounding box center [211, 278] width 27 height 12
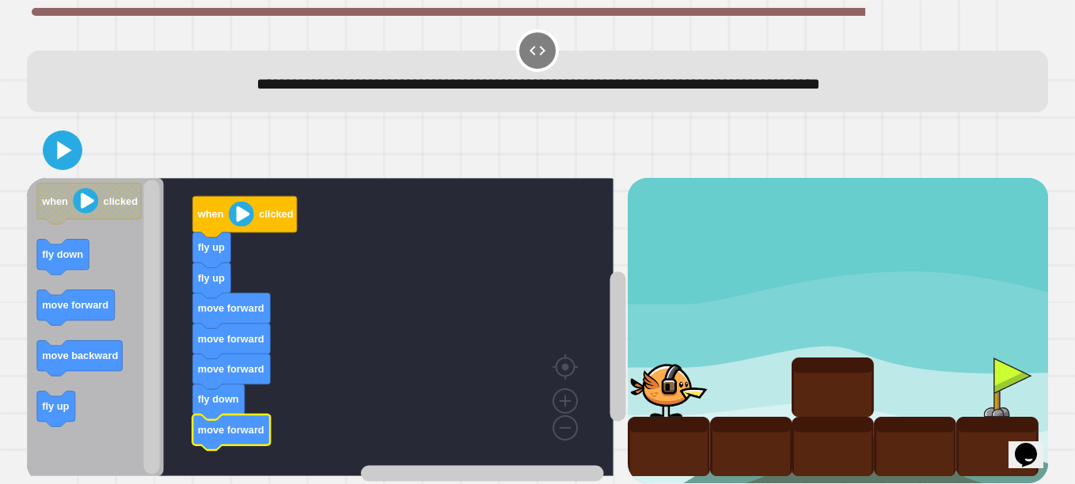
click at [66, 155] on icon at bounding box center [64, 150] width 14 height 18
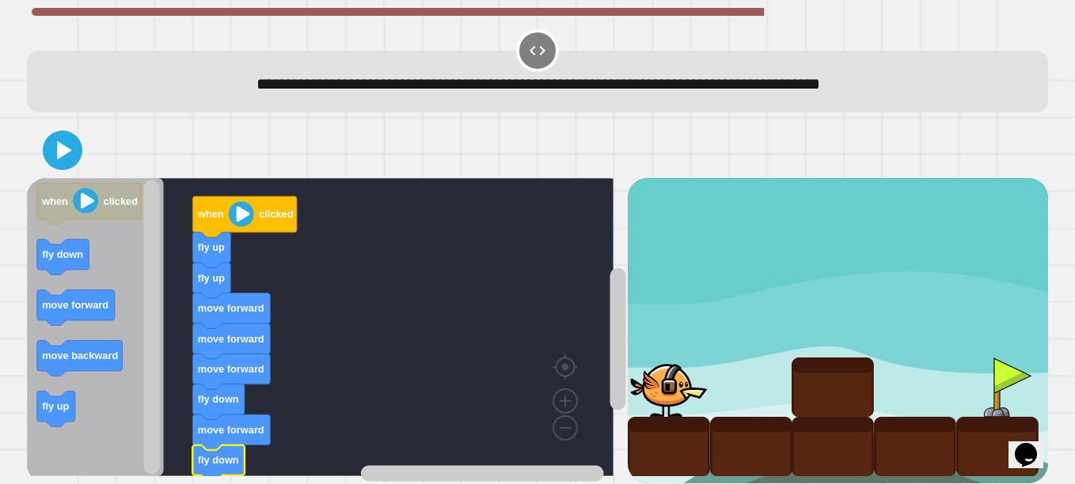
click at [63, 155] on icon at bounding box center [64, 150] width 14 height 18
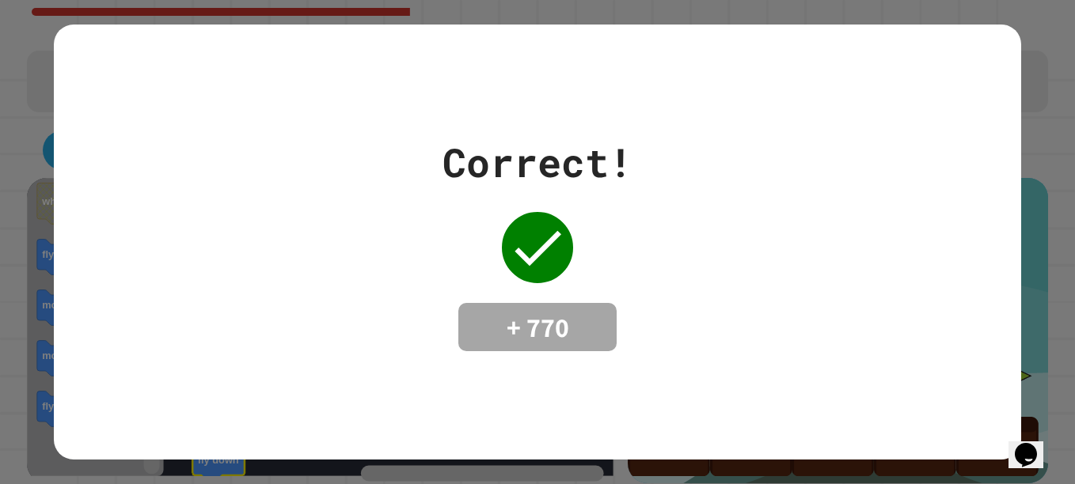
click at [833, 22] on div "Correct! + 770" at bounding box center [537, 242] width 1075 height 484
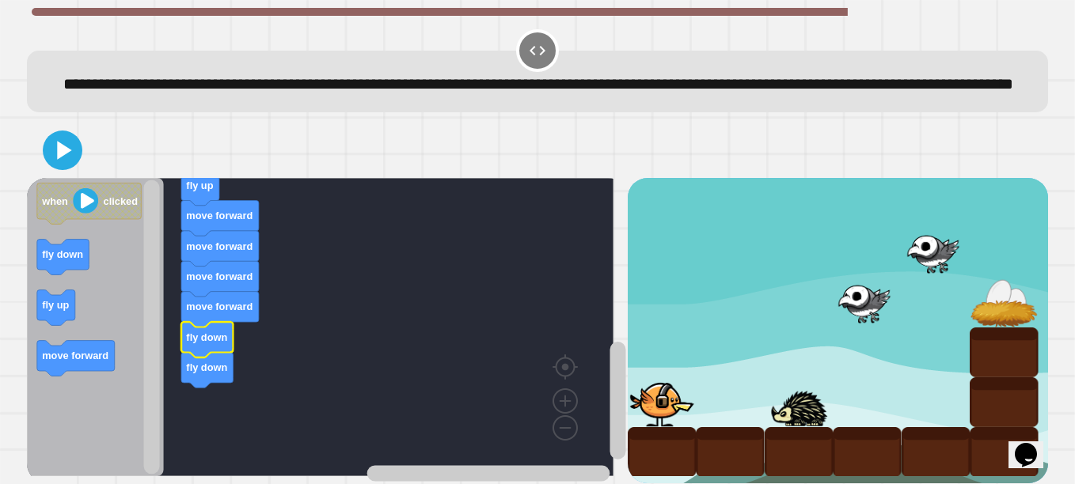
click at [66, 158] on button at bounding box center [63, 151] width 40 height 40
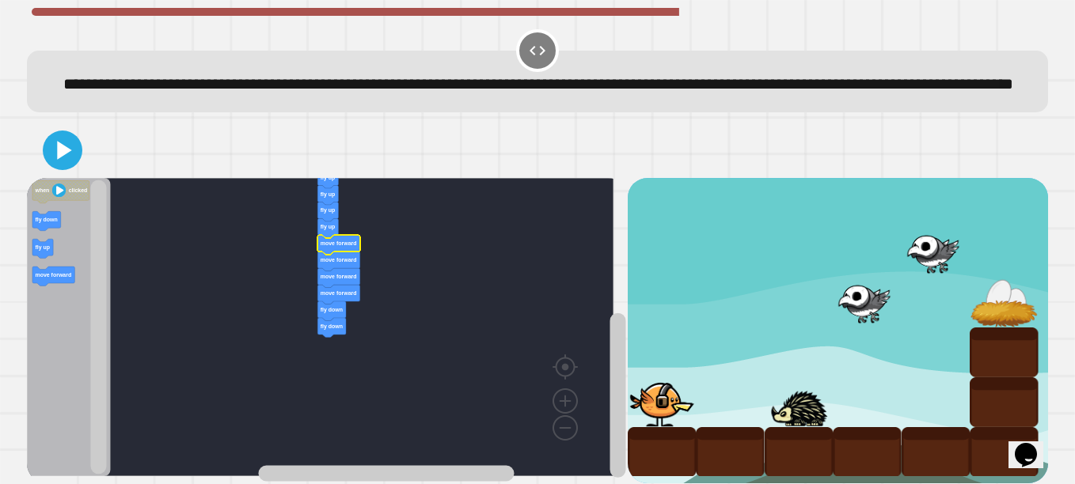
click at [80, 178] on div at bounding box center [537, 150] width 1021 height 55
click at [57, 161] on icon at bounding box center [64, 150] width 17 height 22
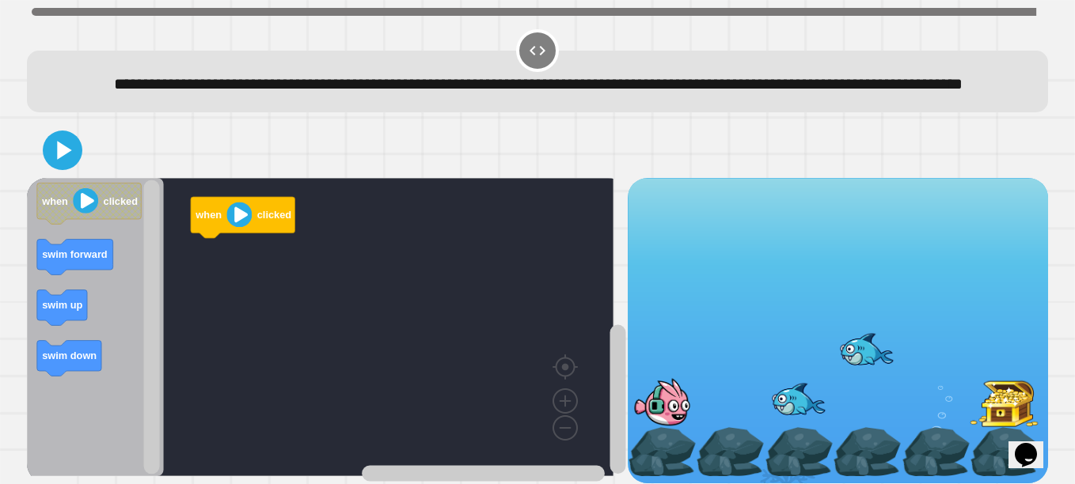
scroll to position [49, 0]
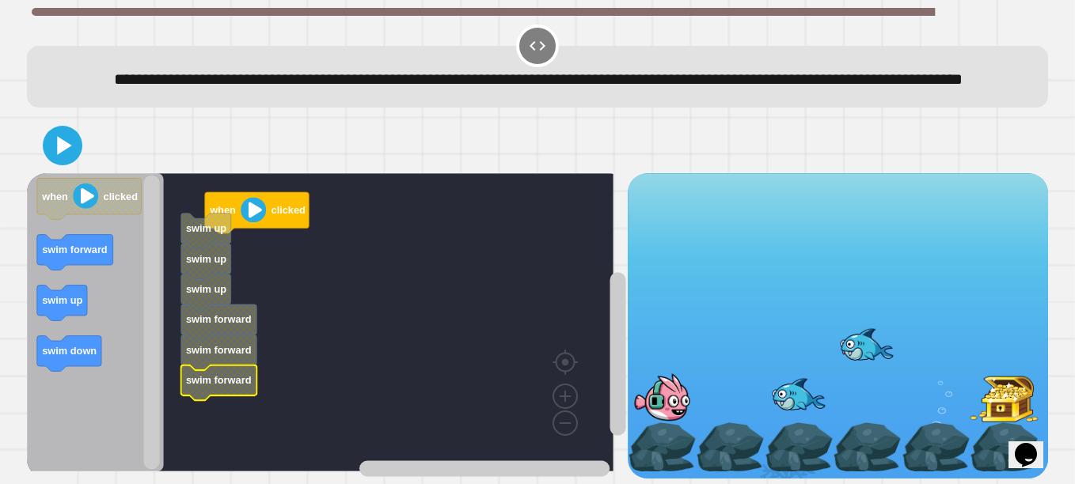
click at [72, 336] on icon "Blockly Workspace" at bounding box center [69, 354] width 64 height 36
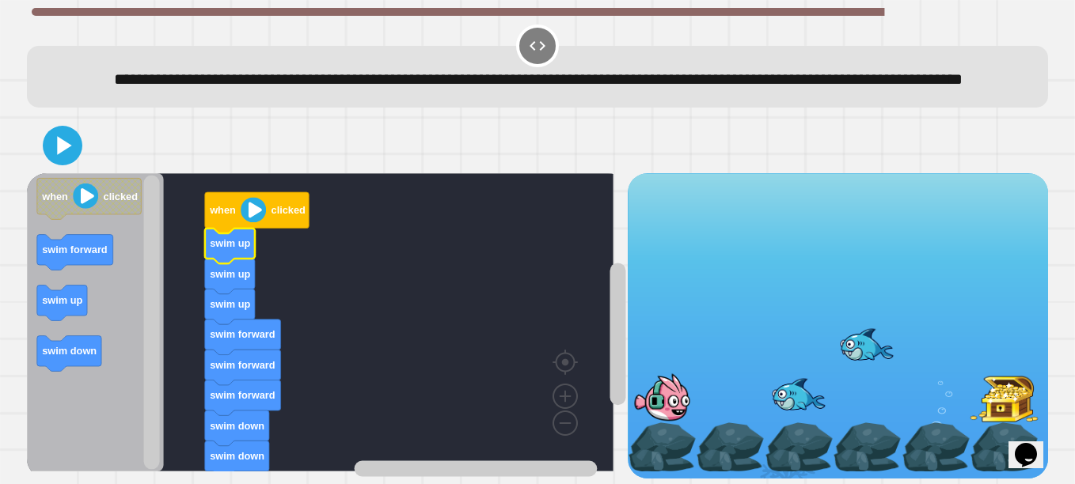
click at [89, 173] on icon "when clicked swim forward swim up swim down" at bounding box center [95, 322] width 137 height 298
click at [63, 146] on button at bounding box center [63, 146] width 40 height 40
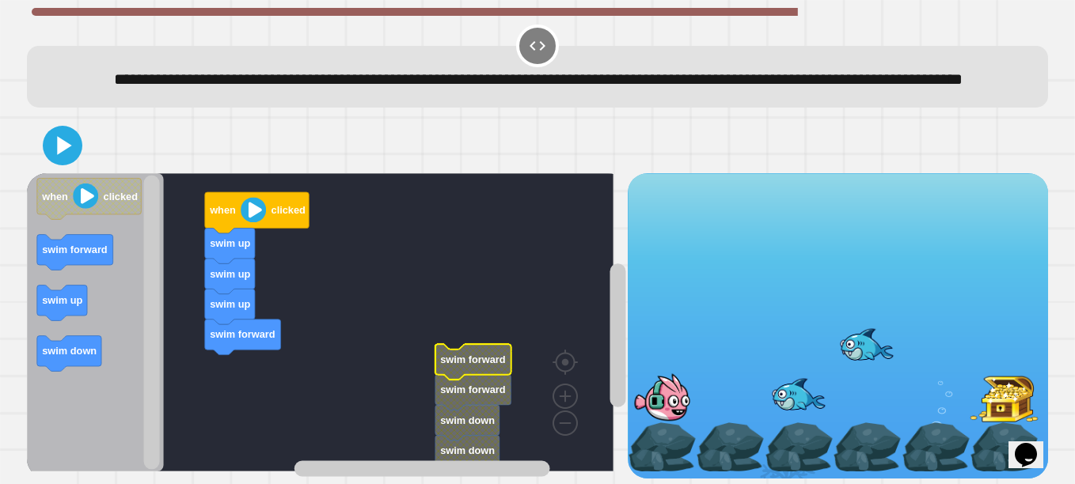
click at [99, 235] on icon "Blockly Workspace" at bounding box center [75, 253] width 76 height 36
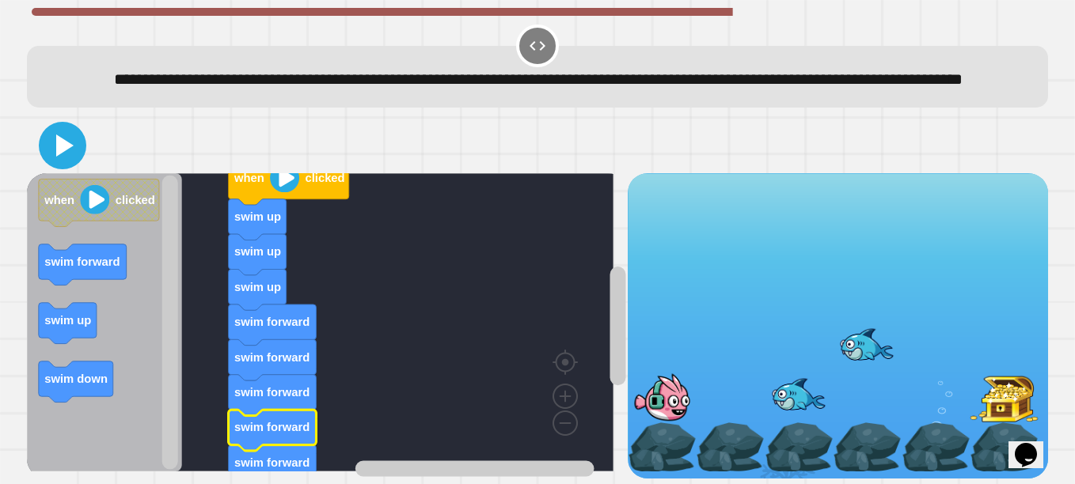
click at [67, 135] on icon at bounding box center [64, 146] width 17 height 22
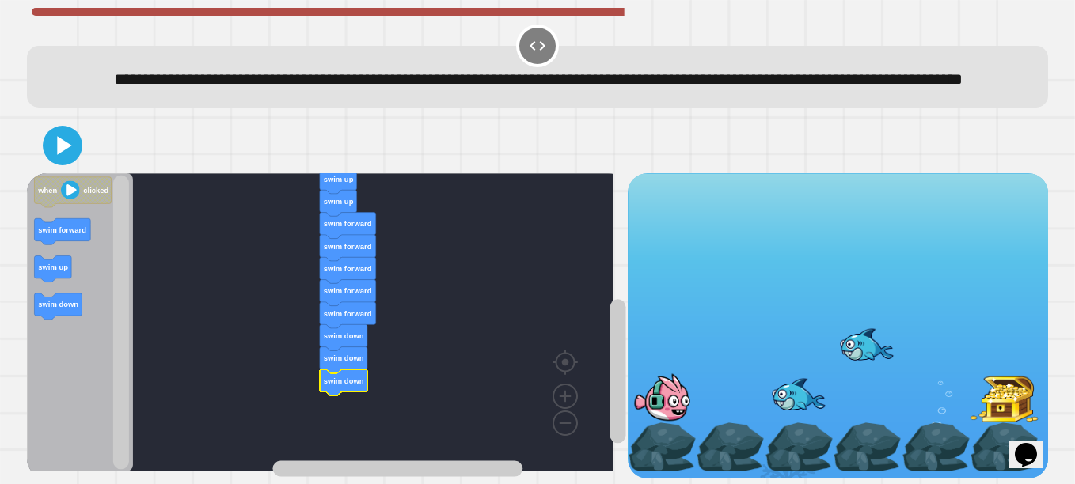
click at [446, 326] on rect "Blockly Workspace" at bounding box center [320, 322] width 586 height 298
click at [57, 130] on icon at bounding box center [63, 146] width 32 height 32
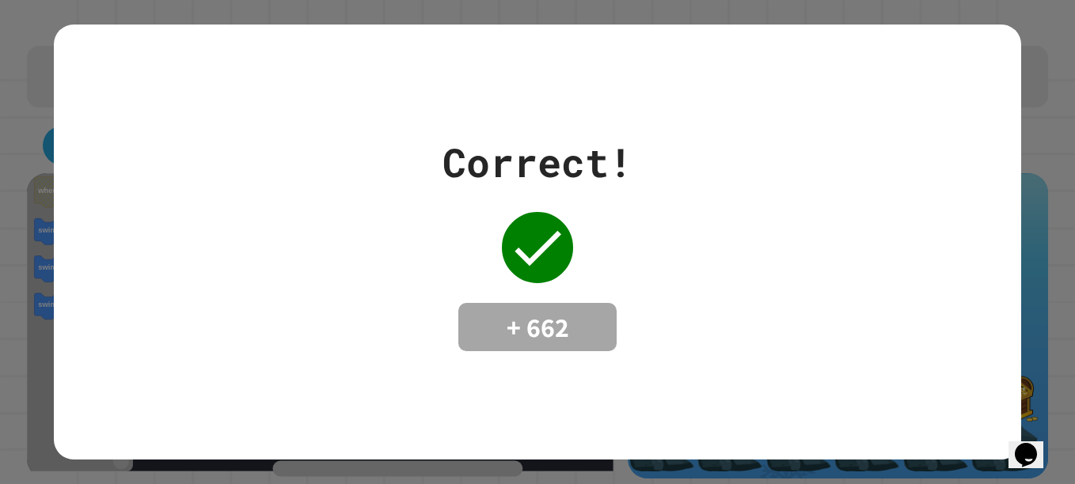
click at [438, 381] on div "Correct! + 662" at bounding box center [537, 243] width 967 height 436
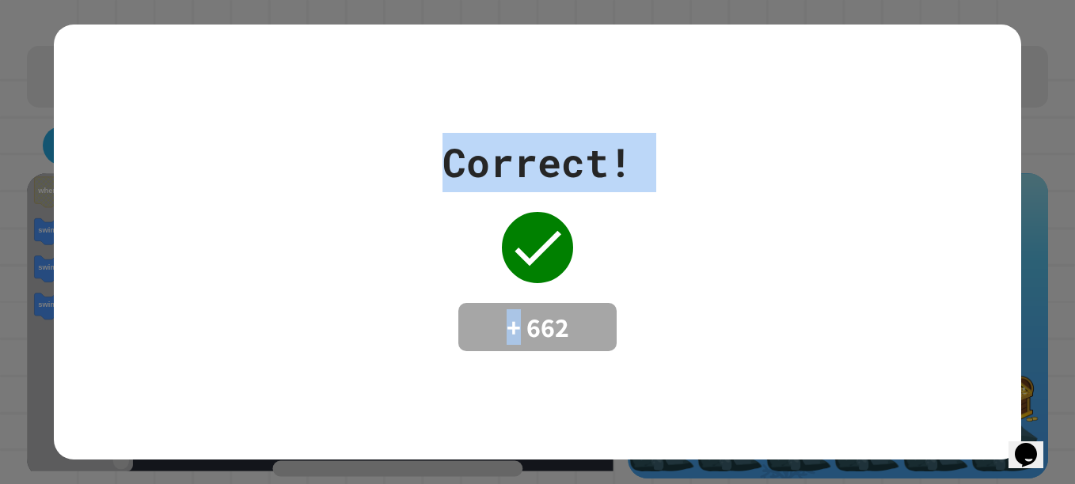
drag, startPoint x: 438, startPoint y: 381, endPoint x: 330, endPoint y: 195, distance: 214.9
click at [330, 195] on div "Correct! + 662" at bounding box center [537, 243] width 967 height 436
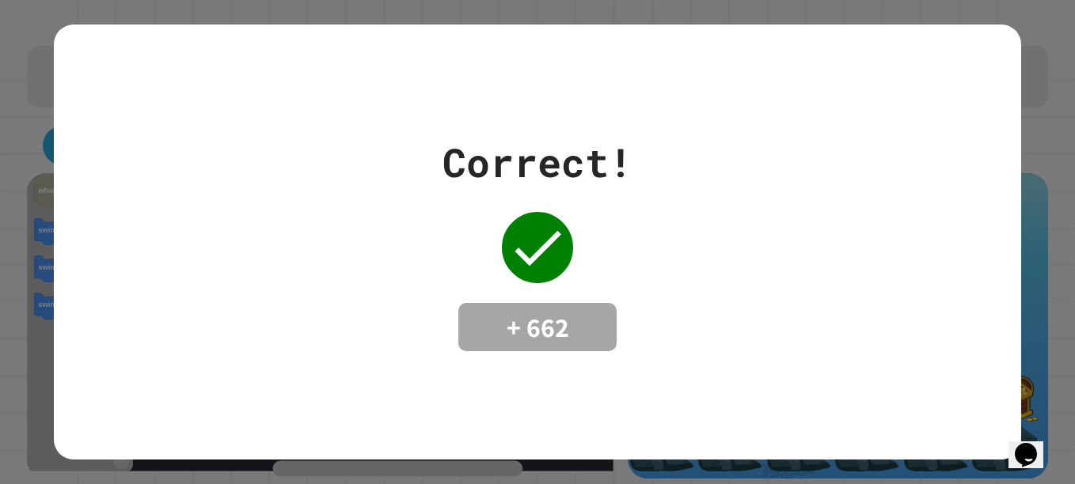
click at [703, 256] on div "Correct! + 662" at bounding box center [537, 242] width 967 height 219
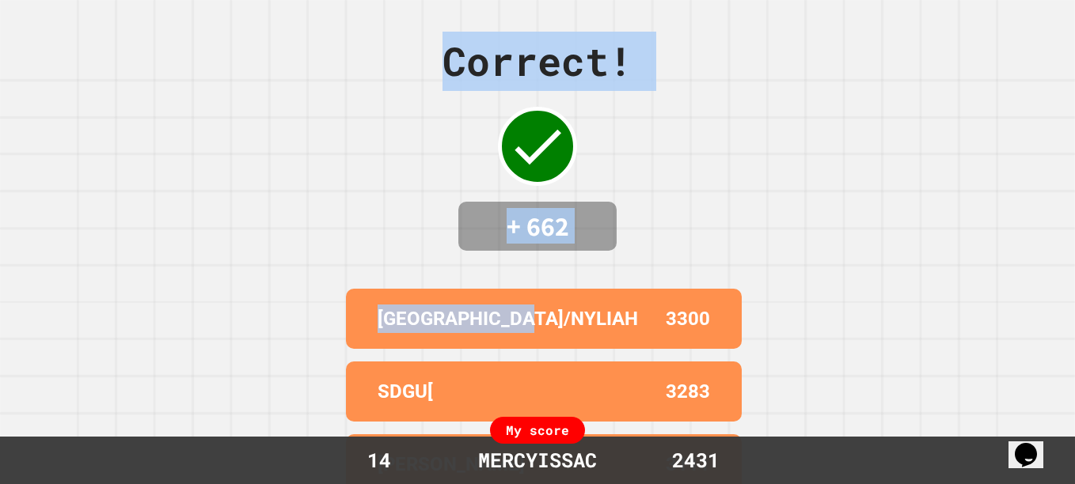
drag, startPoint x: 703, startPoint y: 256, endPoint x: 503, endPoint y: 293, distance: 203.6
click at [503, 293] on div "[GEOGRAPHIC_DATA]/NYLIAH 3300" at bounding box center [544, 319] width 396 height 60
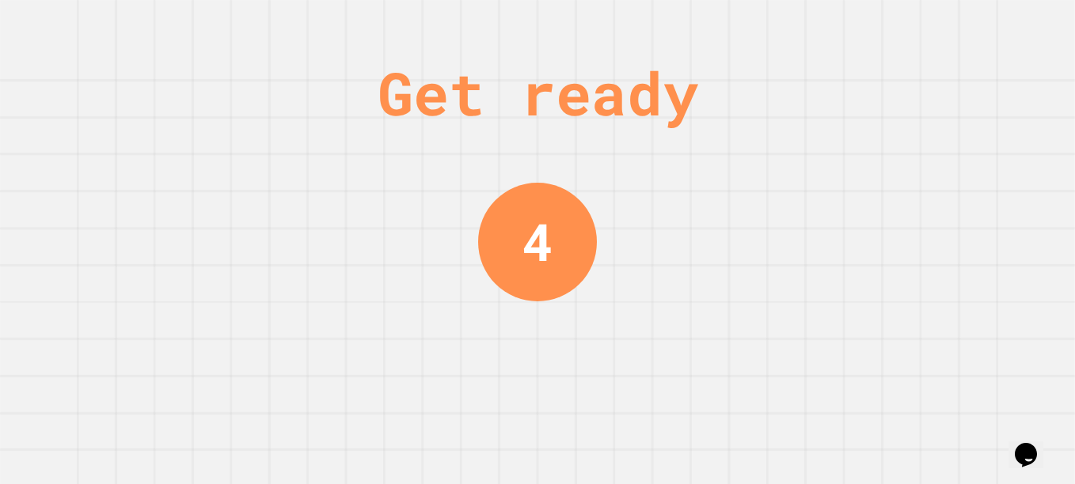
scroll to position [0, 0]
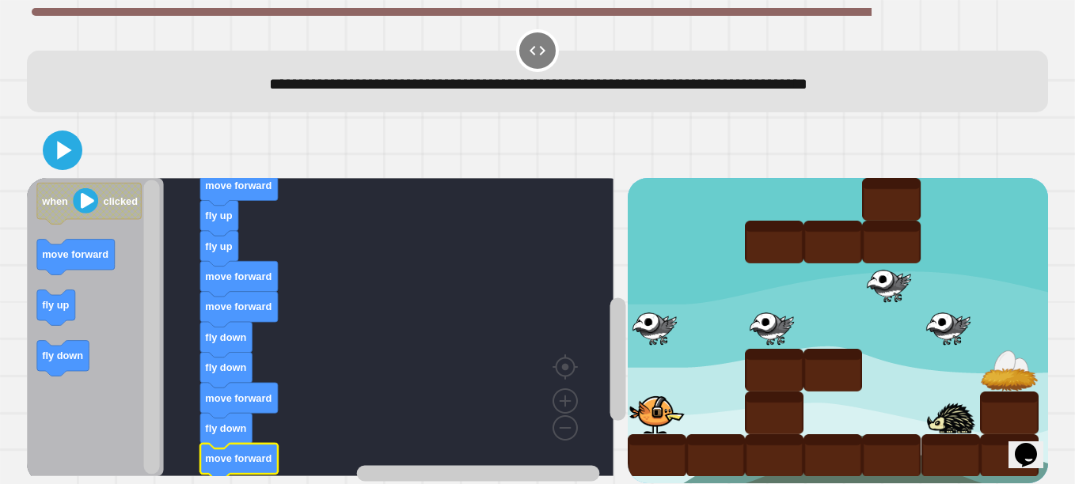
click at [59, 150] on icon at bounding box center [64, 150] width 14 height 18
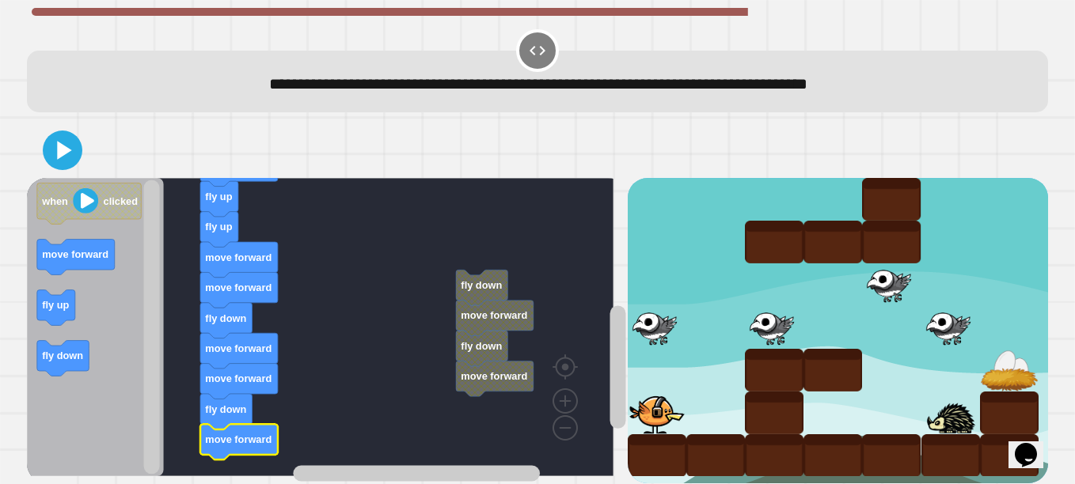
click at [75, 146] on icon at bounding box center [63, 151] width 32 height 32
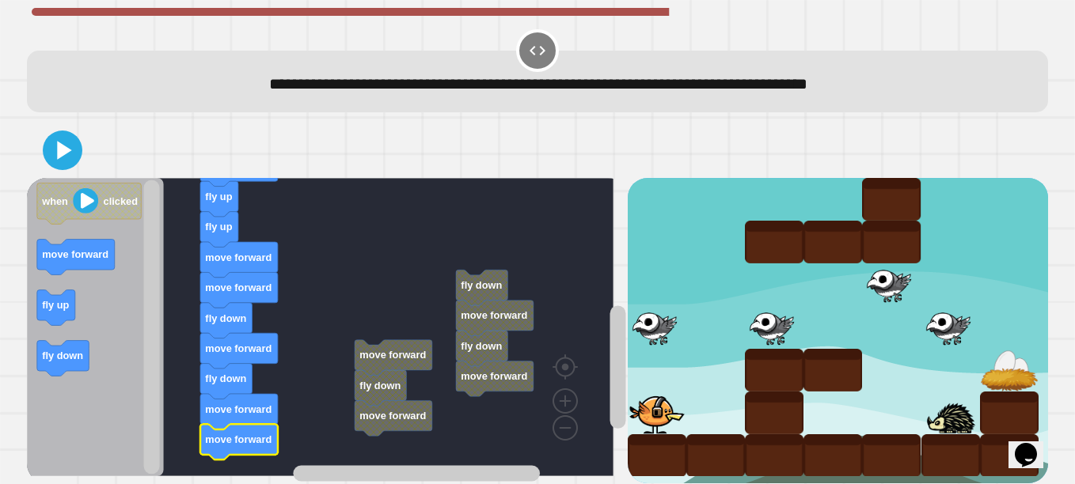
click at [51, 141] on icon at bounding box center [63, 151] width 32 height 32
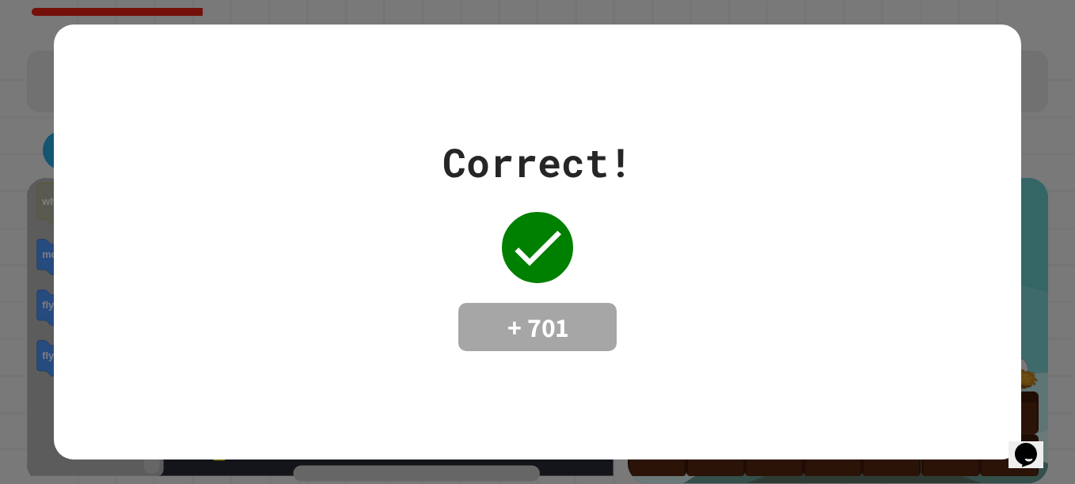
click at [1038, 442] on div "Opens Chat This icon Opens the chat window." at bounding box center [1025, 454] width 25 height 25
click at [1040, 442] on button "Opens Chat This icon Opens the chat window." at bounding box center [1025, 455] width 35 height 27
click at [1047, 427] on div "Opens Chat This icon Opens the chat window." at bounding box center [1034, 427] width 38 height 0
click at [1038, 442] on button "Opens Chat This icon Opens the chat window." at bounding box center [1025, 455] width 35 height 27
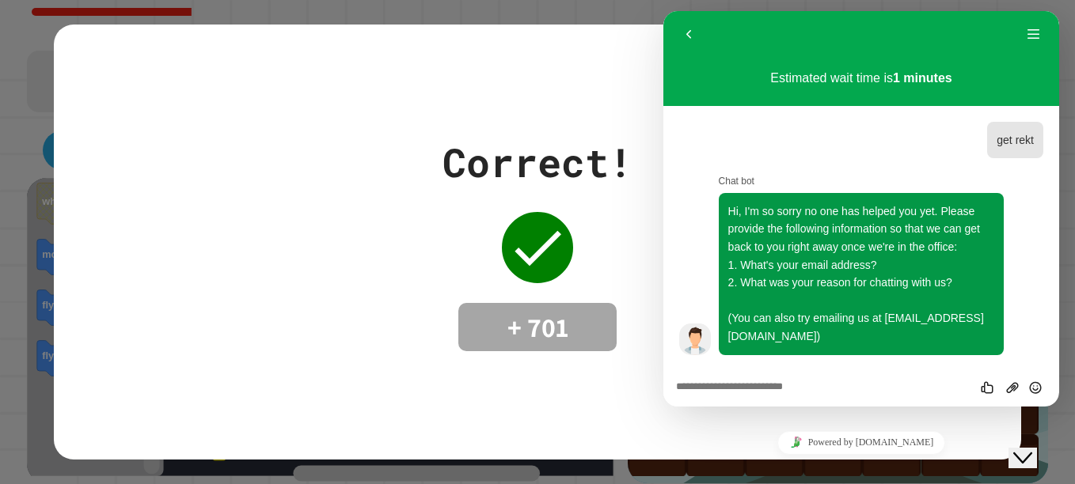
click at [663, 11] on textarea at bounding box center [663, 11] width 0 height 0
type textarea "*"
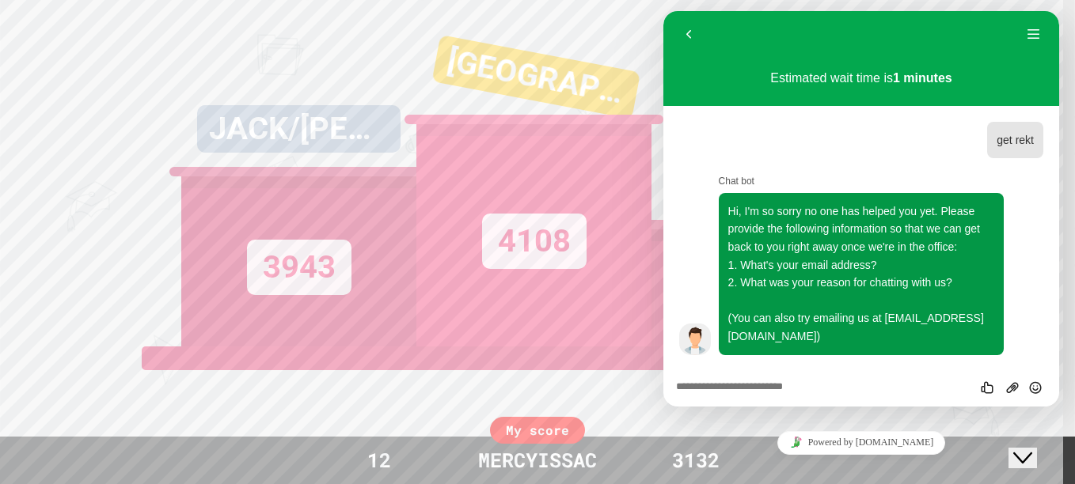
click at [620, 233] on div "4108" at bounding box center [533, 235] width 235 height 222
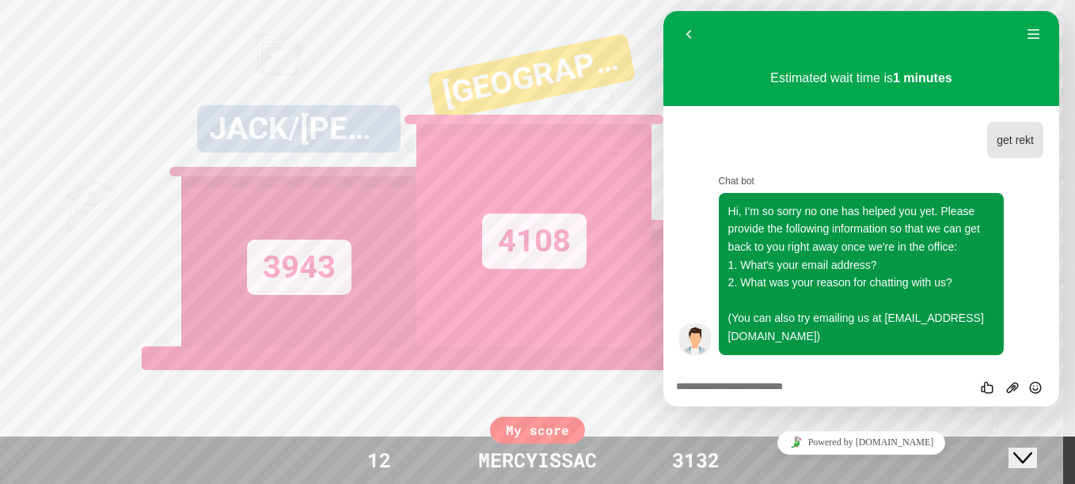
click at [1000, 431] on div "Powered by [DOMAIN_NAME]" at bounding box center [861, 442] width 383 height 23
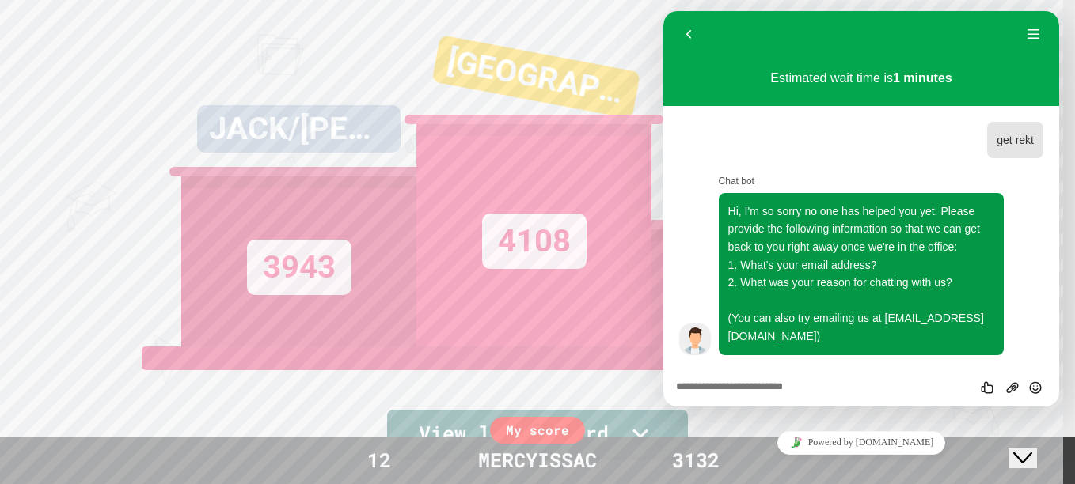
click at [663, 11] on textarea at bounding box center [663, 11] width 0 height 0
type textarea "****"
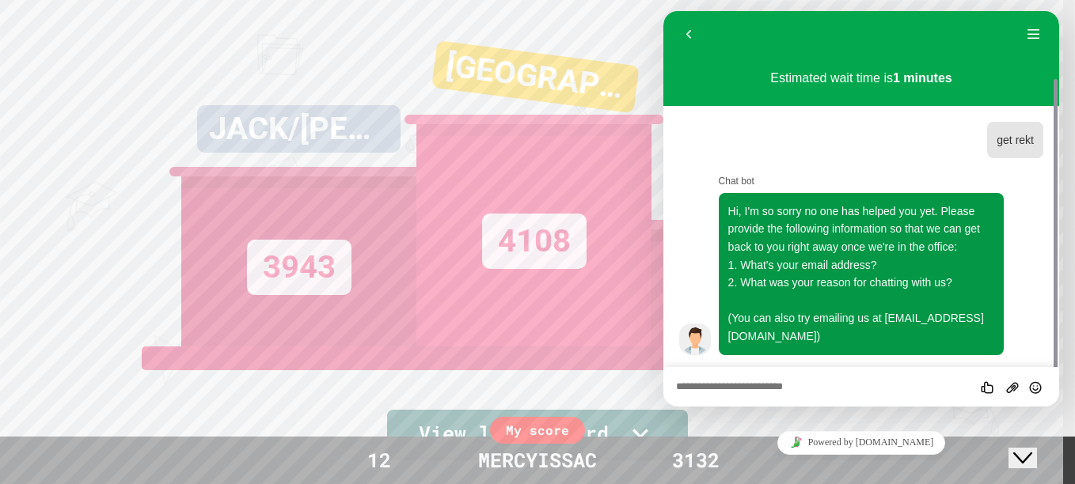
scroll to position [36, 0]
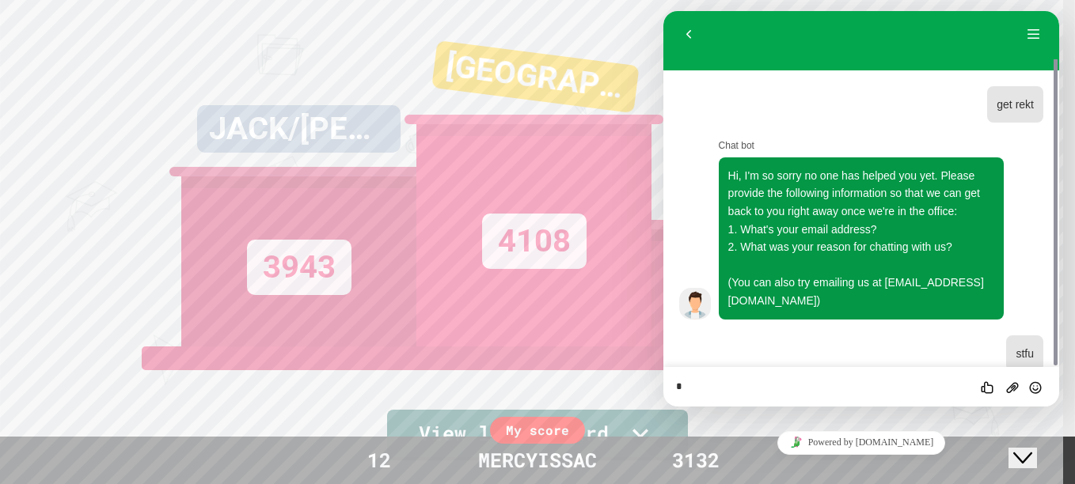
click at [687, 15] on div "Back Menu" at bounding box center [861, 34] width 396 height 49
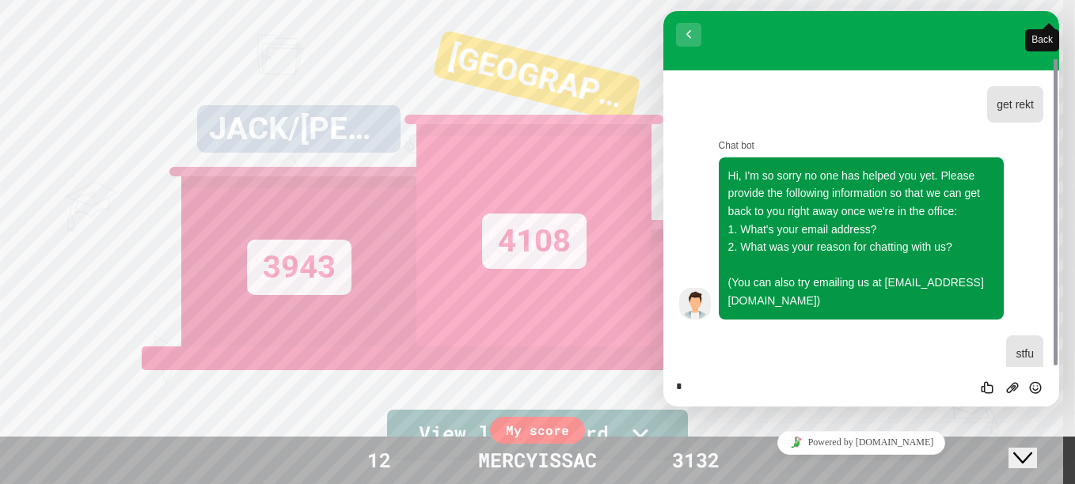
click at [697, 36] on button "Back" at bounding box center [688, 35] width 25 height 24
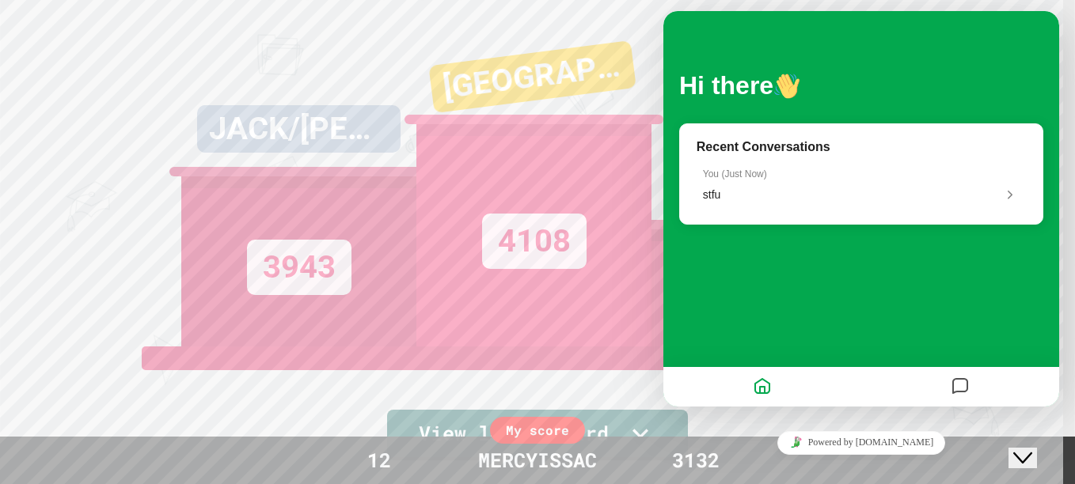
scroll to position [0, 0]
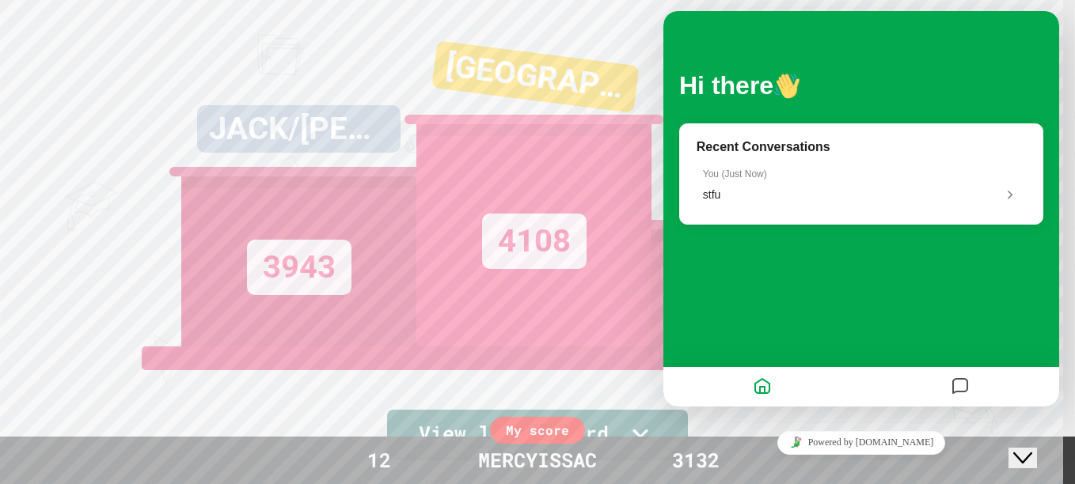
click at [1026, 449] on icon "Close Chat This icon closes the chat window." at bounding box center [1022, 458] width 19 height 19
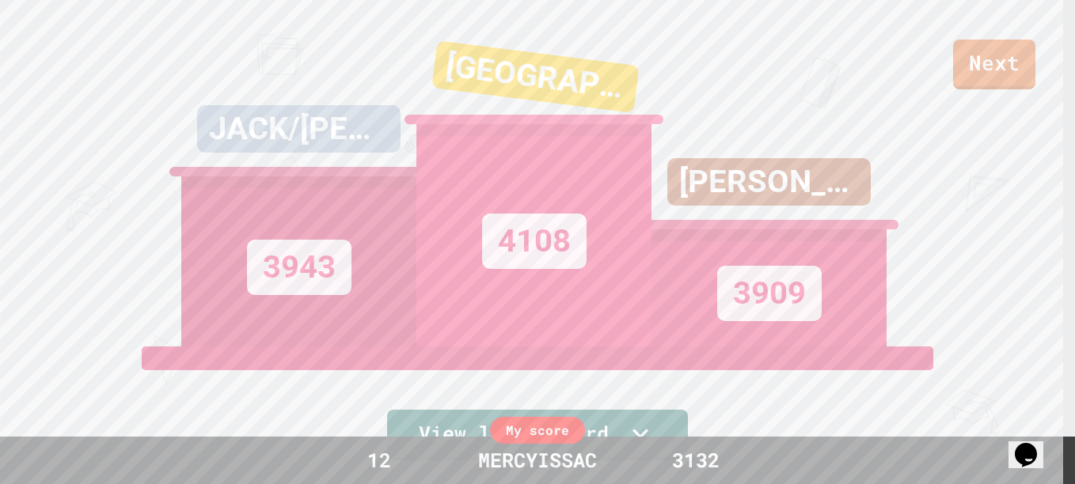
click at [552, 71] on div "[GEOGRAPHIC_DATA]/NYLIAH" at bounding box center [534, 76] width 207 height 73
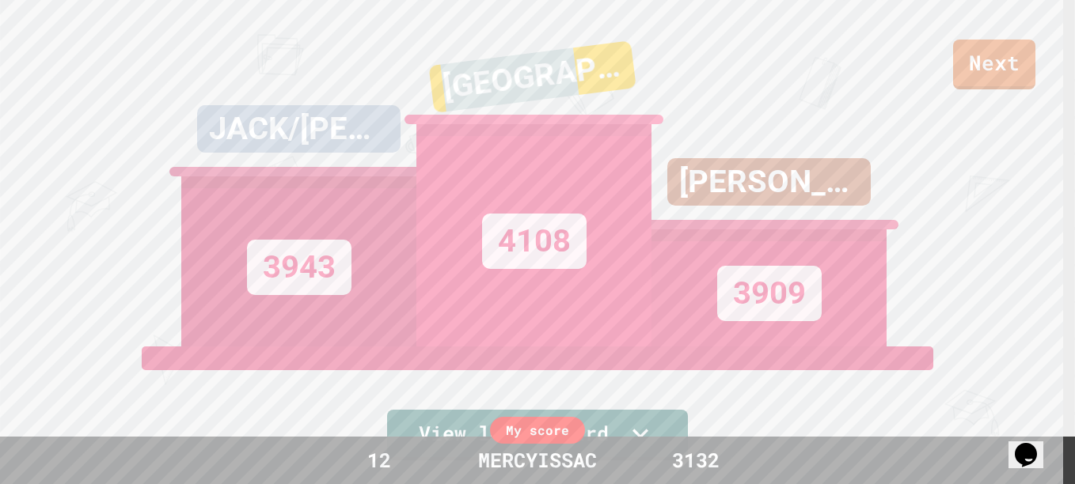
click at [552, 71] on div "[GEOGRAPHIC_DATA]/NYLIAH" at bounding box center [531, 76] width 207 height 73
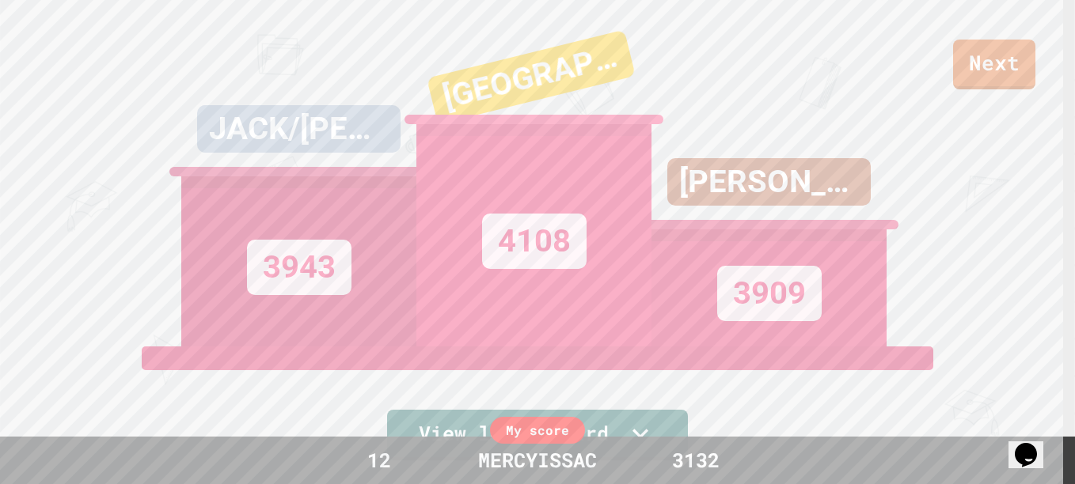
drag, startPoint x: 552, startPoint y: 71, endPoint x: 900, endPoint y: 384, distance: 467.3
click at [900, 384] on div "Next [PERSON_NAME]/[PERSON_NAME] 3943 [PERSON_NAME]/NYLIAH 4108 [PERSON_NAME] 3…" at bounding box center [537, 242] width 1075 height 484
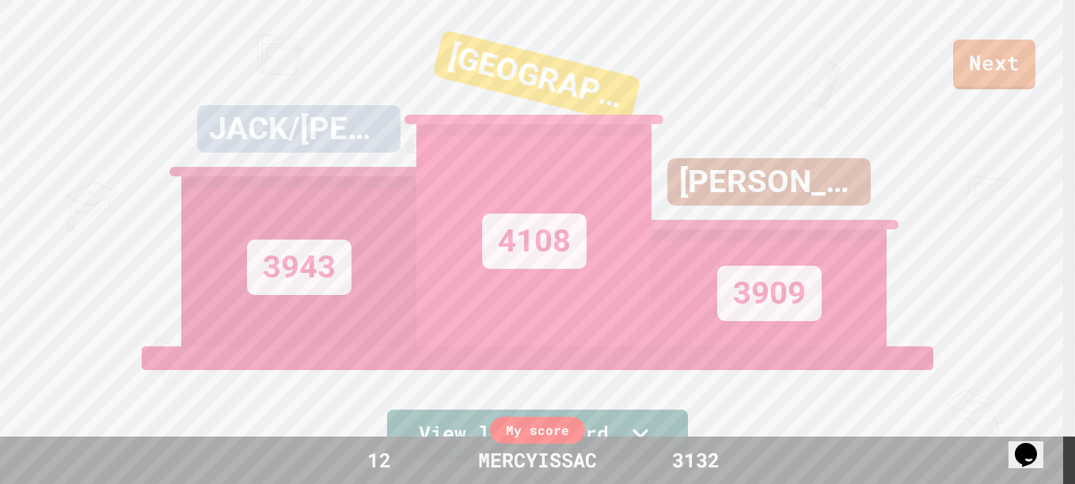
click at [900, 384] on div "Next [PERSON_NAME]/[PERSON_NAME] 3943 [PERSON_NAME]/NYLIAH 4108 [PERSON_NAME] 3…" at bounding box center [537, 242] width 1075 height 484
click at [888, 388] on div "Next [PERSON_NAME]/[PERSON_NAME] 3943 [PERSON_NAME]/NYLIAH 4108 [PERSON_NAME] 3…" at bounding box center [537, 242] width 1075 height 484
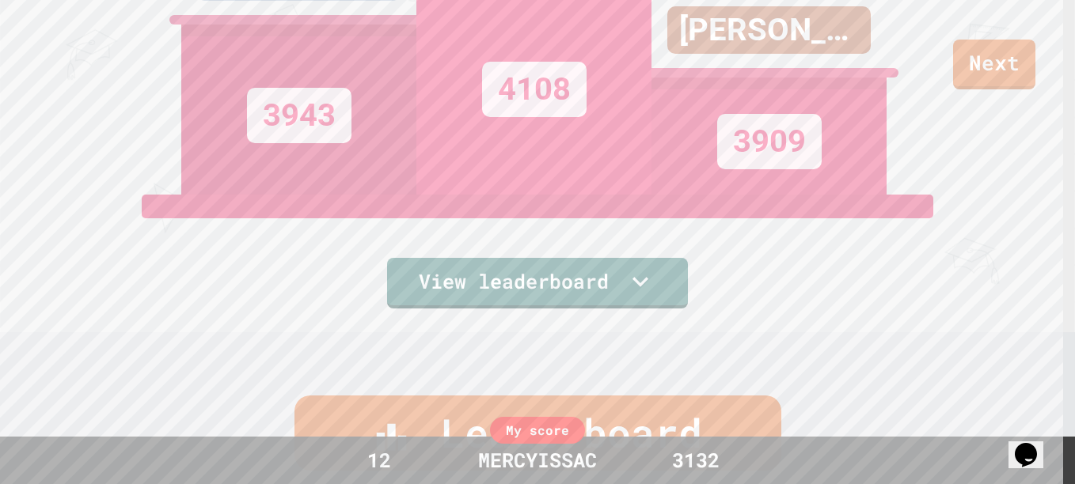
click at [624, 266] on icon at bounding box center [640, 282] width 32 height 32
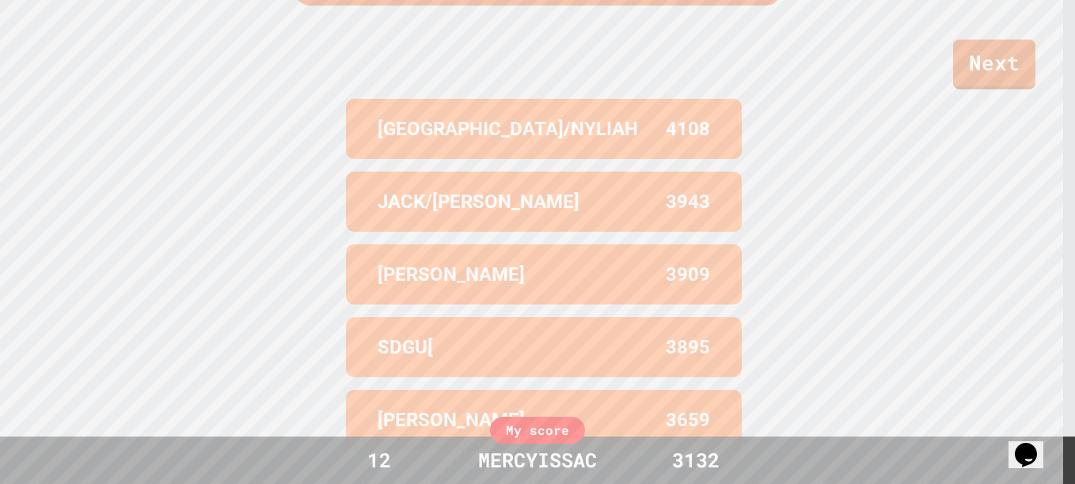
scroll to position [644, 0]
